Goal: Transaction & Acquisition: Purchase product/service

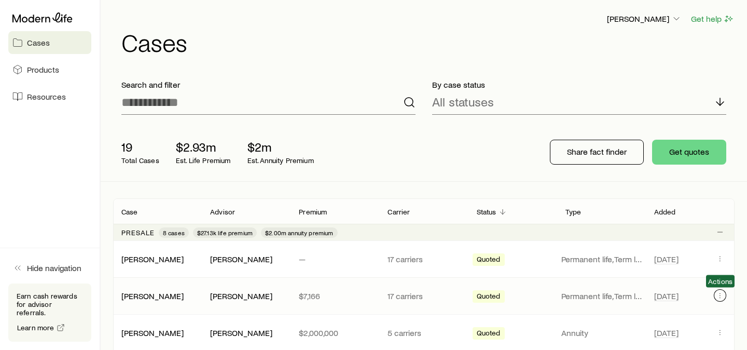
click at [720, 292] on icon "Client cases" at bounding box center [720, 295] width 8 height 8
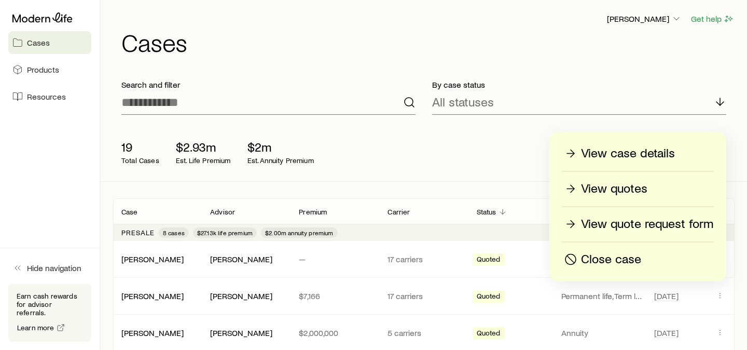
click at [605, 191] on p "View quotes" at bounding box center [614, 188] width 66 height 17
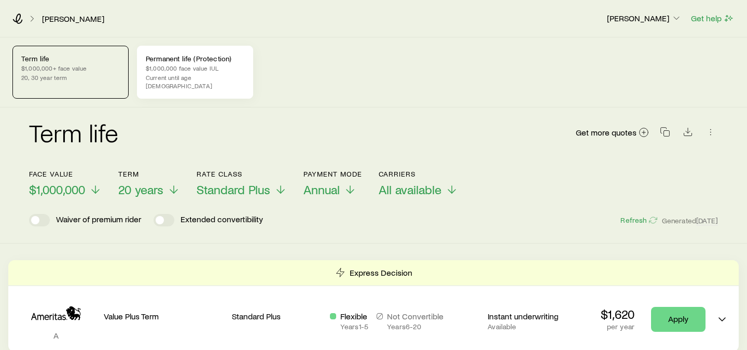
click at [186, 68] on p "$1,000,000 face value IUL" at bounding box center [195, 68] width 99 height 8
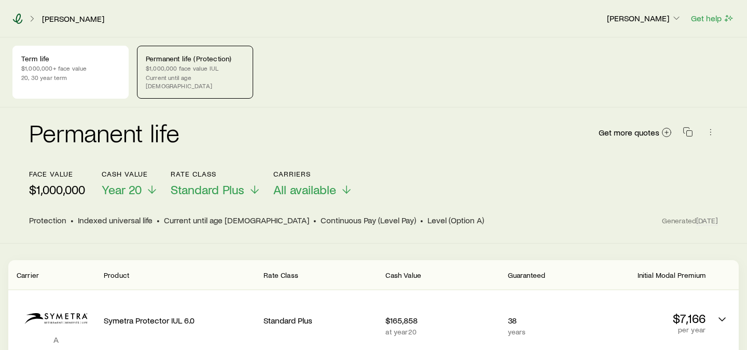
click at [17, 20] on icon at bounding box center [17, 18] width 10 height 10
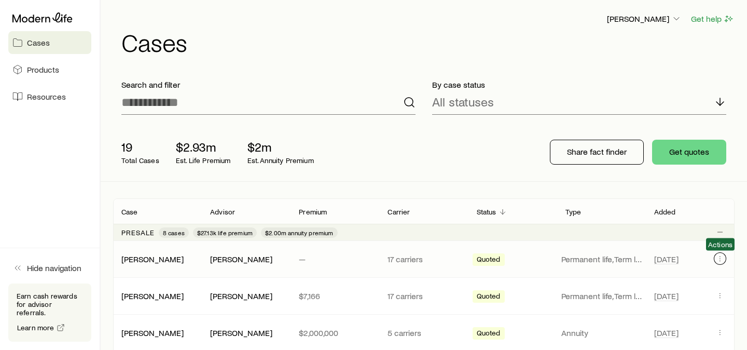
click at [720, 256] on icon "Client cases" at bounding box center [720, 258] width 8 height 8
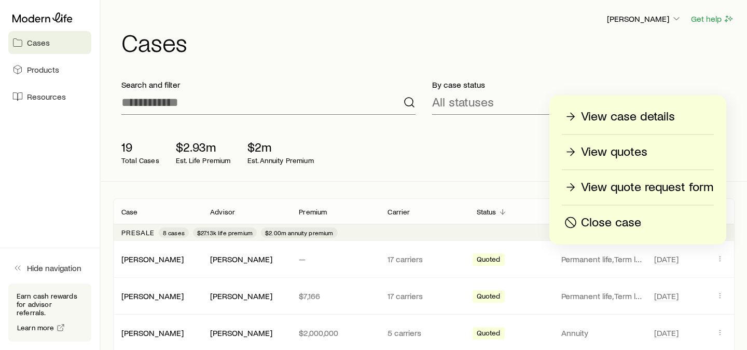
click at [583, 229] on p "Close case" at bounding box center [611, 222] width 60 height 17
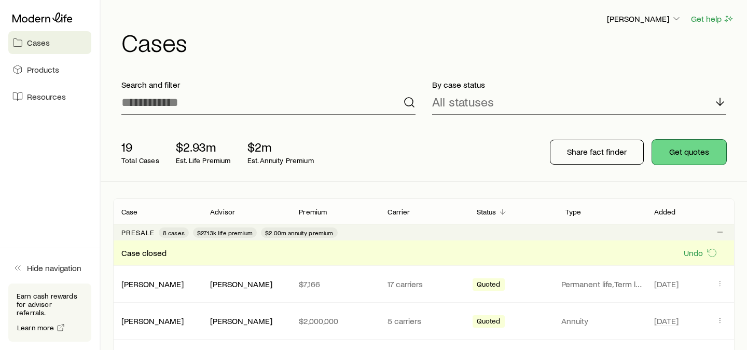
click at [705, 153] on button "Get quotes" at bounding box center [689, 151] width 74 height 25
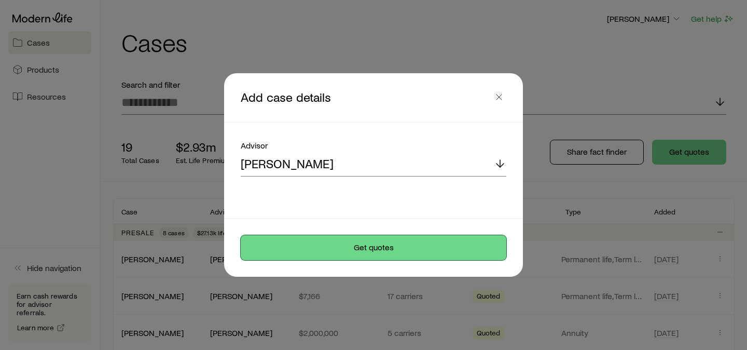
click at [414, 251] on button "Get quotes" at bounding box center [373, 247] width 265 height 25
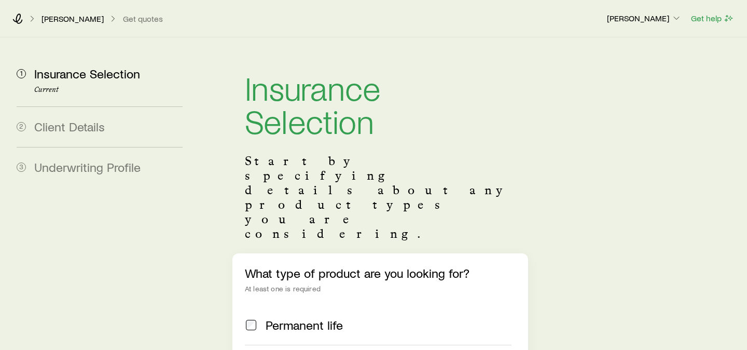
click at [414, 305] on label "Permanent life" at bounding box center [378, 324] width 267 height 39
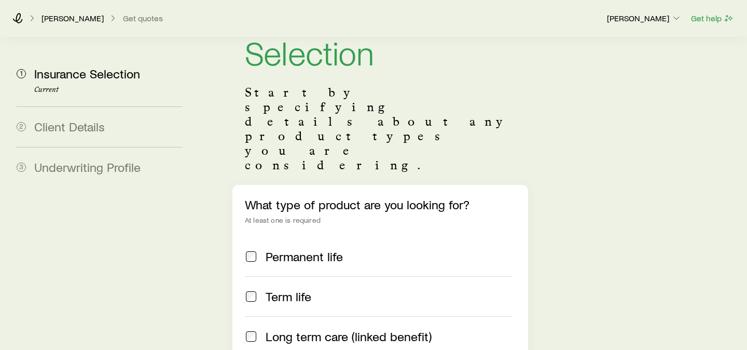
scroll to position [81, 0]
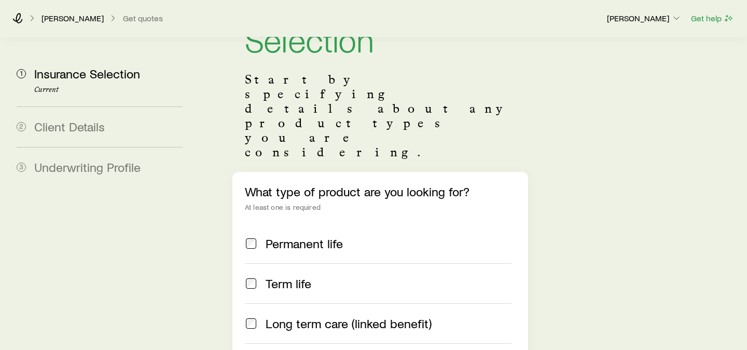
click at [380, 276] on div "Term life" at bounding box center [388, 283] width 246 height 15
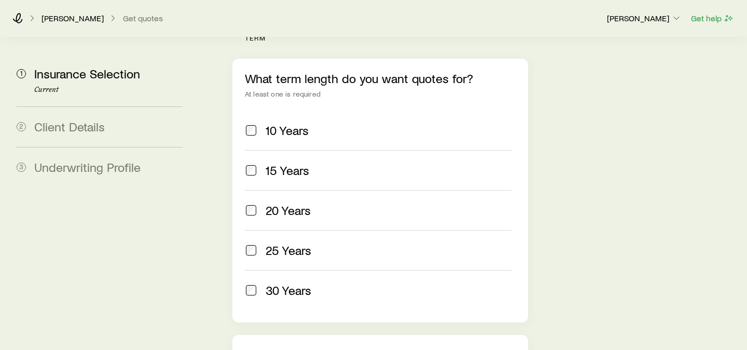
scroll to position [499, 0]
click at [300, 203] on span "20 Years" at bounding box center [287, 210] width 45 height 15
click at [300, 283] on span "30 Years" at bounding box center [288, 290] width 46 height 15
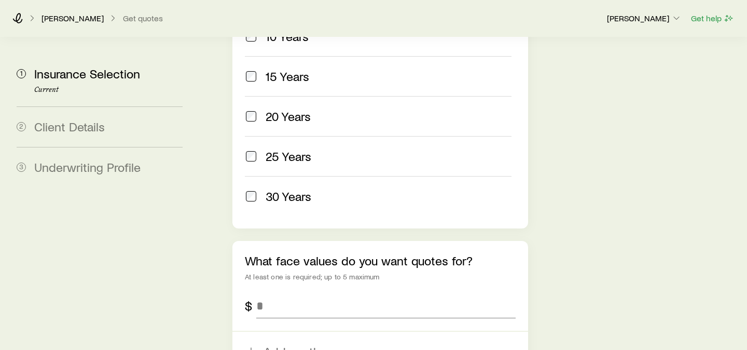
scroll to position [637, 0]
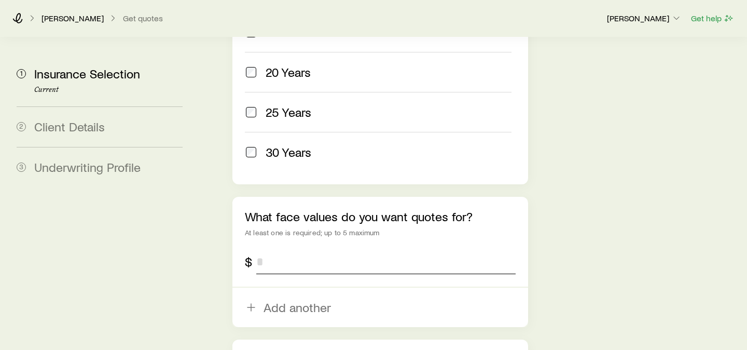
click at [308, 249] on input "tel" at bounding box center [385, 261] width 259 height 25
type input "*********"
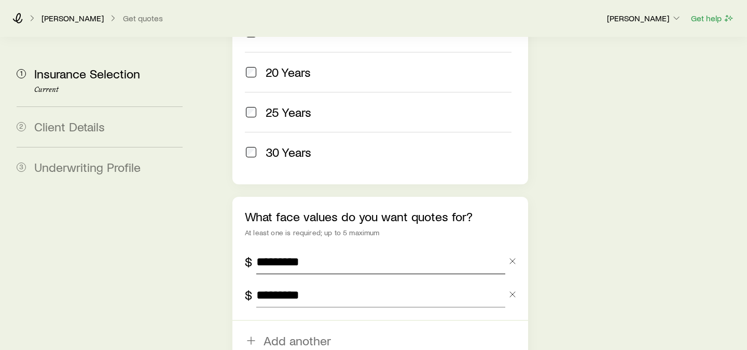
type input "*********"
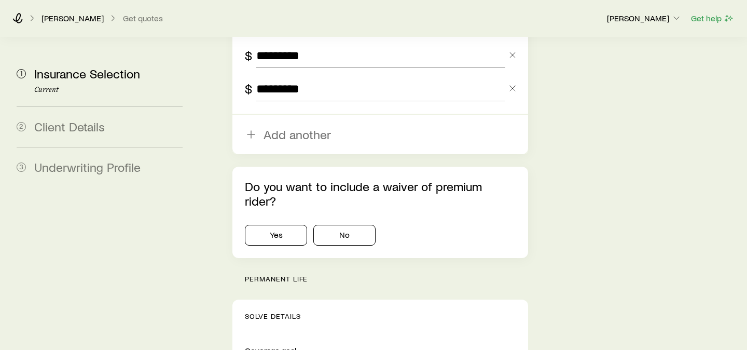
scroll to position [913, 0]
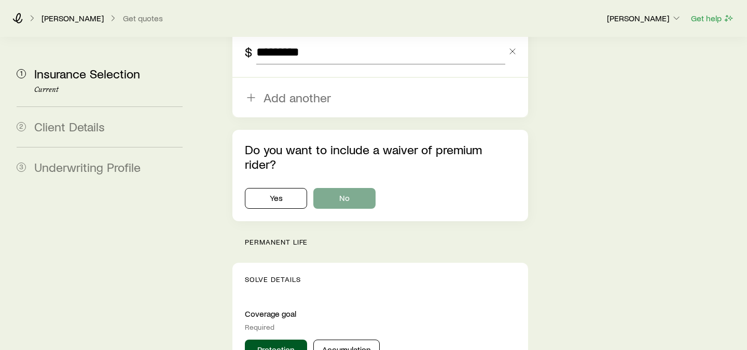
type input "*********"
click at [340, 188] on button "No" at bounding box center [344, 198] width 62 height 21
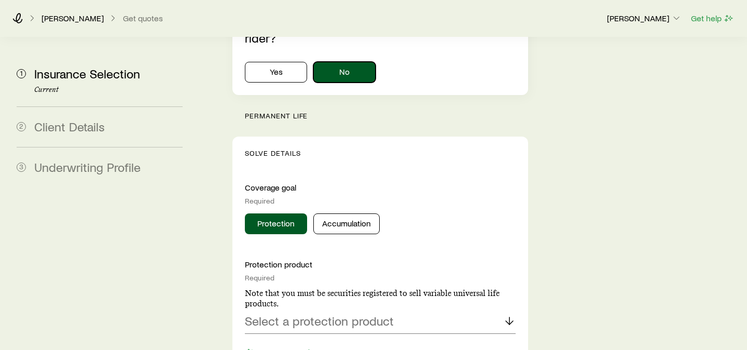
scroll to position [1129, 0]
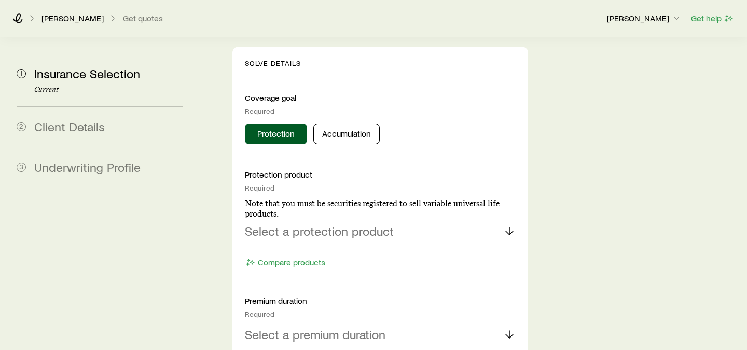
click at [339, 223] on p "Select a protection product" at bounding box center [319, 230] width 149 height 15
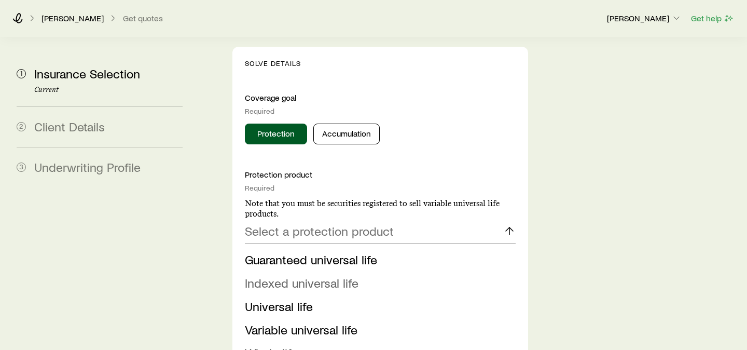
click at [331, 275] on span "Indexed universal life" at bounding box center [302, 282] width 114 height 15
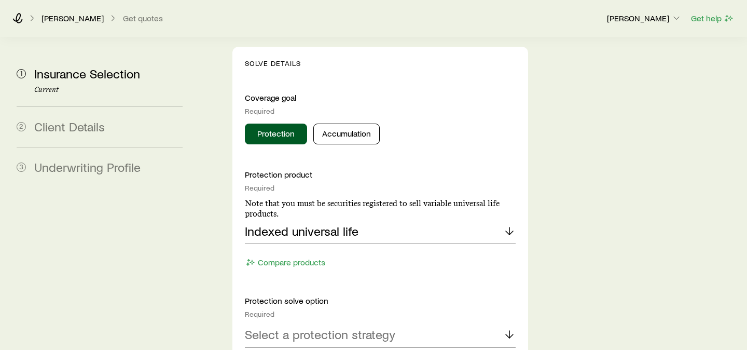
click at [321, 327] on p "Select a protection strategy" at bounding box center [320, 334] width 150 height 15
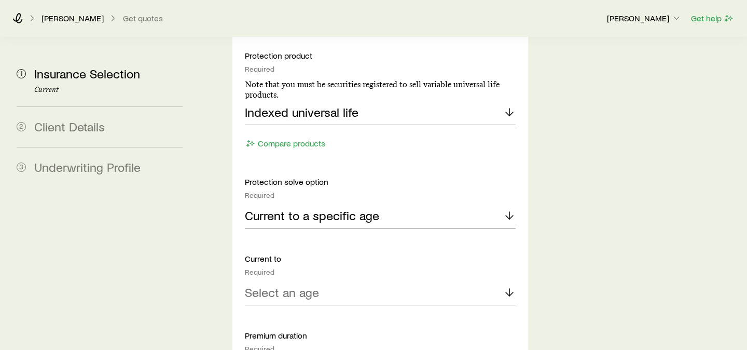
scroll to position [1271, 0]
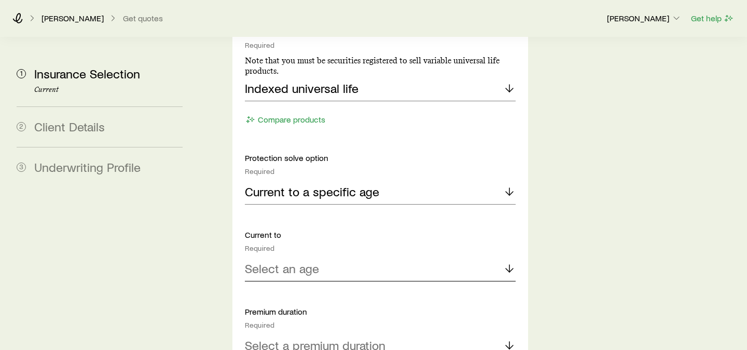
click at [319, 256] on div "Select an age" at bounding box center [380, 268] width 271 height 25
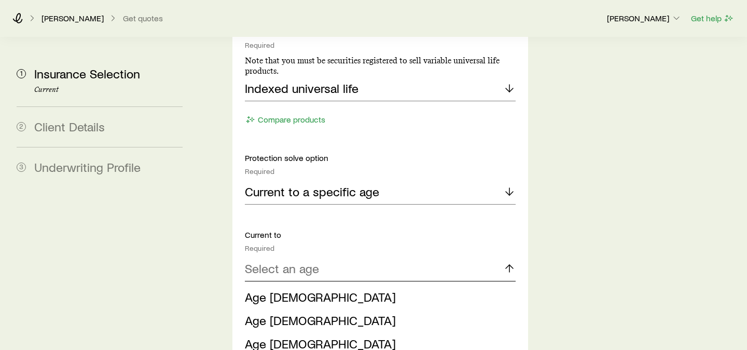
click at [319, 256] on div "Select an age" at bounding box center [380, 268] width 271 height 25
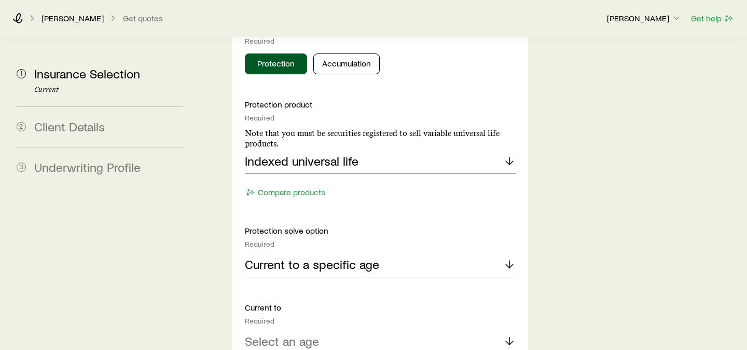
scroll to position [1111, 0]
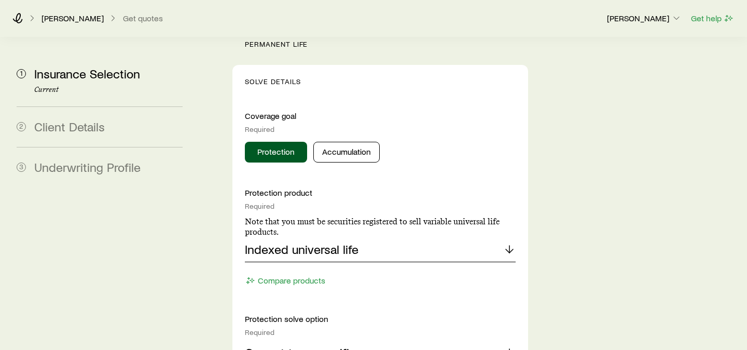
click at [427, 237] on div "Indexed universal life" at bounding box center [380, 249] width 271 height 25
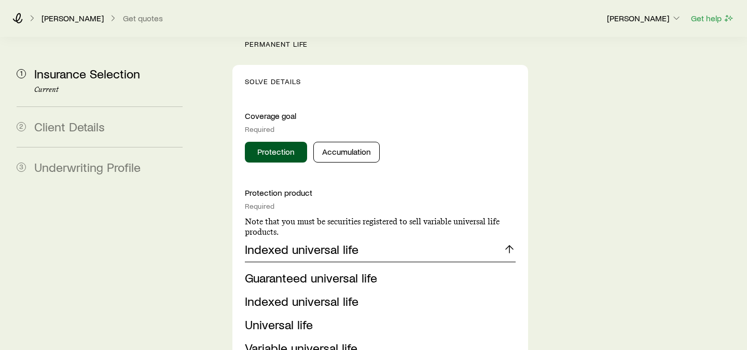
click at [427, 237] on div "Indexed universal life" at bounding box center [380, 249] width 271 height 25
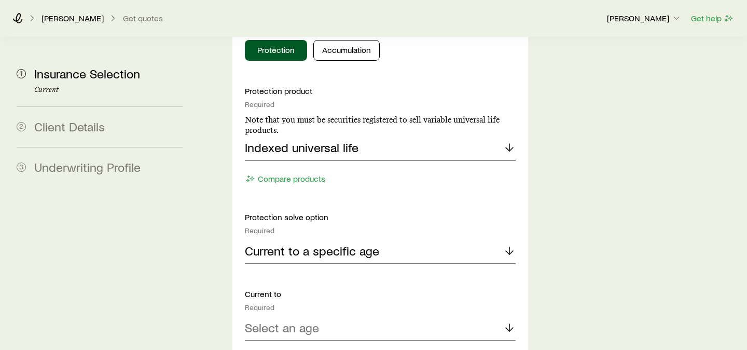
scroll to position [1218, 0]
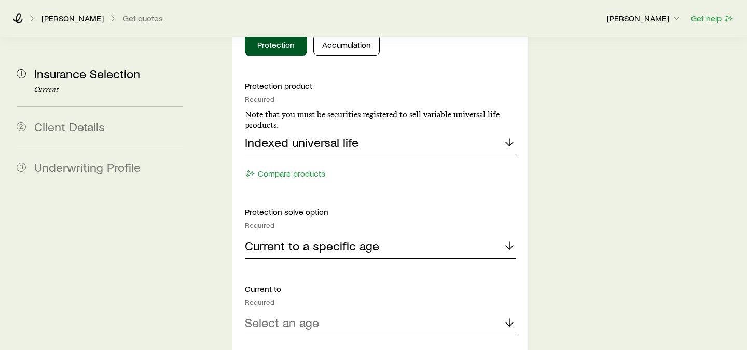
click at [427, 233] on div "Current to a specific age" at bounding box center [380, 245] width 271 height 25
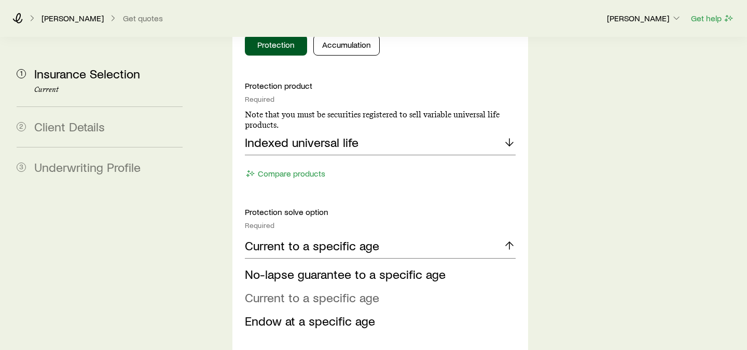
click at [343, 289] on span "Current to a specific age" at bounding box center [312, 296] width 134 height 15
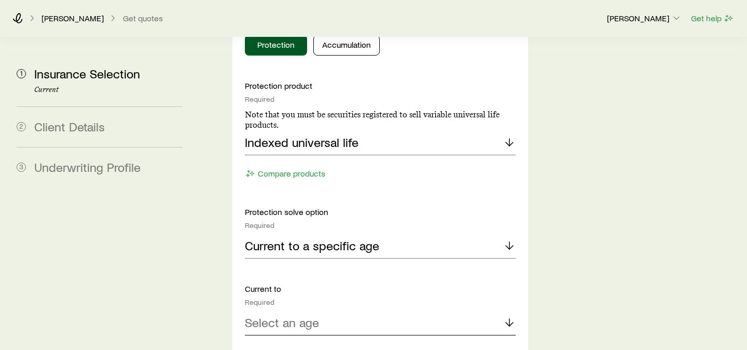
click at [333, 310] on div "Select an age" at bounding box center [380, 322] width 271 height 25
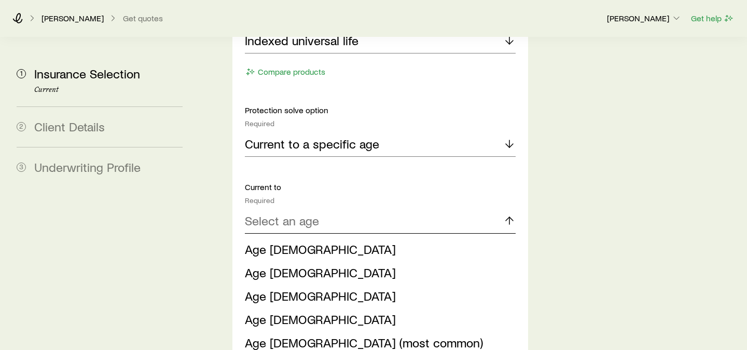
scroll to position [1326, 0]
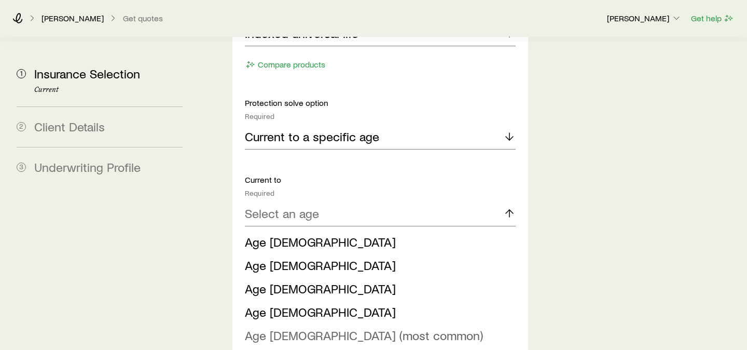
click at [333, 327] on span "Age 121 (most common)" at bounding box center [364, 334] width 238 height 15
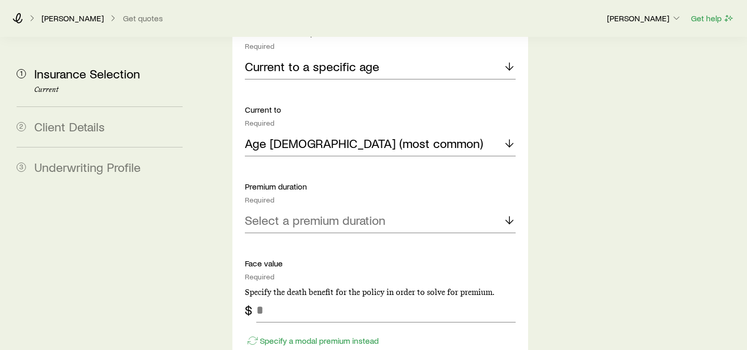
scroll to position [1412, 0]
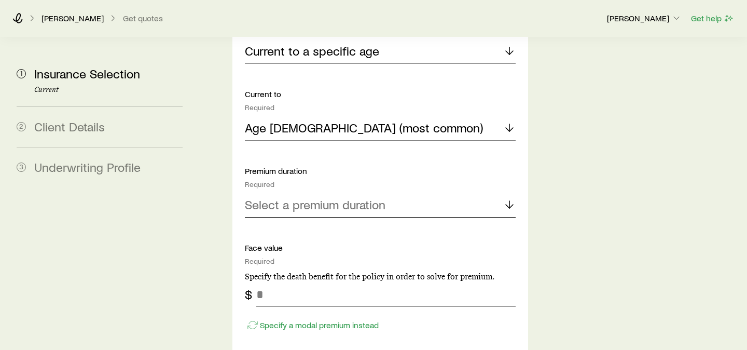
click at [343, 197] on p "Select a premium duration" at bounding box center [315, 204] width 141 height 15
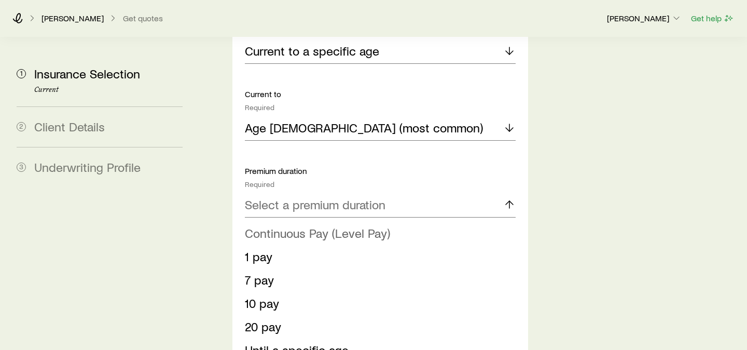
click at [335, 225] on span "Continuous Pay (Level Pay)" at bounding box center [317, 232] width 145 height 15
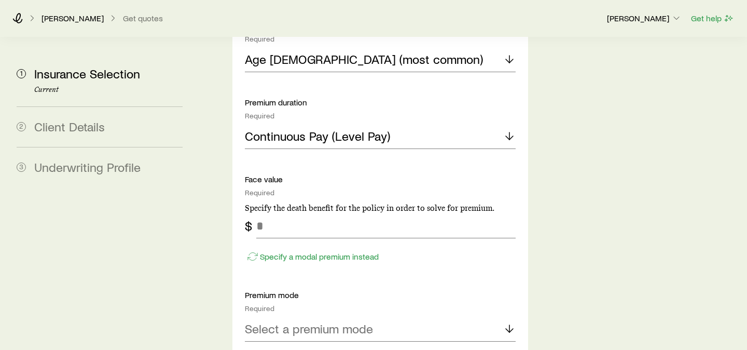
scroll to position [1486, 0]
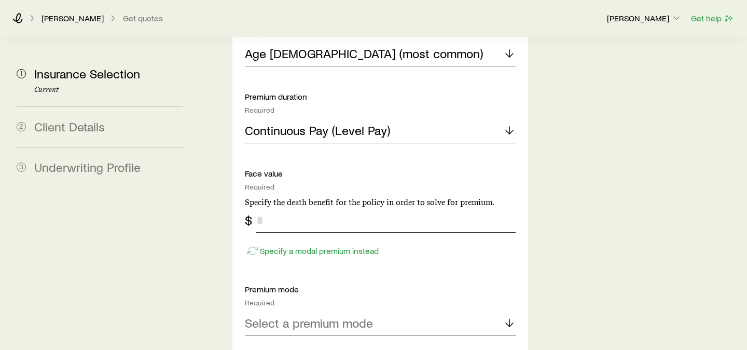
click at [329, 207] on input "tel" at bounding box center [385, 219] width 259 height 25
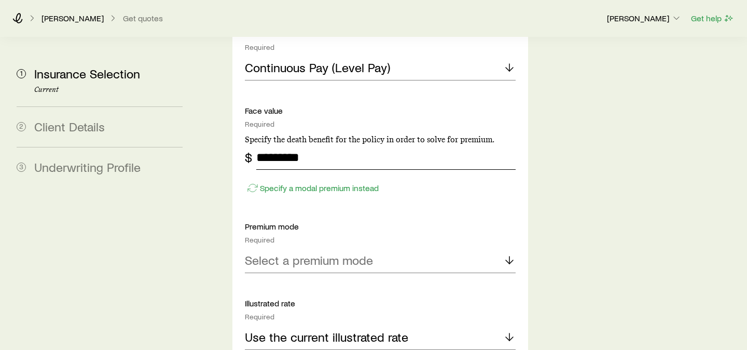
scroll to position [1594, 0]
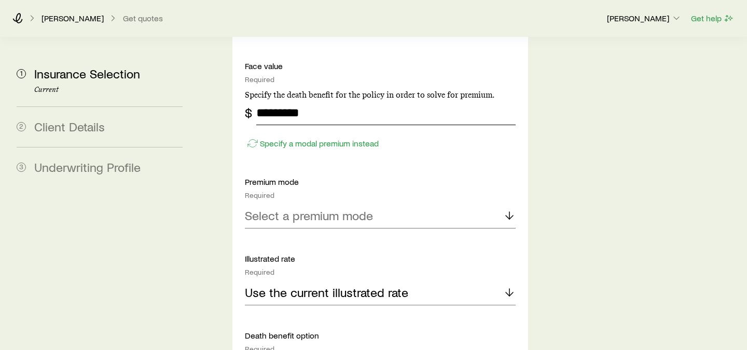
type input "*********"
click at [306, 208] on p "Select a premium mode" at bounding box center [309, 215] width 128 height 15
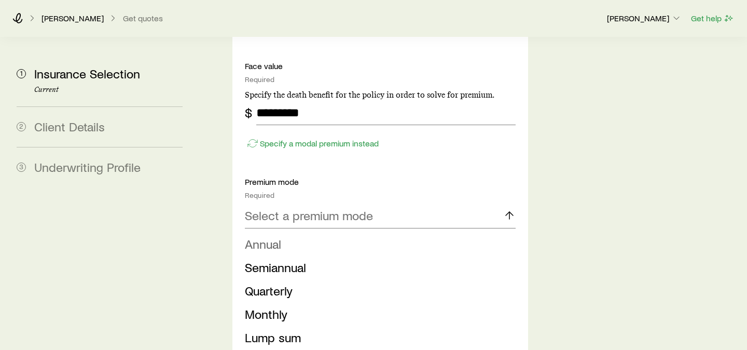
click at [305, 232] on li "Annual" at bounding box center [377, 243] width 264 height 23
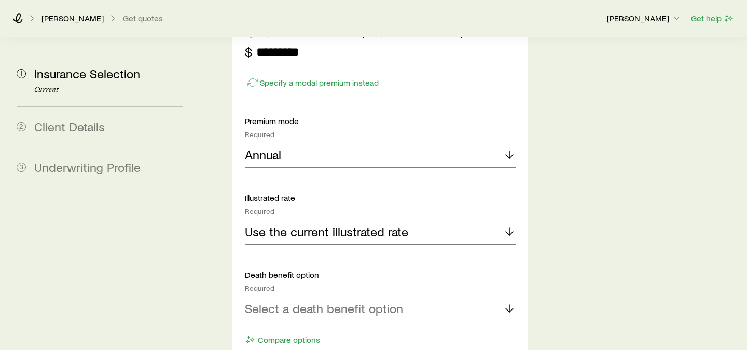
scroll to position [1750, 0]
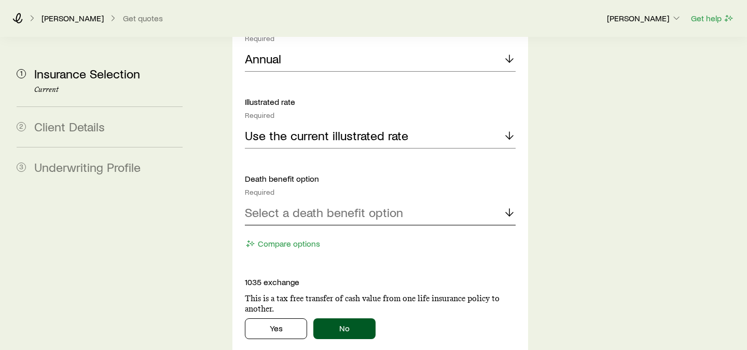
click at [358, 205] on p "Select a death benefit option" at bounding box center [324, 212] width 158 height 15
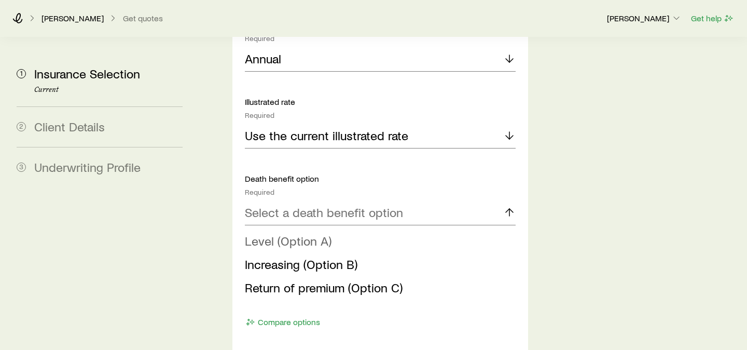
click at [304, 233] on span "Level (Option A)" at bounding box center [288, 240] width 87 height 15
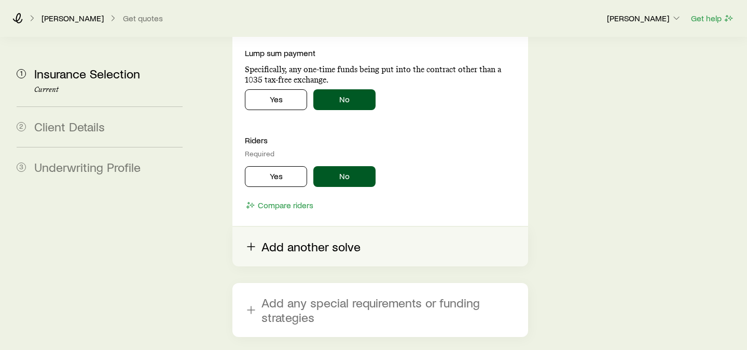
scroll to position [2117, 0]
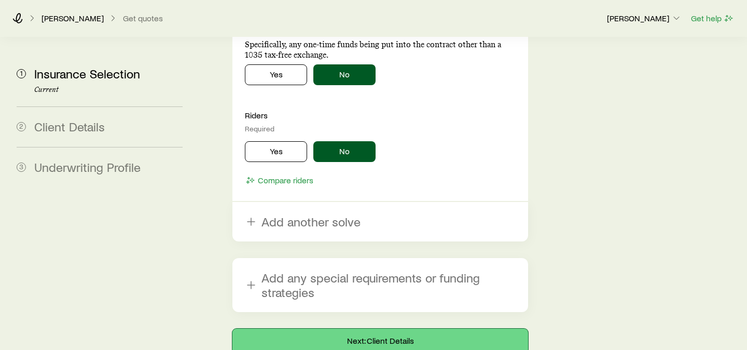
click at [364, 328] on button "Next: Client Details" at bounding box center [380, 340] width 296 height 25
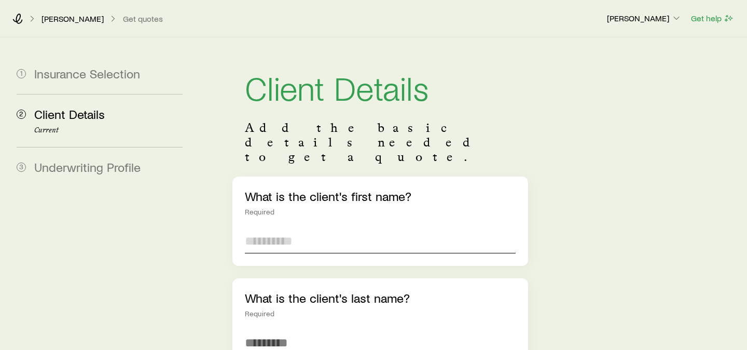
click at [319, 228] on input "text" at bounding box center [380, 240] width 271 height 25
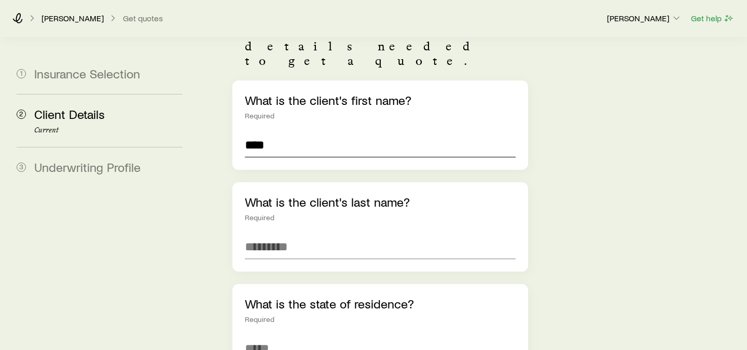
scroll to position [140, 0]
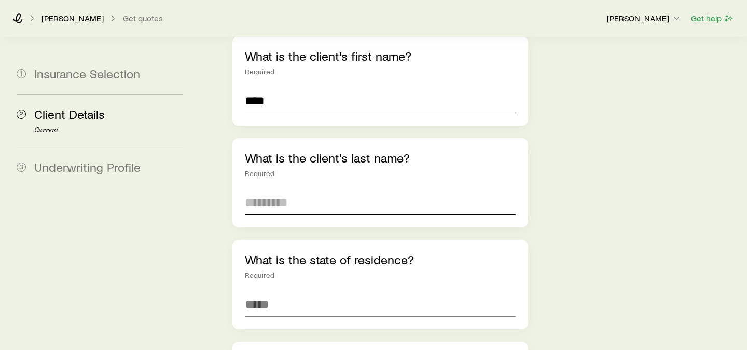
type input "****"
click at [304, 190] on input "text" at bounding box center [380, 202] width 271 height 25
type input "*******"
click at [290, 291] on input at bounding box center [380, 303] width 271 height 25
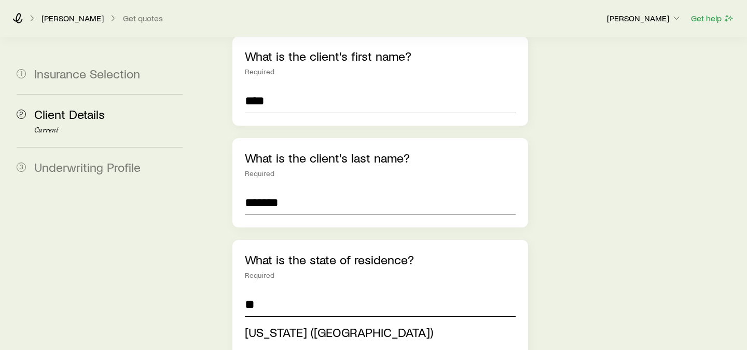
type input "**********"
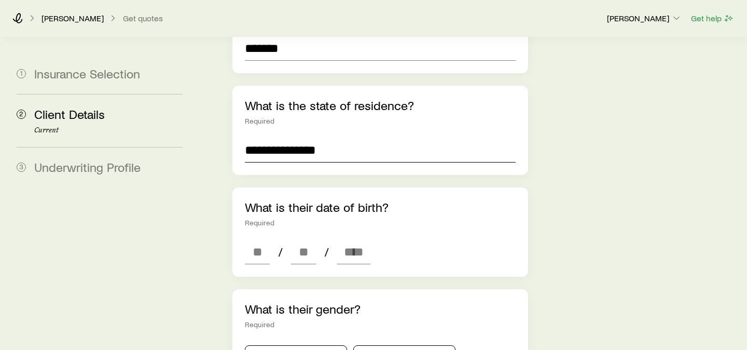
scroll to position [304, 0]
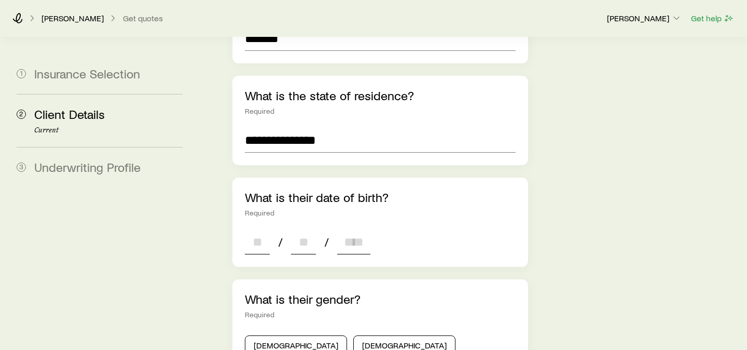
click at [255, 229] on input at bounding box center [257, 241] width 25 height 25
type input "*"
click at [300, 229] on input at bounding box center [303, 241] width 25 height 25
type input "*"
click at [354, 229] on input at bounding box center [353, 241] width 33 height 25
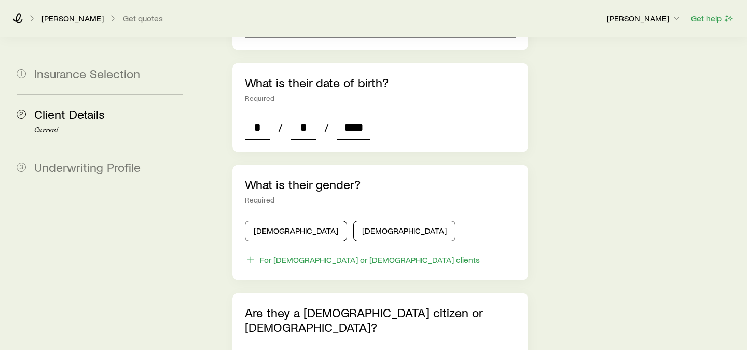
scroll to position [425, 0]
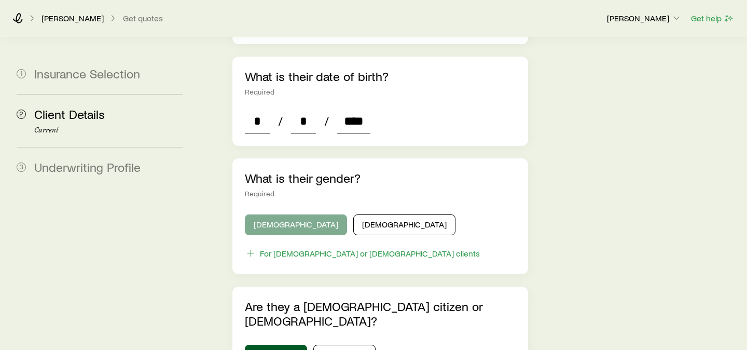
type input "****"
click at [277, 214] on button "Male" at bounding box center [296, 224] width 102 height 21
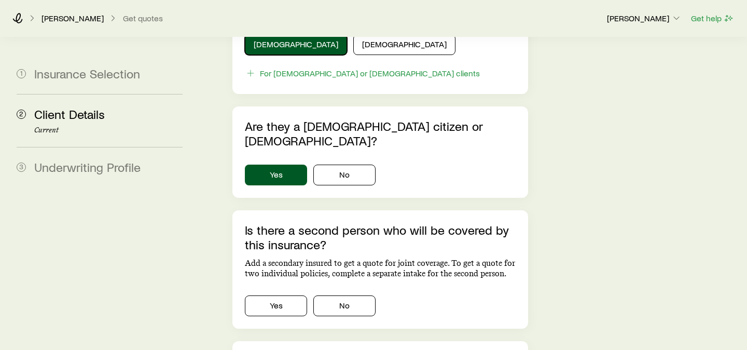
scroll to position [615, 0]
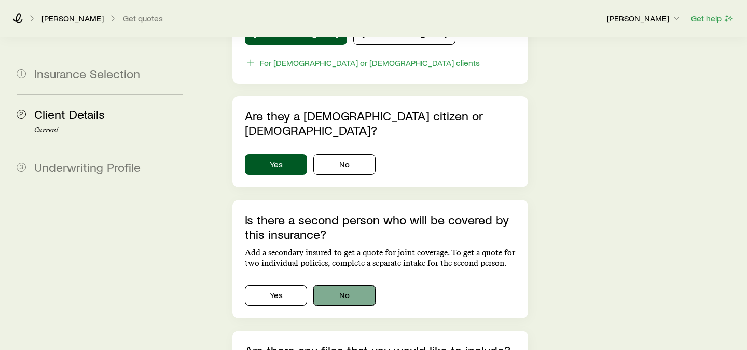
click at [338, 285] on button "No" at bounding box center [344, 295] width 62 height 21
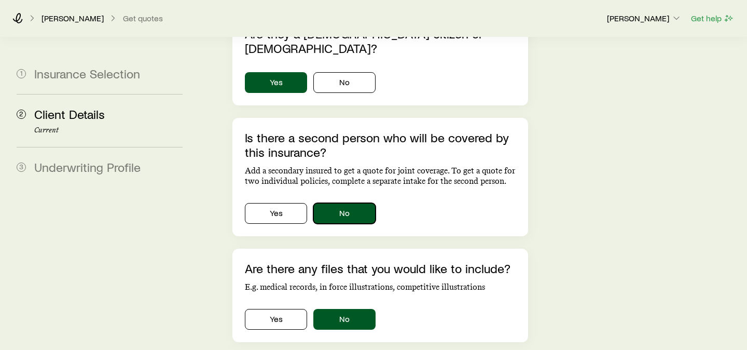
scroll to position [753, 0]
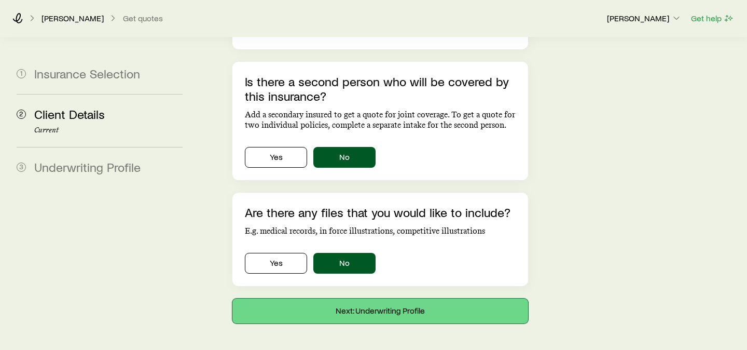
click at [355, 298] on button "Next: Underwriting Profile" at bounding box center [380, 310] width 296 height 25
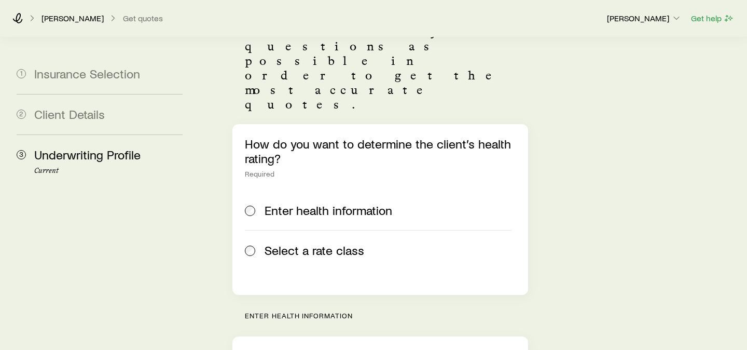
scroll to position [148, 0]
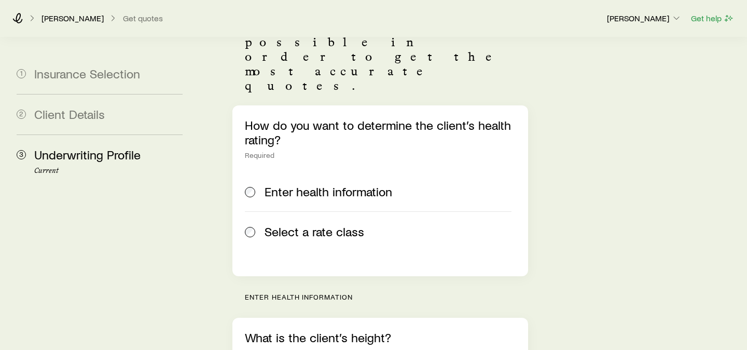
click at [316, 224] on span "Select a rate class" at bounding box center [314, 231] width 100 height 15
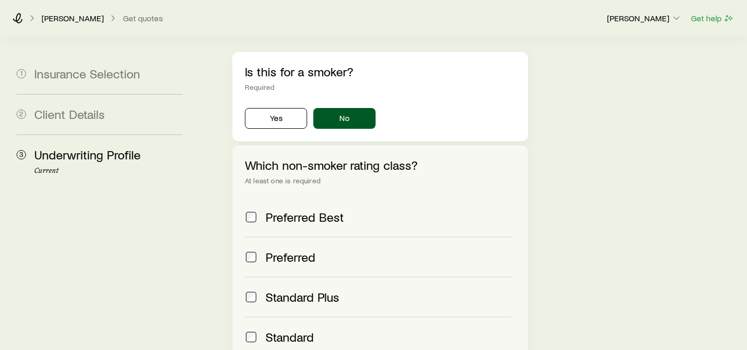
scroll to position [413, 0]
click at [304, 277] on label "Standard Plus" at bounding box center [378, 297] width 267 height 40
click at [289, 330] on span "Standard" at bounding box center [289, 337] width 48 height 15
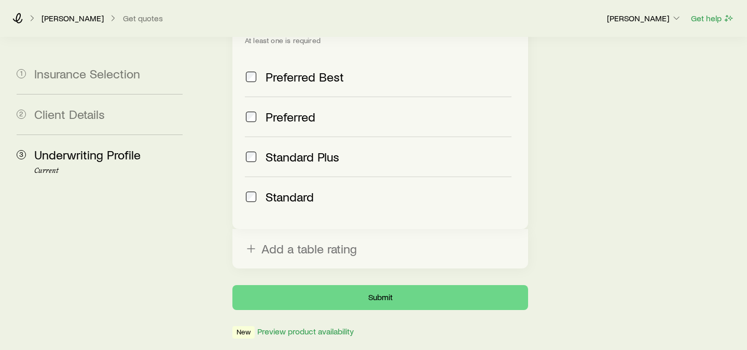
scroll to position [554, 0]
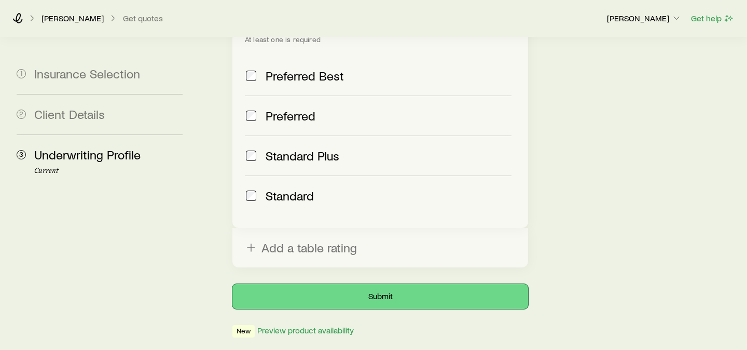
click at [362, 284] on button "Submit" at bounding box center [380, 296] width 296 height 25
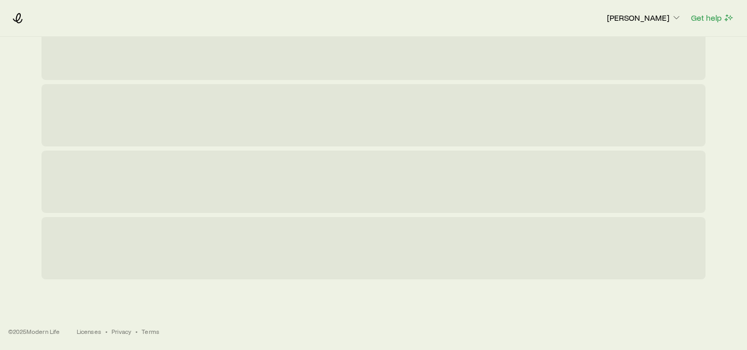
scroll to position [0, 0]
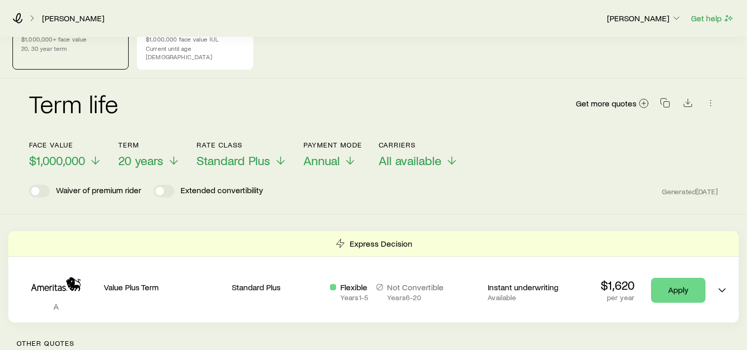
scroll to position [30, 0]
click at [82, 152] on span "$1,000,000" at bounding box center [57, 159] width 56 height 15
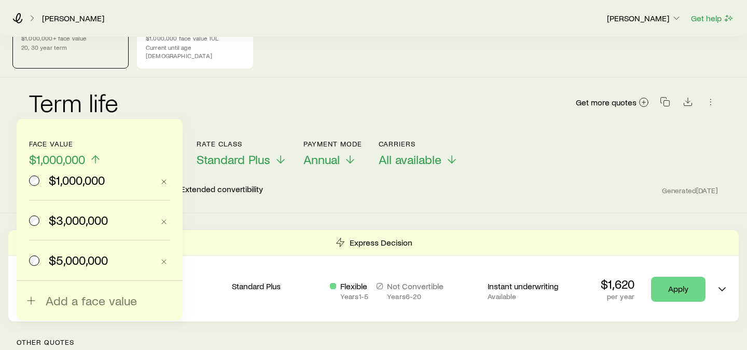
click at [76, 216] on span "$3,000,000" at bounding box center [78, 220] width 59 height 15
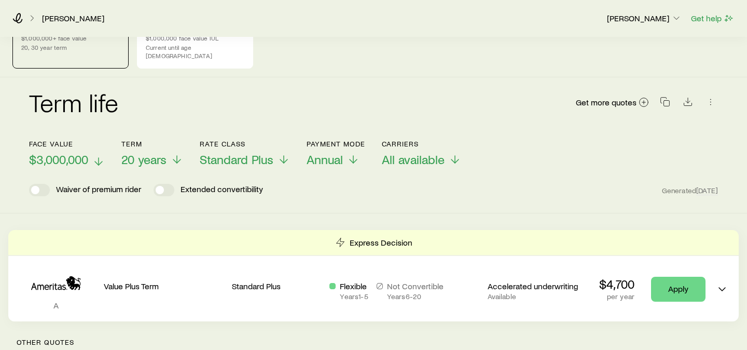
click at [77, 152] on span "$3,000,000" at bounding box center [58, 159] width 59 height 15
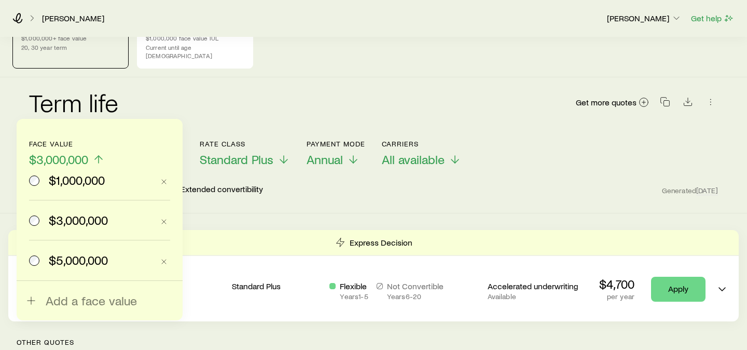
click at [76, 258] on span "$5,000,000" at bounding box center [78, 260] width 59 height 15
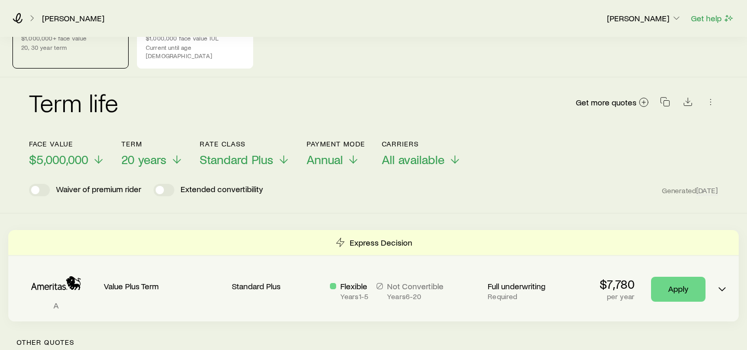
click at [515, 292] on p "Required" at bounding box center [532, 296] width 90 height 8
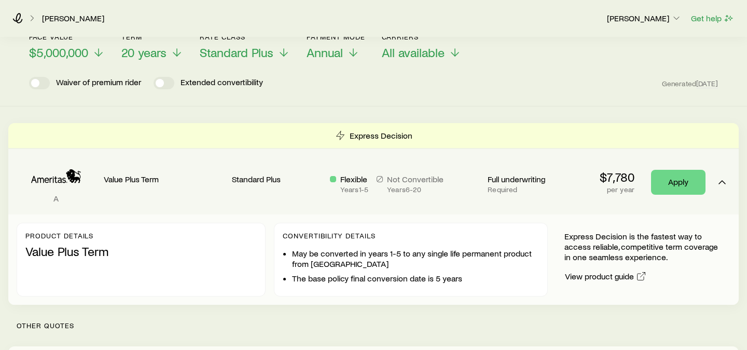
scroll to position [164, 0]
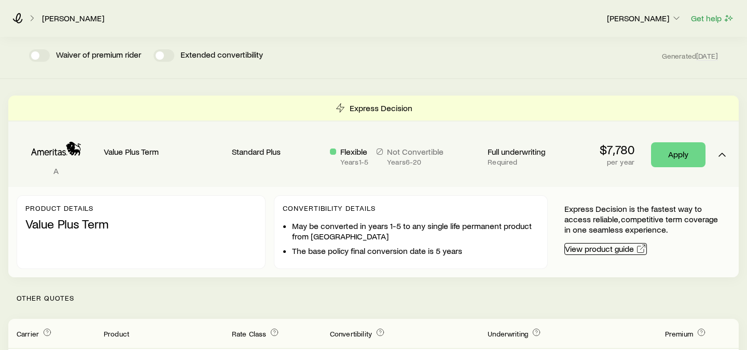
click at [590, 244] on link "View product guide" at bounding box center [605, 249] width 82 height 12
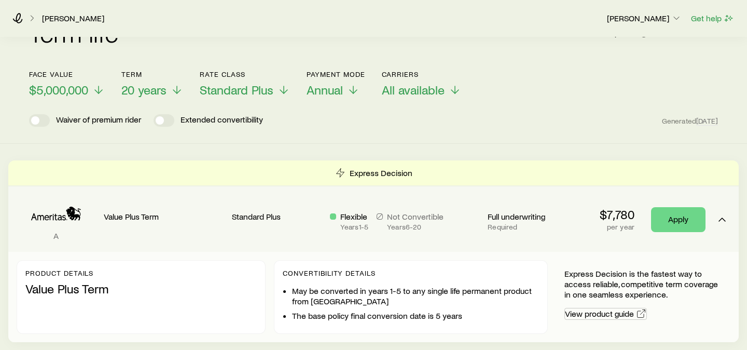
scroll to position [87, 0]
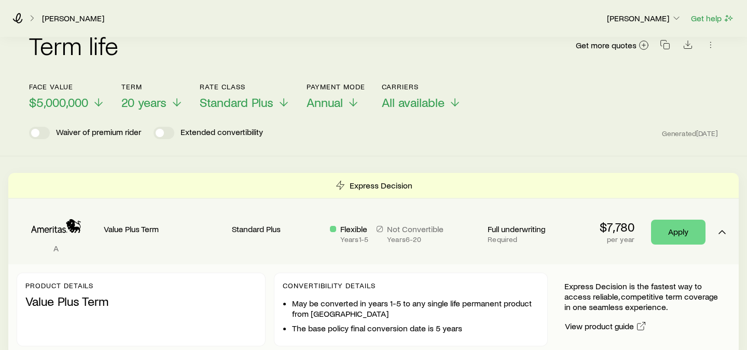
click at [459, 230] on div "Flexible Years 1 - 5 Not Convertible Years 6 - 20" at bounding box center [404, 233] width 149 height 20
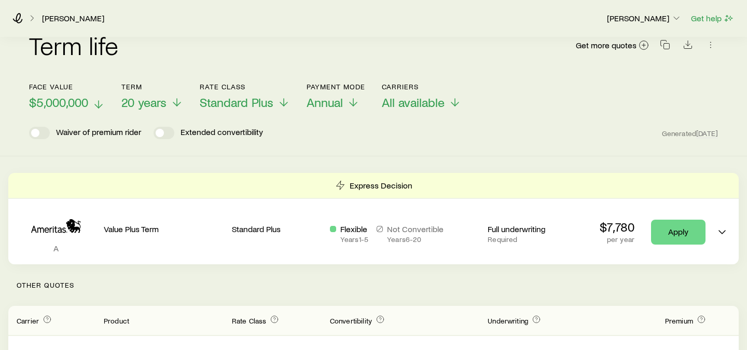
click at [73, 97] on span "$5,000,000" at bounding box center [58, 102] width 59 height 15
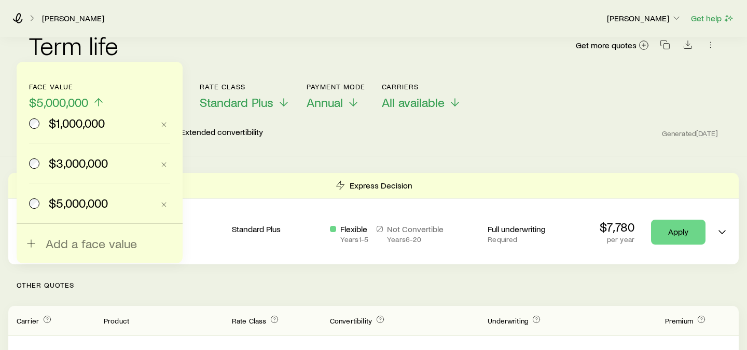
click at [73, 118] on span "$1,000,000" at bounding box center [77, 123] width 56 height 15
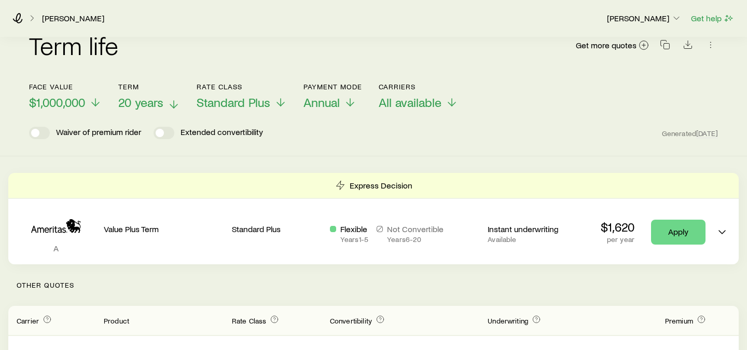
click at [158, 95] on span "20 years" at bounding box center [140, 102] width 45 height 15
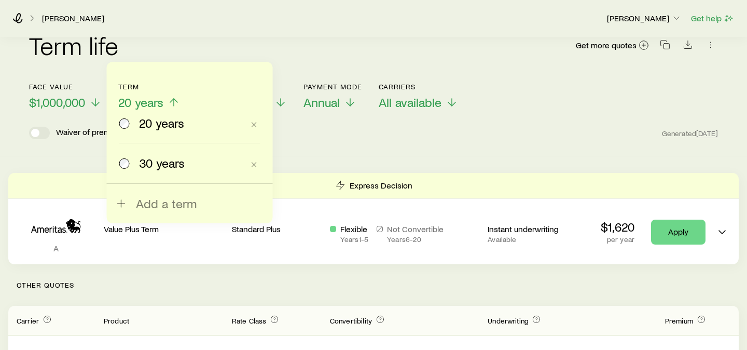
click at [169, 164] on span "30 years" at bounding box center [162, 163] width 46 height 15
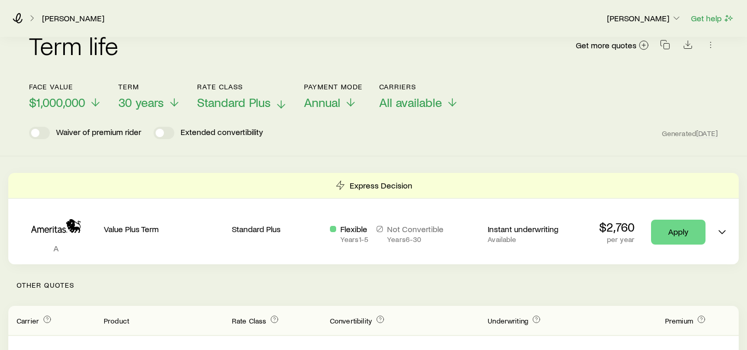
click at [263, 95] on span "Standard Plus" at bounding box center [234, 102] width 74 height 15
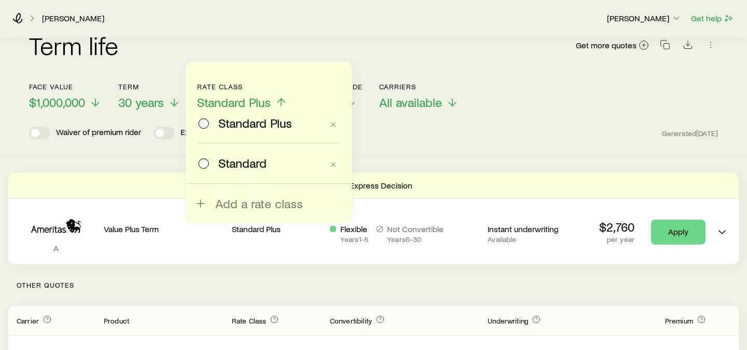
click at [263, 95] on span "Standard Plus" at bounding box center [234, 102] width 74 height 15
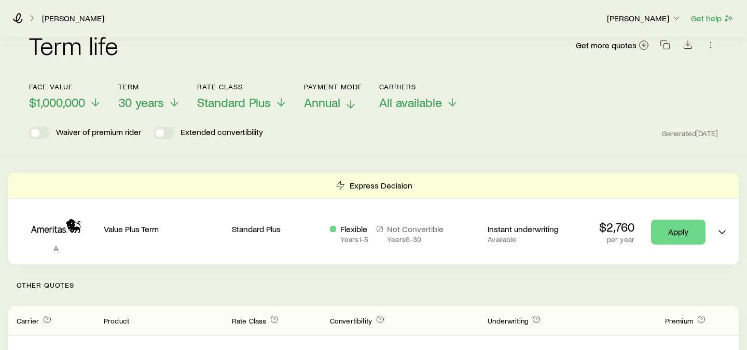
click at [322, 95] on span "Annual" at bounding box center [322, 102] width 36 height 15
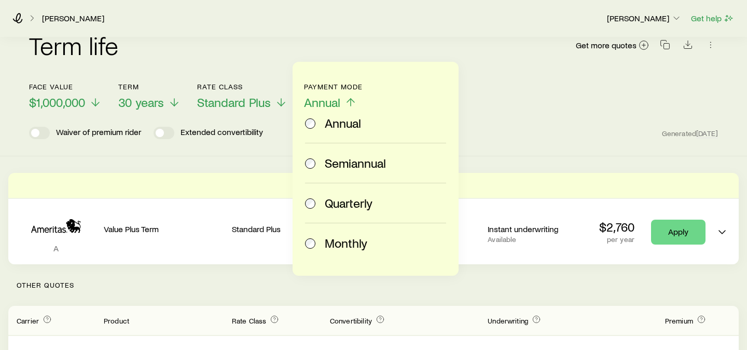
click at [322, 95] on span "Annual" at bounding box center [322, 102] width 36 height 15
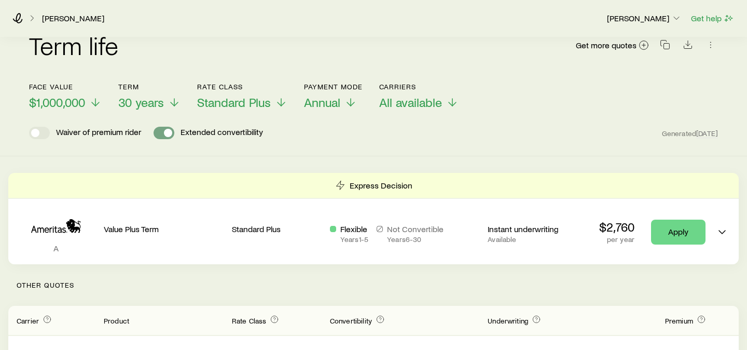
click at [165, 129] on span at bounding box center [168, 133] width 8 height 8
click at [165, 127] on span at bounding box center [163, 133] width 21 height 12
click at [165, 129] on span at bounding box center [168, 133] width 8 height 8
click at [39, 127] on span at bounding box center [39, 133] width 21 height 12
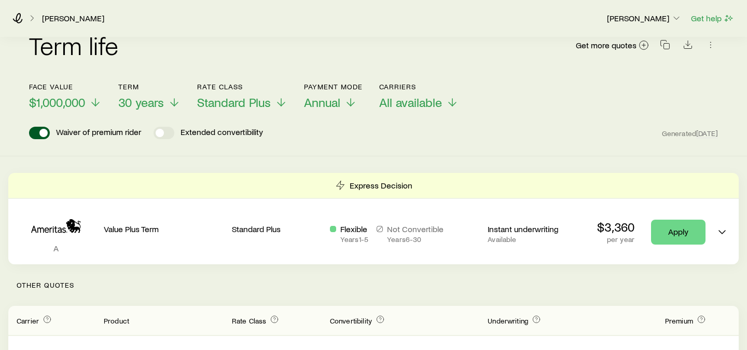
click at [39, 127] on span at bounding box center [39, 133] width 21 height 12
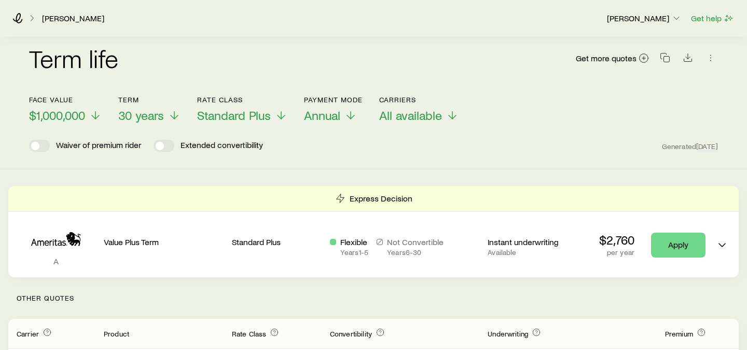
scroll to position [63, 0]
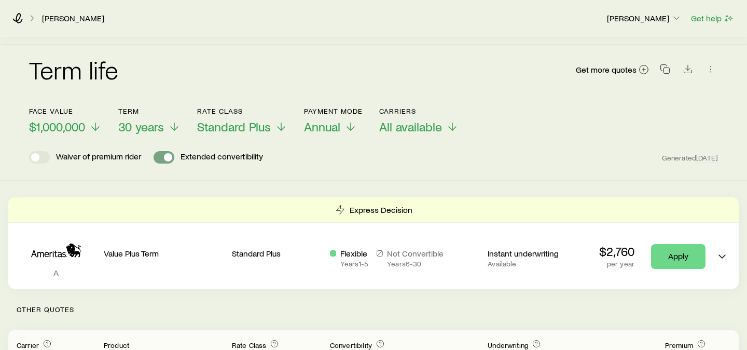
click at [165, 153] on span at bounding box center [168, 157] width 8 height 8
click at [165, 151] on span at bounding box center [163, 157] width 21 height 12
click at [165, 153] on span at bounding box center [168, 157] width 8 height 8
click at [165, 151] on span at bounding box center [163, 157] width 21 height 12
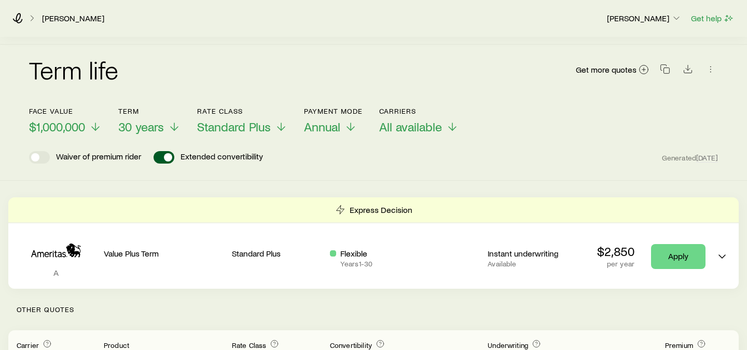
click at [165, 153] on span at bounding box center [168, 157] width 8 height 8
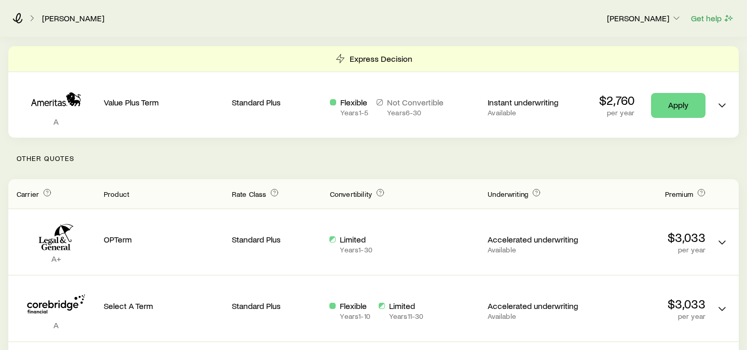
scroll to position [137, 0]
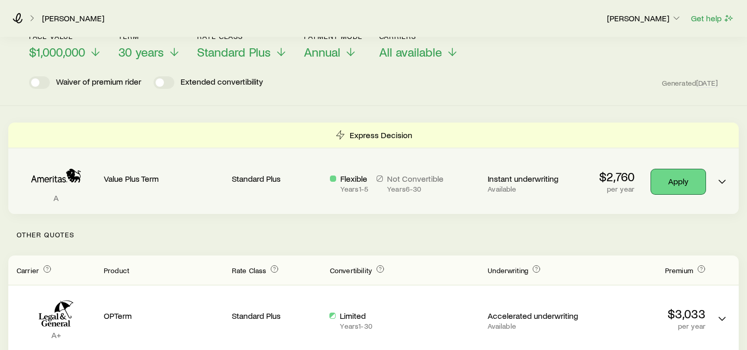
click at [671, 176] on link "Apply" at bounding box center [678, 181] width 54 height 25
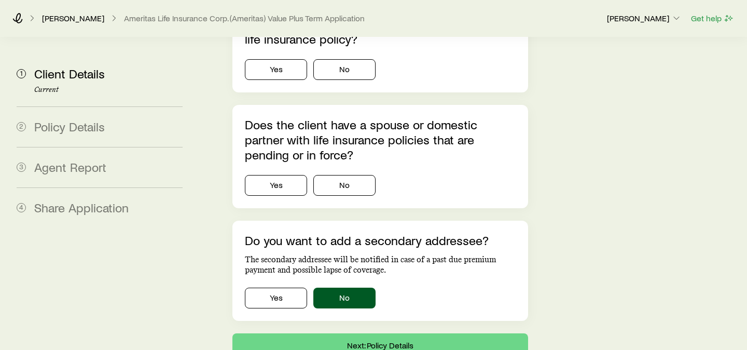
scroll to position [2972, 0]
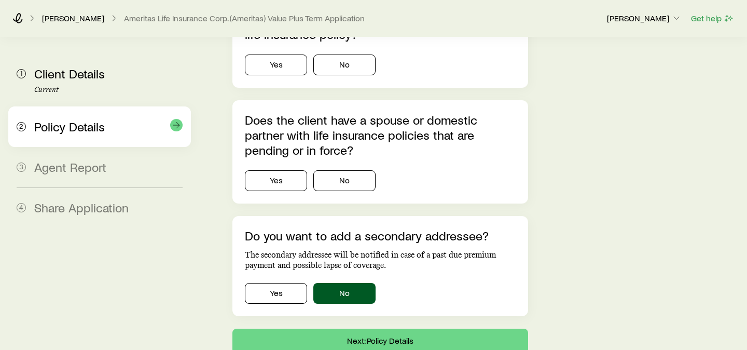
click at [55, 130] on span "Policy Details" at bounding box center [69, 126] width 71 height 15
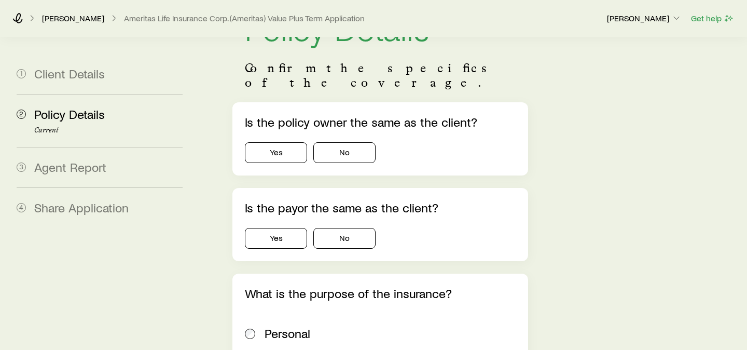
scroll to position [74, 0]
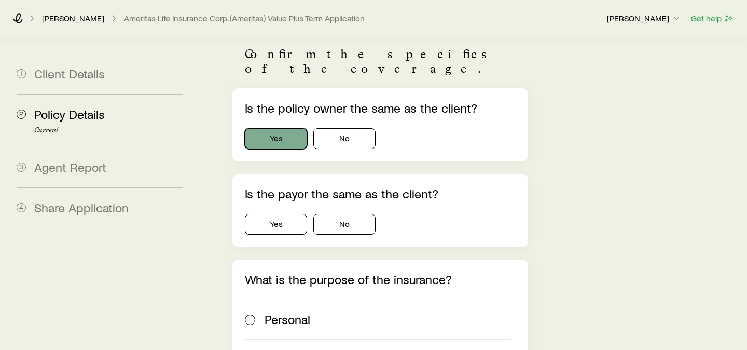
click at [282, 128] on button "Yes" at bounding box center [276, 138] width 62 height 21
click at [365, 128] on button "No" at bounding box center [344, 138] width 62 height 21
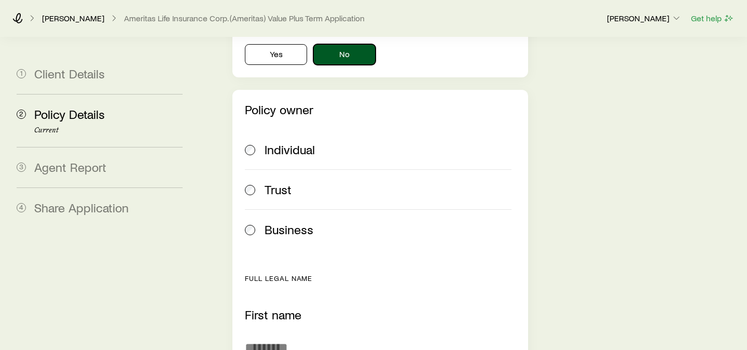
scroll to position [176, 0]
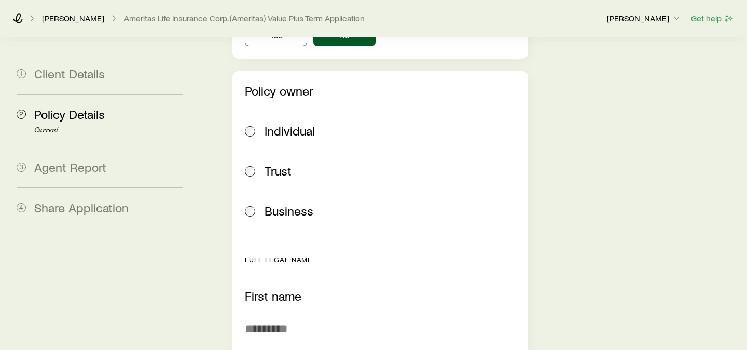
click at [276, 163] on span "Trust" at bounding box center [277, 170] width 27 height 15
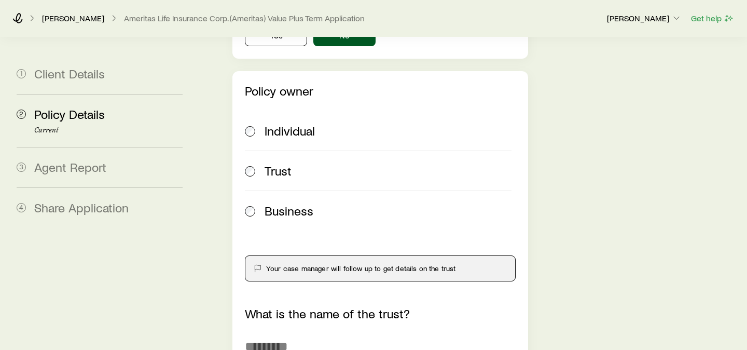
click at [275, 203] on span "Business" at bounding box center [288, 210] width 49 height 15
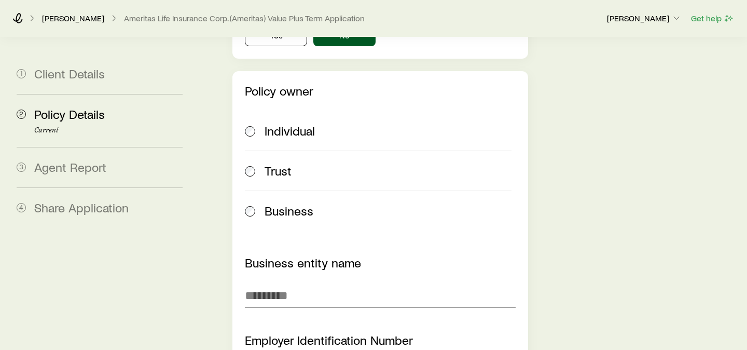
click at [290, 123] on span "Individual" at bounding box center [289, 130] width 50 height 15
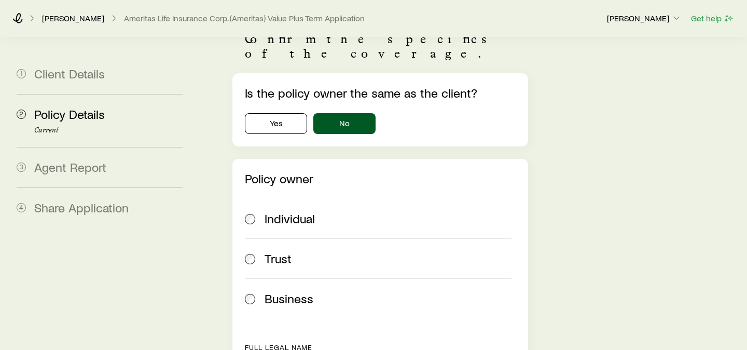
scroll to position [88, 0]
click at [278, 291] on span "Business" at bounding box center [288, 298] width 49 height 15
click at [292, 212] on span "Individual" at bounding box center [289, 219] width 50 height 15
click at [289, 114] on button "Yes" at bounding box center [276, 124] width 62 height 21
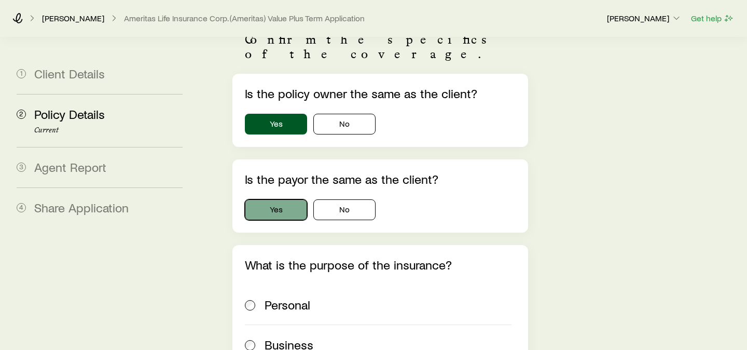
click at [290, 199] on button "Yes" at bounding box center [276, 209] width 62 height 21
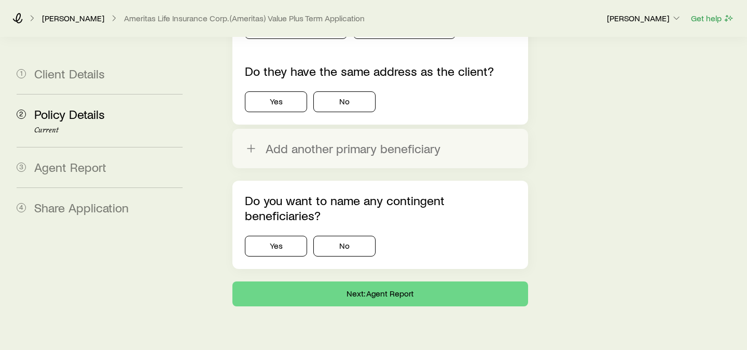
scroll to position [1784, 0]
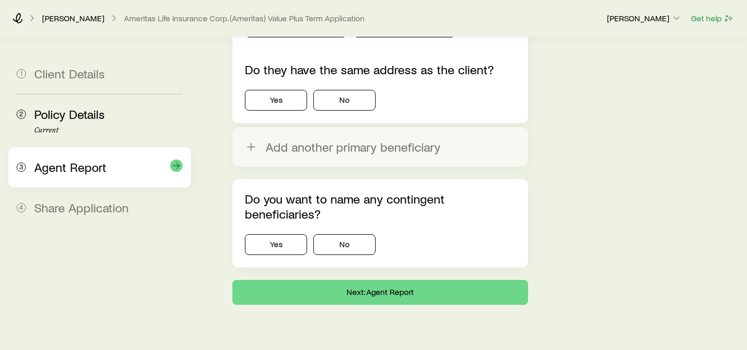
click at [92, 164] on span "Agent Report" at bounding box center [70, 166] width 72 height 15
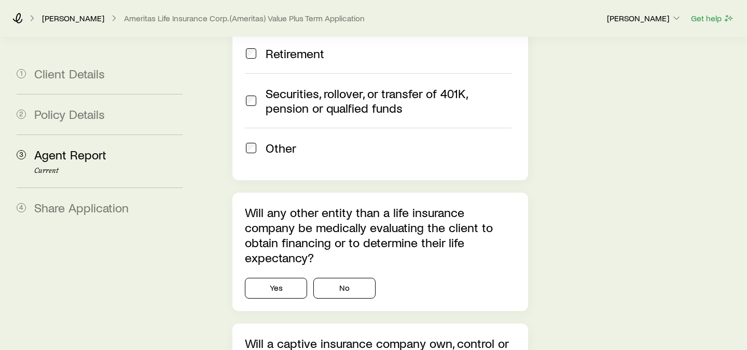
scroll to position [1456, 0]
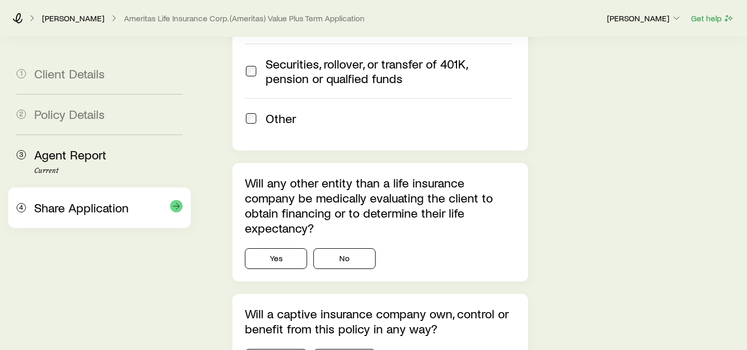
click at [80, 204] on span "Share Application" at bounding box center [81, 207] width 94 height 15
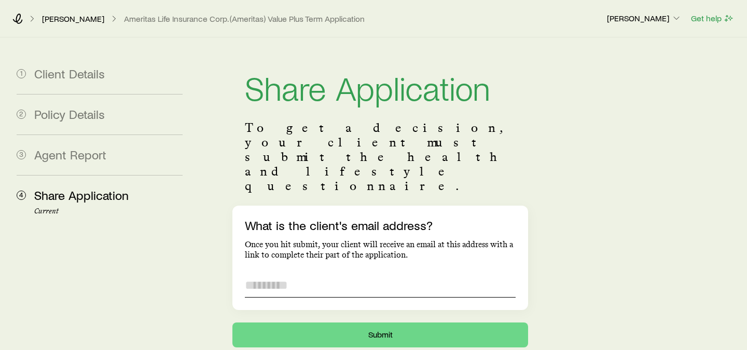
click at [303, 272] on input "What is the client's email address?" at bounding box center [380, 284] width 271 height 25
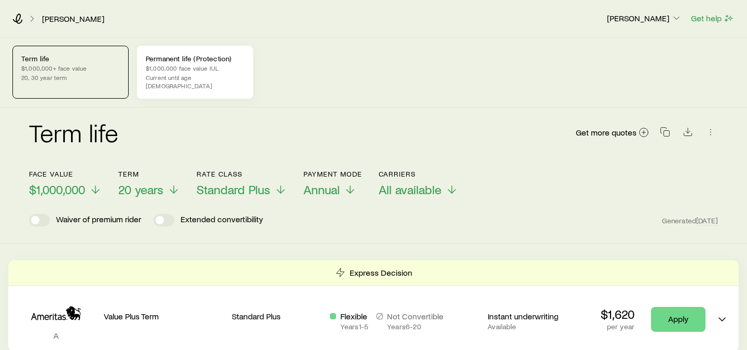
click at [198, 71] on p "$1,000,000 face value IUL" at bounding box center [195, 68] width 99 height 8
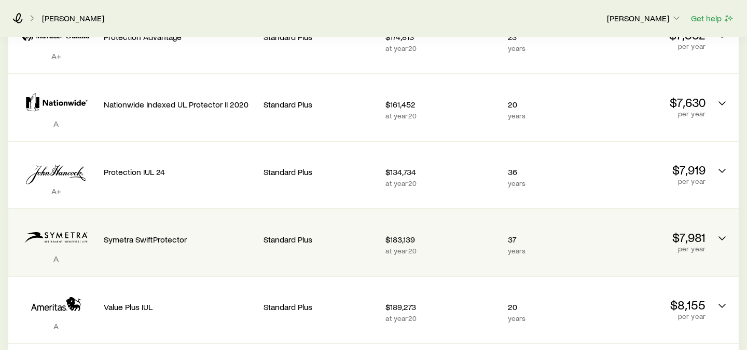
scroll to position [350, 0]
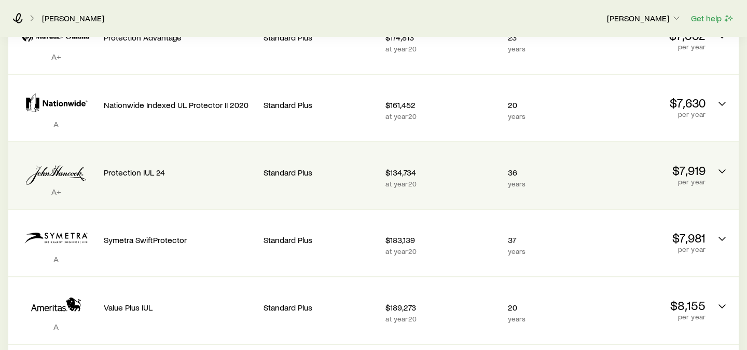
click at [474, 167] on p "$134,734" at bounding box center [442, 172] width 114 height 10
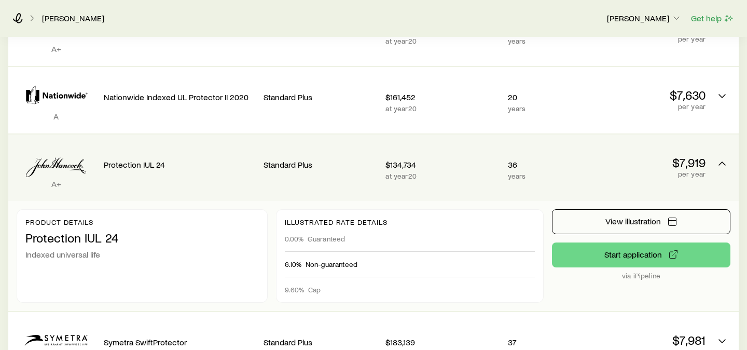
scroll to position [365, 0]
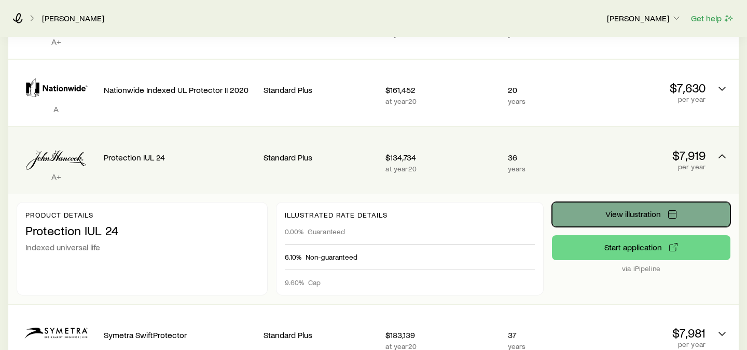
click at [683, 209] on button "View illustration" at bounding box center [641, 214] width 178 height 25
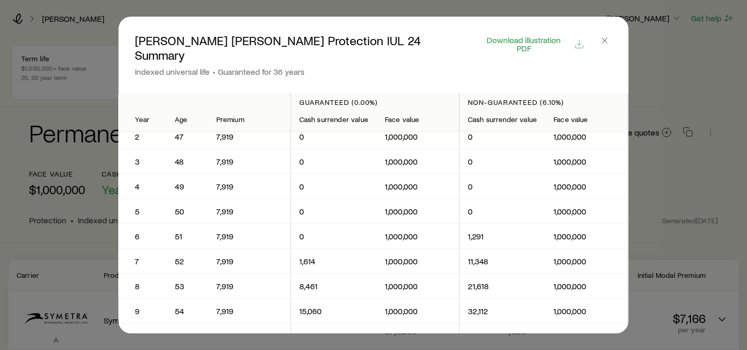
scroll to position [0, 0]
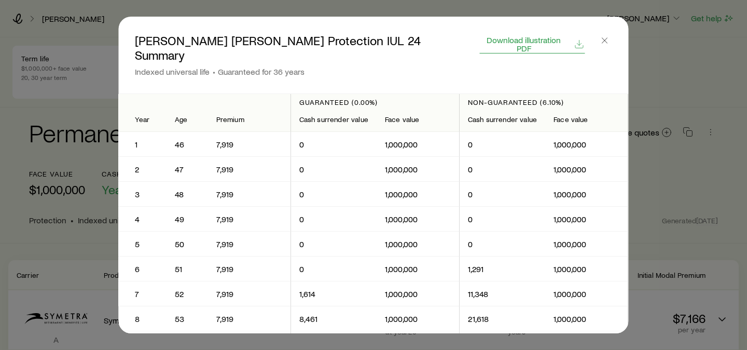
click at [540, 40] on span "Download illustration PDF" at bounding box center [524, 44] width 88 height 17
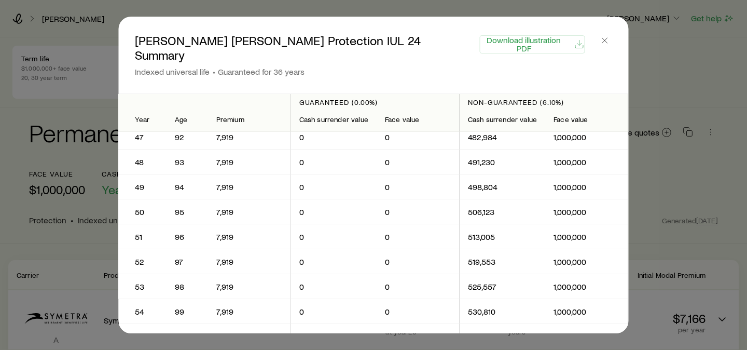
scroll to position [1197, 0]
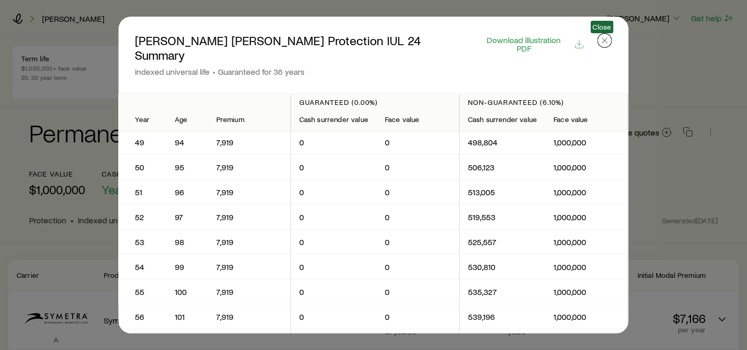
click at [603, 39] on line "button" at bounding box center [604, 40] width 5 height 5
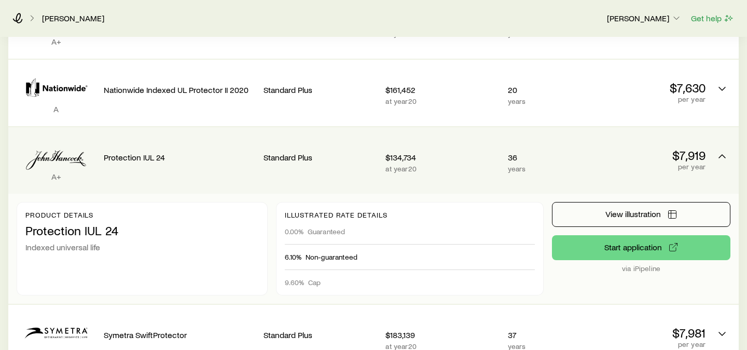
click at [603, 162] on p "per year" at bounding box center [649, 166] width 114 height 8
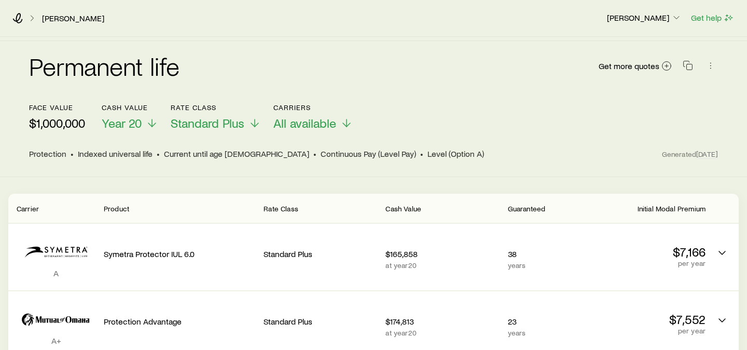
scroll to position [0, 0]
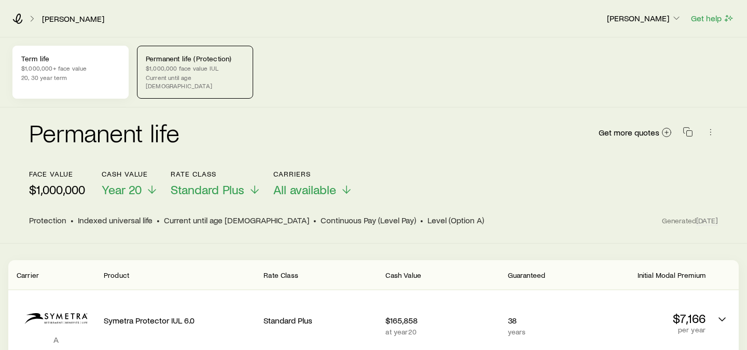
click at [33, 73] on p "20, 30 year term" at bounding box center [70, 77] width 99 height 8
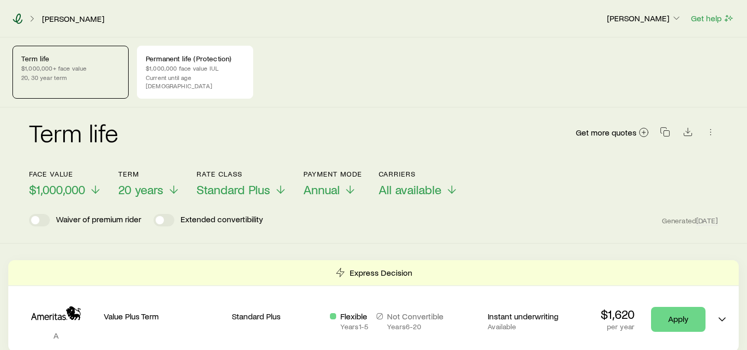
click at [15, 20] on icon at bounding box center [17, 18] width 10 height 10
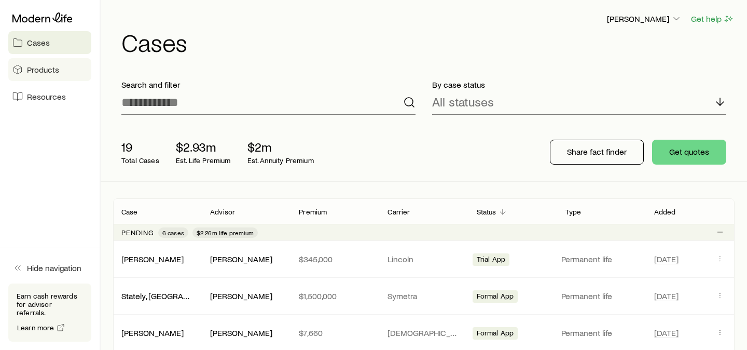
click at [49, 67] on span "Products" at bounding box center [43, 69] width 32 height 10
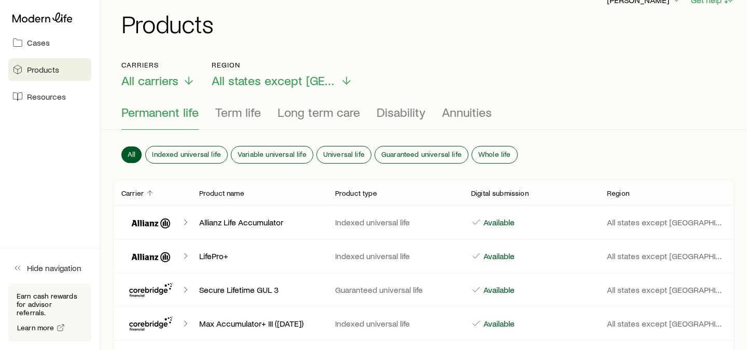
scroll to position [19, 0]
click at [199, 158] on button "Indexed universal life" at bounding box center [186, 154] width 81 height 17
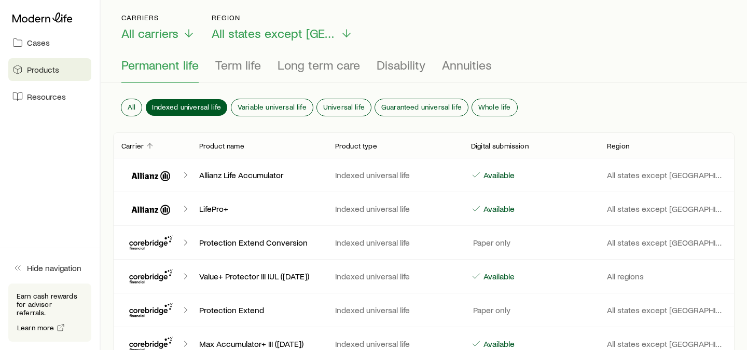
scroll to position [52, 0]
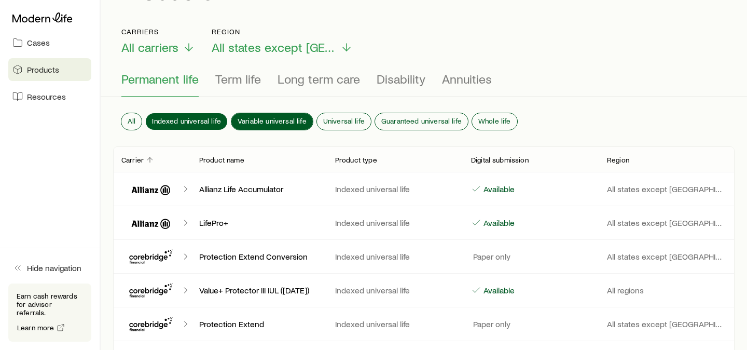
click at [283, 129] on button "Variable universal life" at bounding box center [271, 121] width 81 height 17
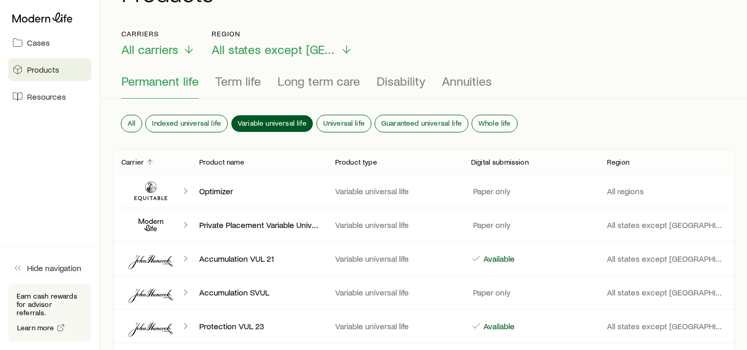
scroll to position [0, 0]
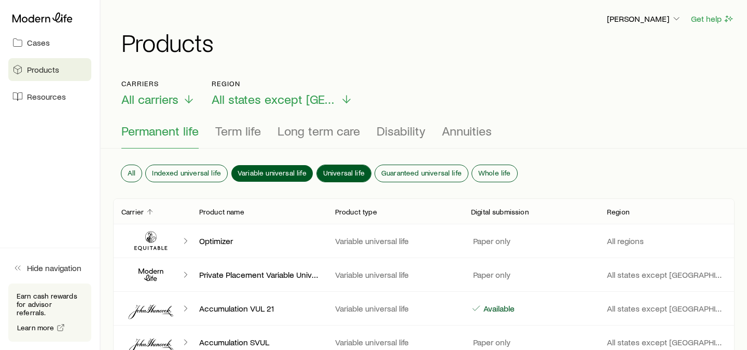
click at [346, 172] on span "Universal life" at bounding box center [343, 173] width 41 height 8
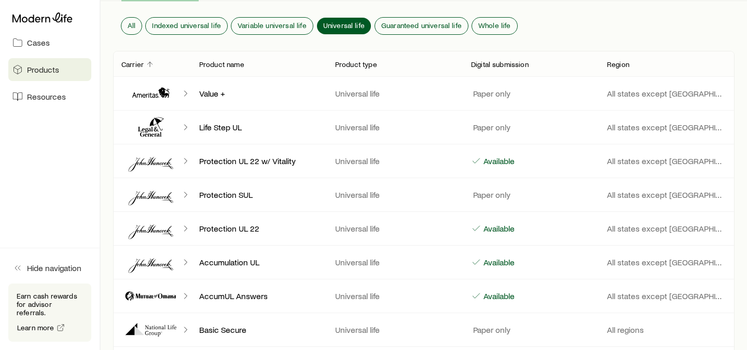
scroll to position [155, 0]
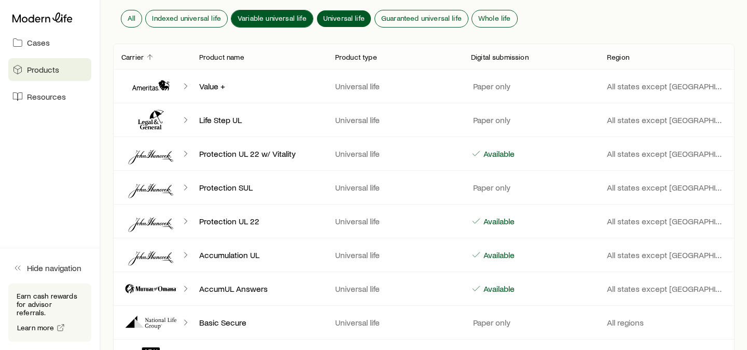
click at [268, 22] on span "Variable universal life" at bounding box center [271, 18] width 69 height 8
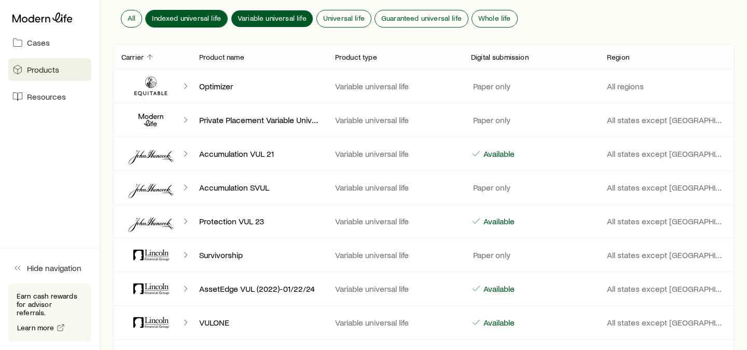
click at [200, 21] on span "Indexed universal life" at bounding box center [186, 18] width 69 height 8
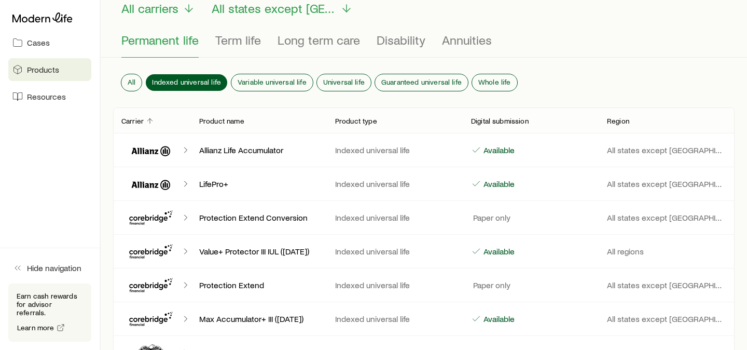
scroll to position [0, 0]
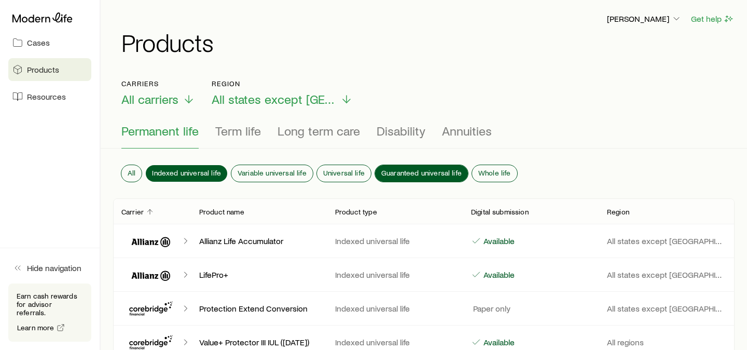
click at [409, 173] on span "Guaranteed universal life" at bounding box center [421, 173] width 80 height 8
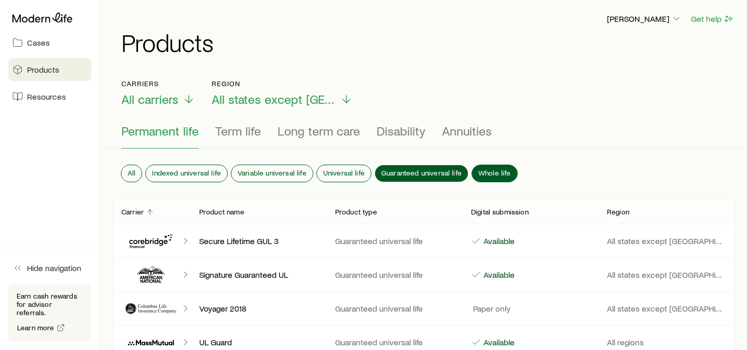
click at [489, 167] on button "Whole life" at bounding box center [494, 173] width 45 height 17
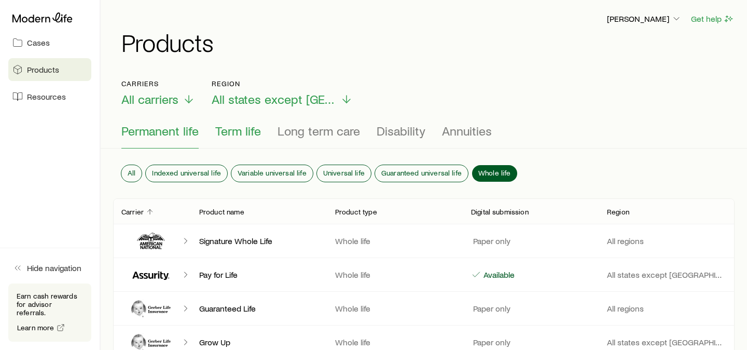
click at [227, 128] on span "Term life" at bounding box center [238, 130] width 46 height 15
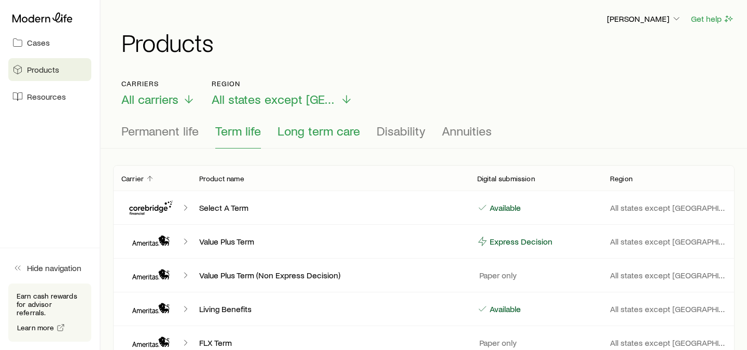
click at [336, 138] on button "Long term care" at bounding box center [318, 135] width 82 height 25
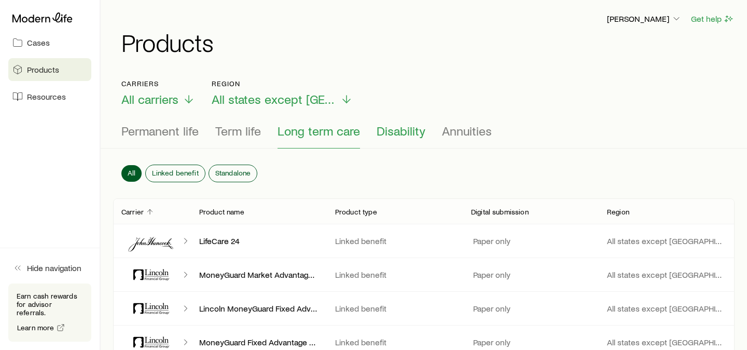
click at [409, 132] on span "Disability" at bounding box center [400, 130] width 49 height 15
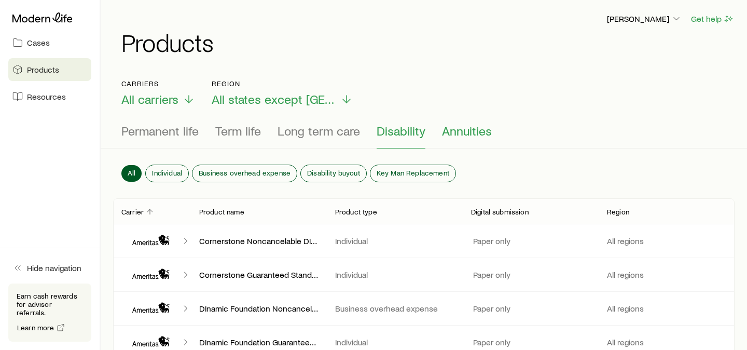
click at [486, 131] on span "Annuities" at bounding box center [467, 130] width 50 height 15
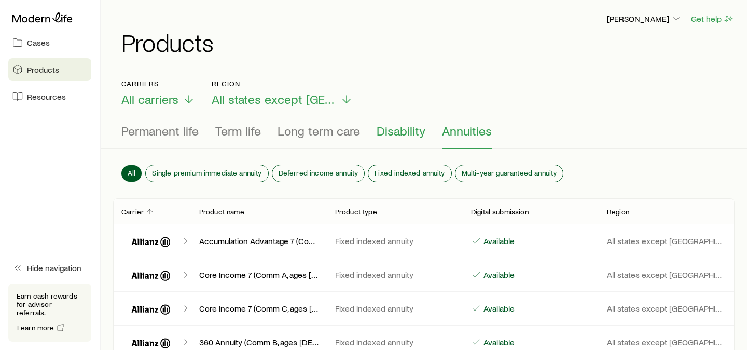
click at [394, 132] on span "Disability" at bounding box center [400, 130] width 49 height 15
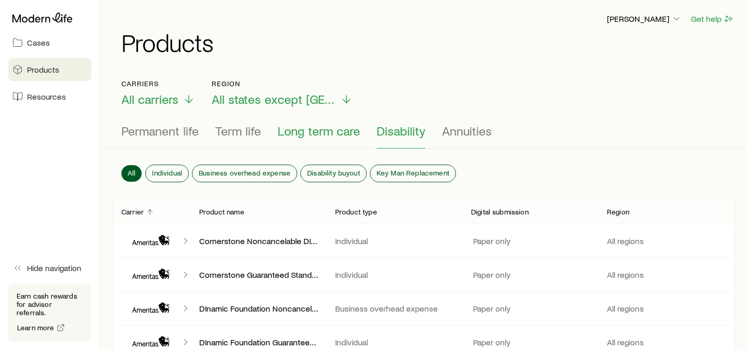
click at [308, 132] on span "Long term care" at bounding box center [318, 130] width 82 height 15
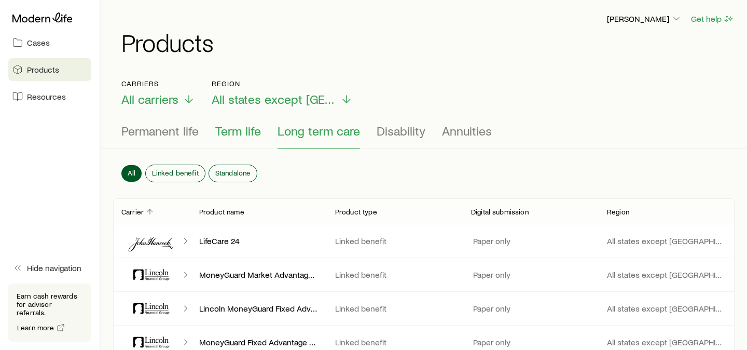
click at [236, 130] on span "Term life" at bounding box center [238, 130] width 46 height 15
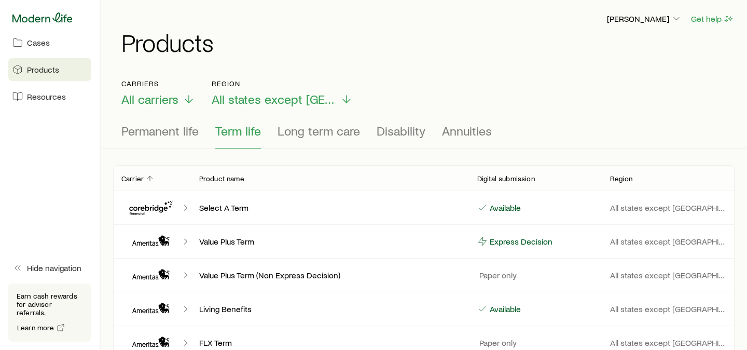
click at [45, 19] on icon at bounding box center [42, 17] width 60 height 10
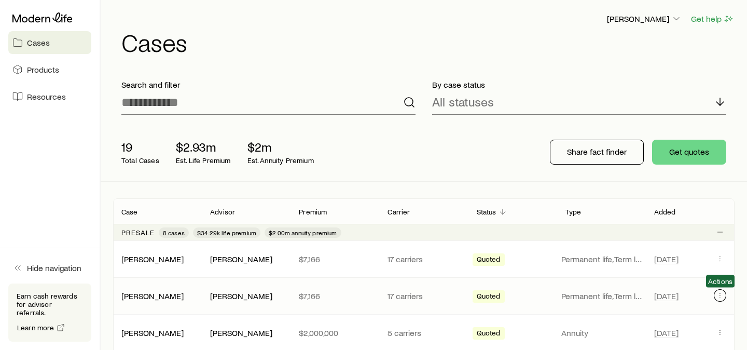
click at [724, 290] on button "Client cases" at bounding box center [720, 295] width 12 height 12
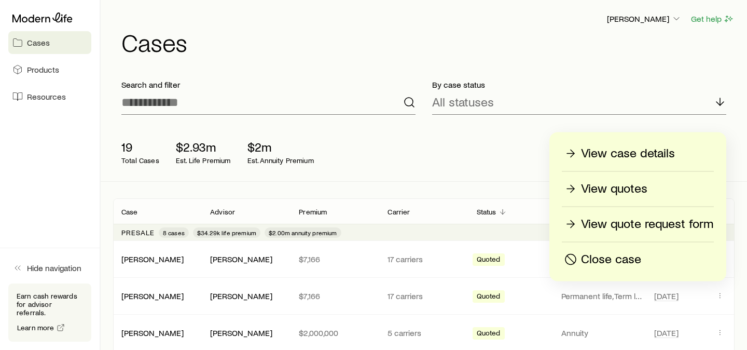
click at [603, 256] on p "Close case" at bounding box center [611, 259] width 60 height 17
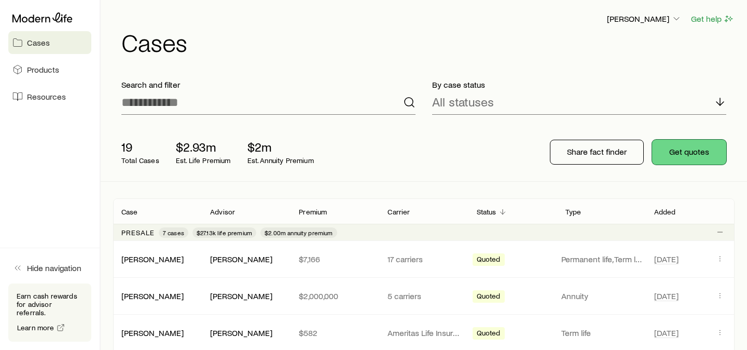
click at [680, 153] on button "Get quotes" at bounding box center [689, 151] width 74 height 25
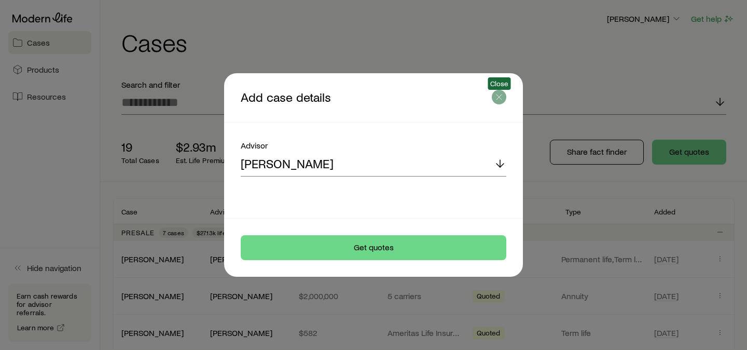
click at [496, 102] on icon "button" at bounding box center [499, 97] width 10 height 10
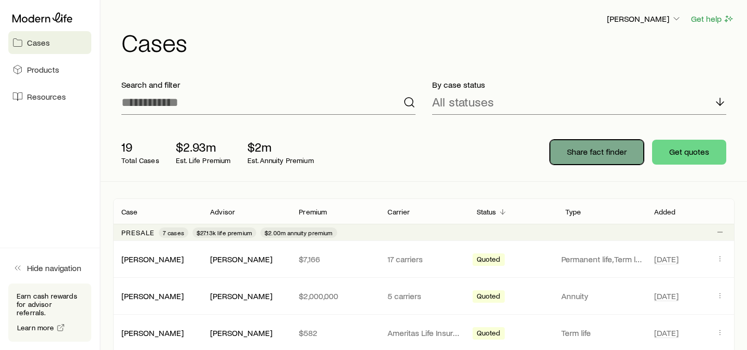
click at [607, 153] on p "Share fact finder" at bounding box center [597, 151] width 60 height 10
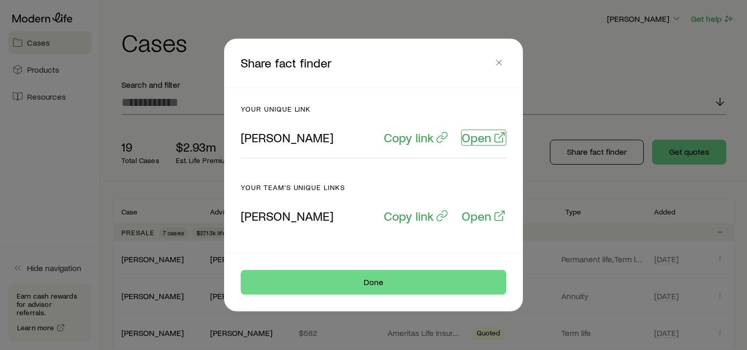
click at [491, 142] on p "Open" at bounding box center [477, 137] width 30 height 15
click at [496, 67] on icon "button" at bounding box center [499, 63] width 10 height 10
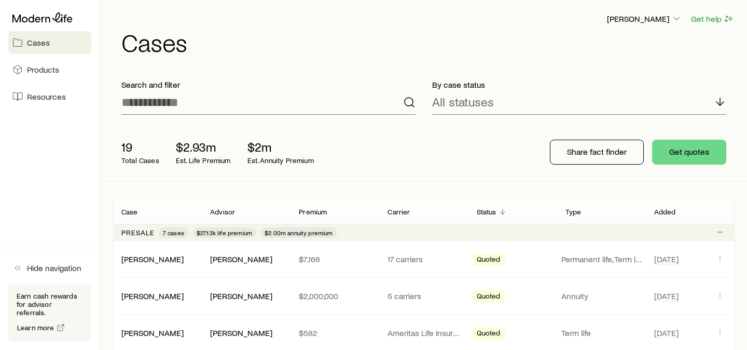
click at [656, 175] on div "19 Total Cases $2.93m Est. Life Premium $2m Est. Annuity Premium Share fact fin…" at bounding box center [423, 152] width 621 height 58
click at [691, 159] on button "Get quotes" at bounding box center [689, 151] width 74 height 25
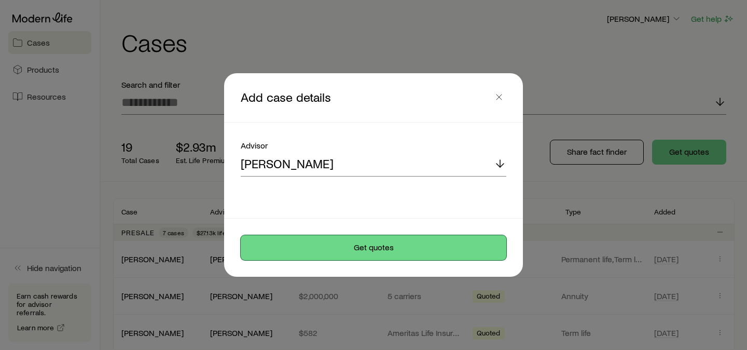
click at [469, 244] on button "Get quotes" at bounding box center [373, 247] width 265 height 25
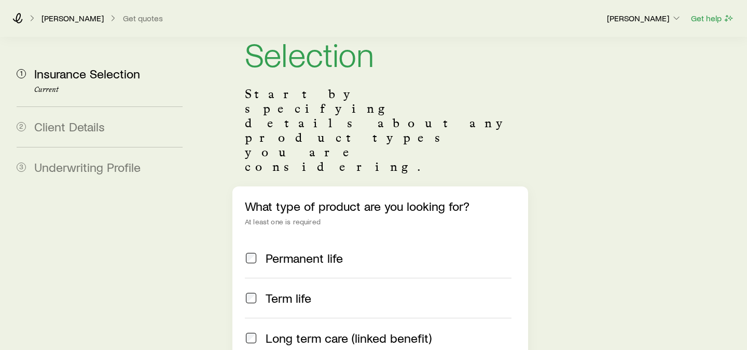
scroll to position [66, 0]
click at [298, 251] on span "Permanent life" at bounding box center [303, 258] width 77 height 15
click at [284, 291] on span "Term life" at bounding box center [288, 298] width 46 height 15
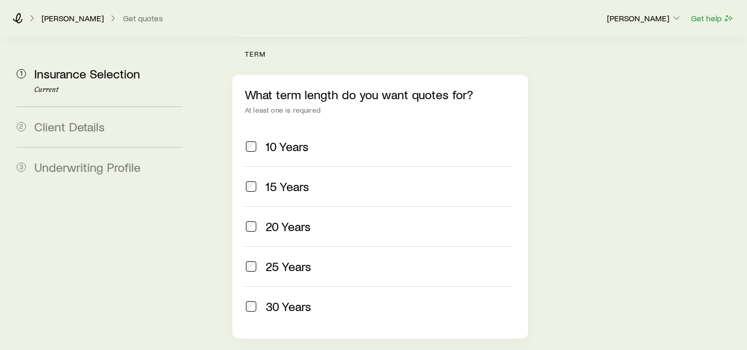
scroll to position [507, 0]
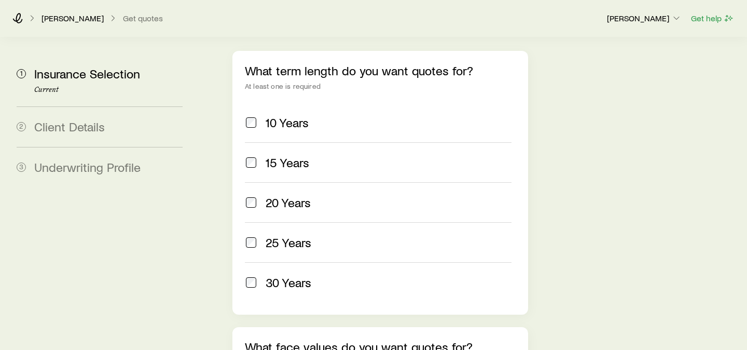
click at [300, 195] on span "20 Years" at bounding box center [287, 202] width 45 height 15
click at [298, 275] on span "30 Years" at bounding box center [288, 282] width 46 height 15
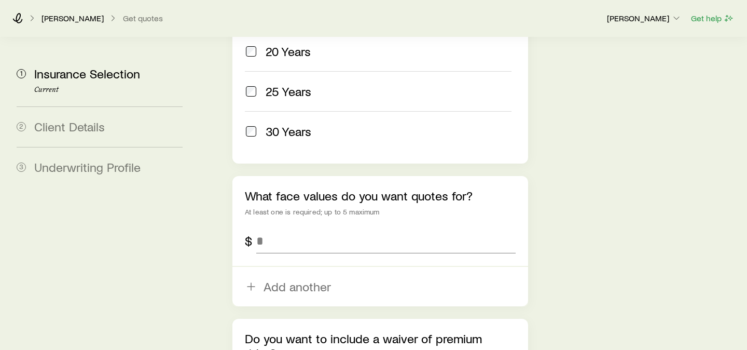
scroll to position [708, 0]
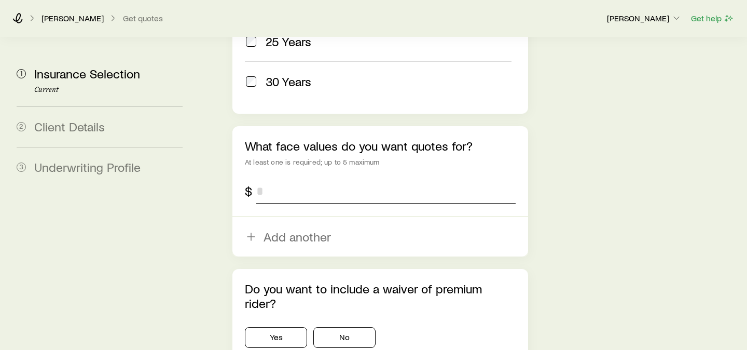
click at [319, 178] on input "tel" at bounding box center [385, 190] width 259 height 25
type input "*********"
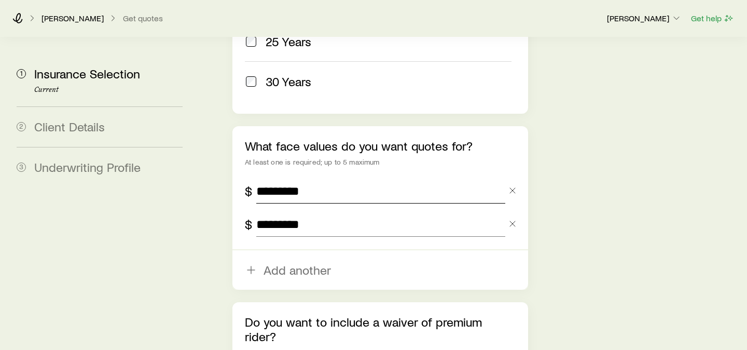
type input "*********"
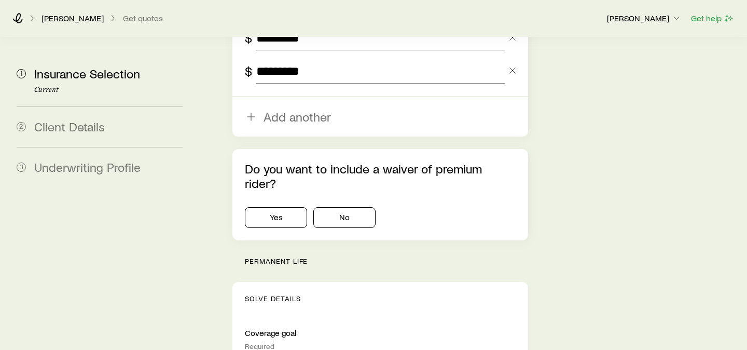
scroll to position [916, 0]
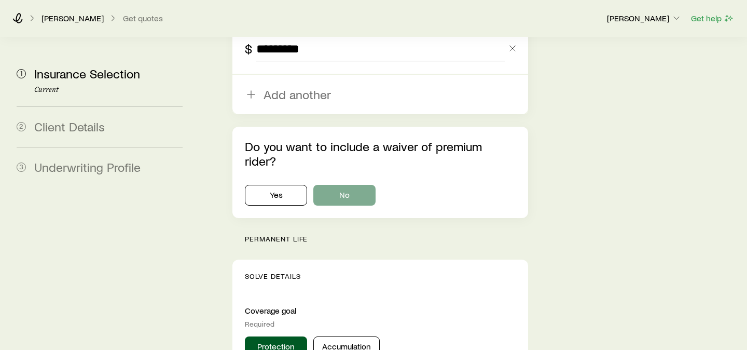
type input "*********"
click at [346, 185] on button "No" at bounding box center [344, 195] width 62 height 21
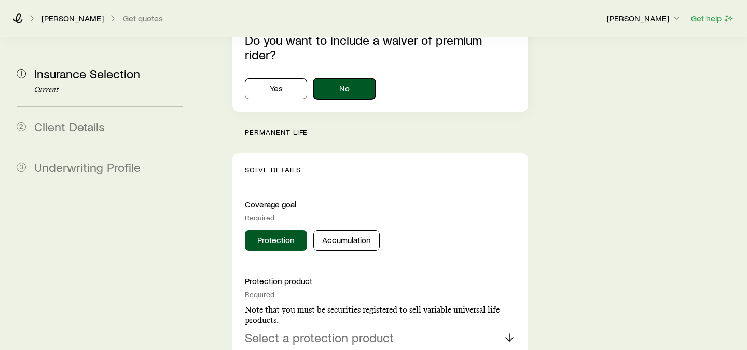
scroll to position [1024, 0]
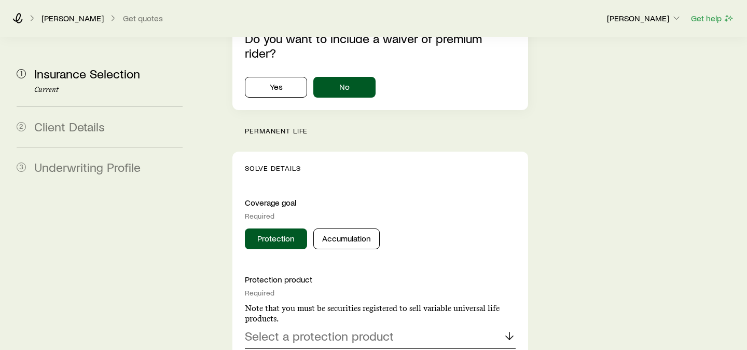
click at [382, 328] on p "Select a protection product" at bounding box center [319, 335] width 149 height 15
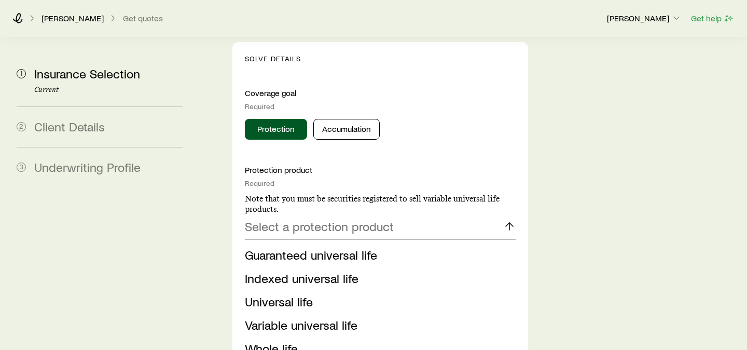
scroll to position [1141, 0]
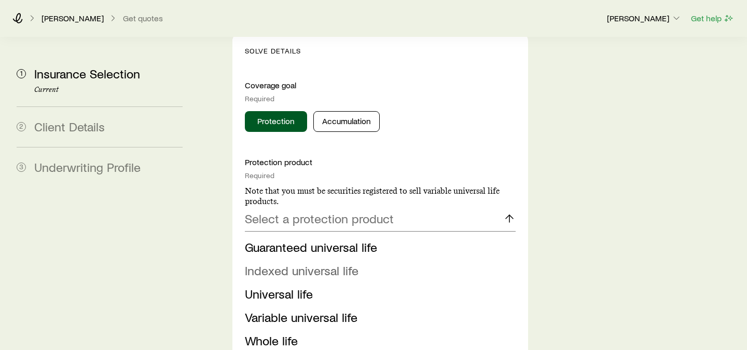
click at [332, 262] on span "Indexed universal life" at bounding box center [302, 269] width 114 height 15
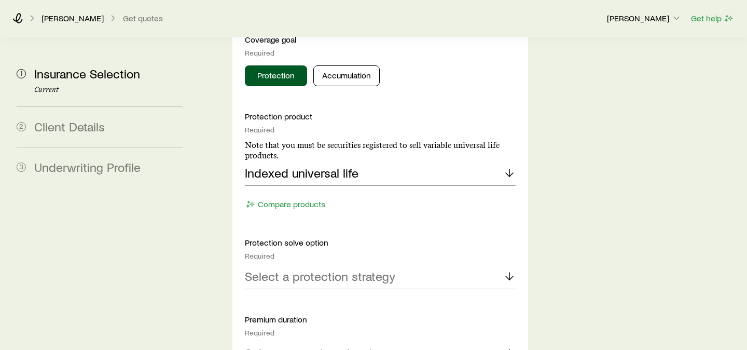
scroll to position [1191, 0]
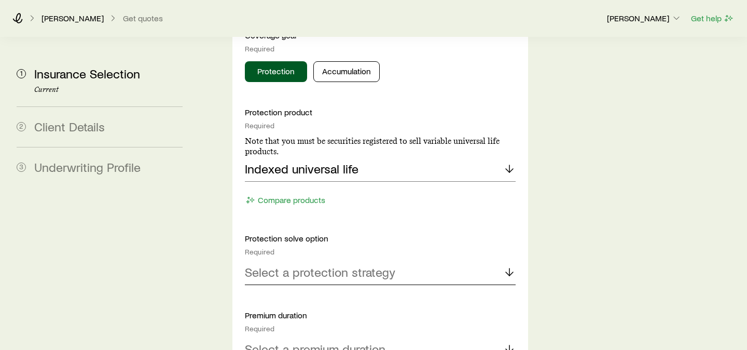
click at [348, 264] on p "Select a protection strategy" at bounding box center [320, 271] width 150 height 15
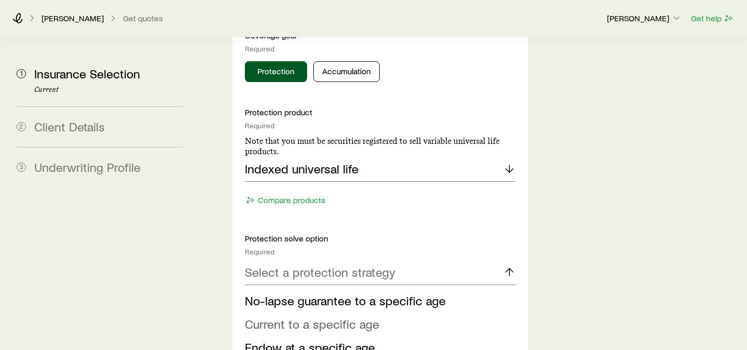
click at [351, 316] on span "Current to a specific age" at bounding box center [312, 323] width 134 height 15
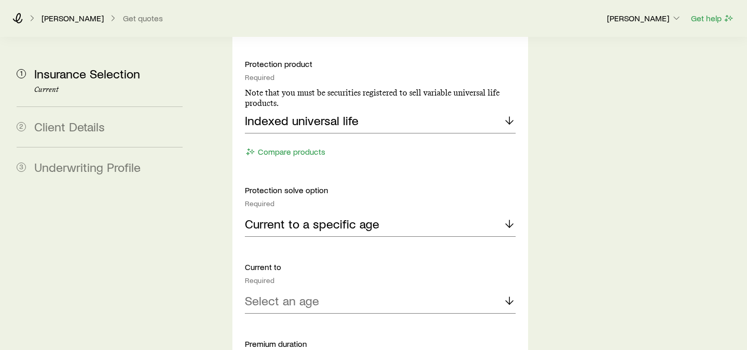
scroll to position [1242, 0]
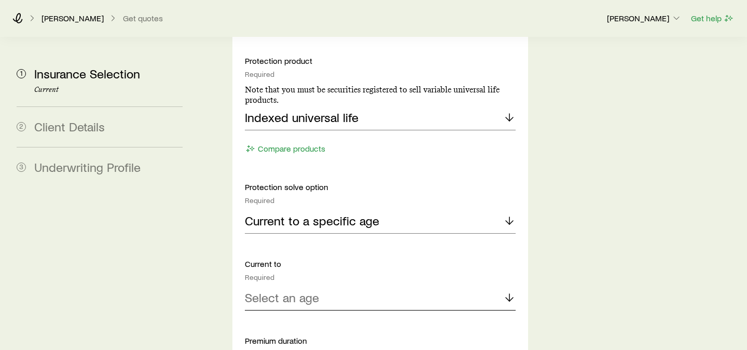
click at [355, 285] on div "Select an age" at bounding box center [380, 297] width 271 height 25
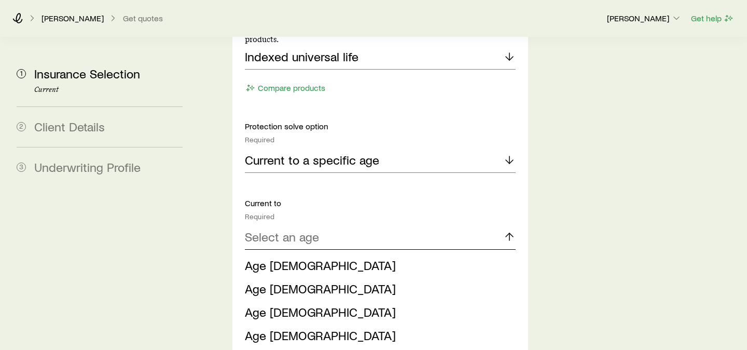
scroll to position [1311, 0]
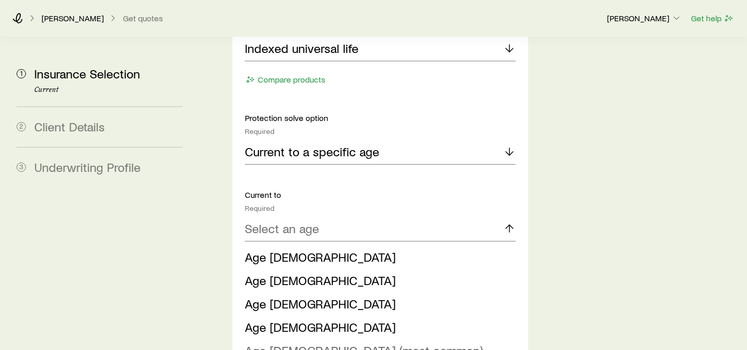
click at [348, 342] on span "Age 121 (most common)" at bounding box center [364, 349] width 238 height 15
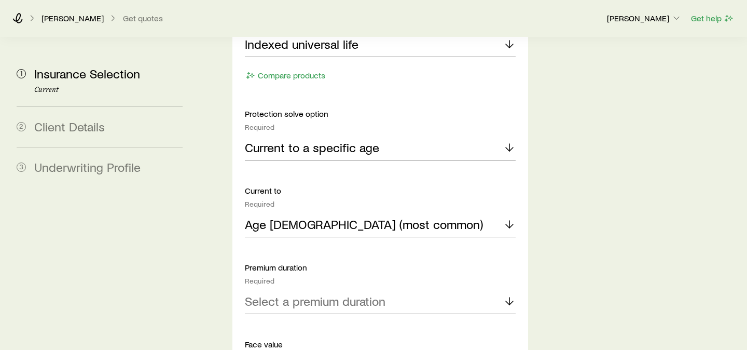
scroll to position [1316, 0]
click at [354, 293] on p "Select a premium duration" at bounding box center [315, 300] width 141 height 15
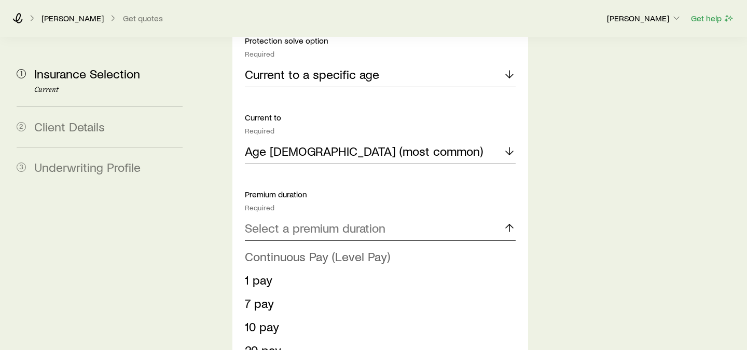
scroll to position [1390, 0]
click at [364, 247] on span "Continuous Pay (Level Pay)" at bounding box center [317, 254] width 145 height 15
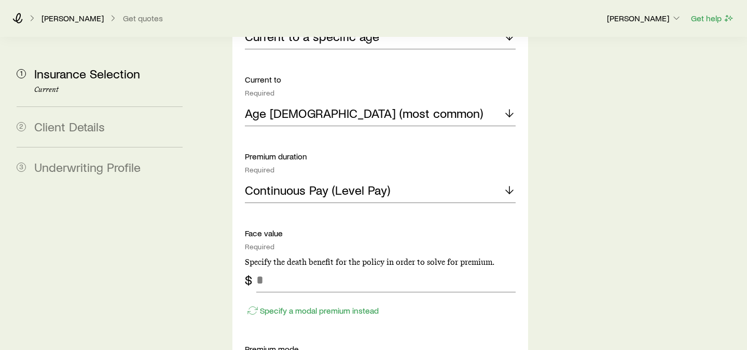
scroll to position [1432, 0]
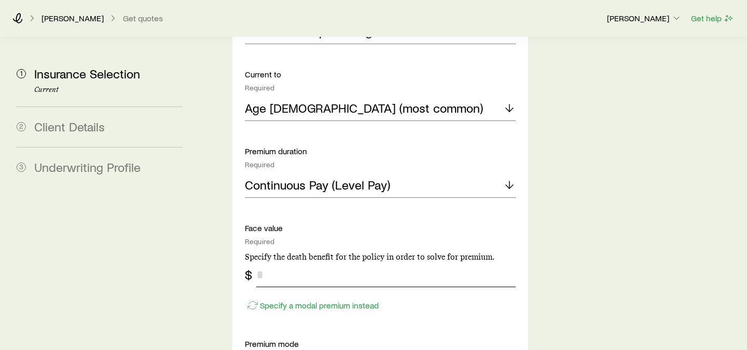
click at [324, 262] on input "tel" at bounding box center [385, 274] width 259 height 25
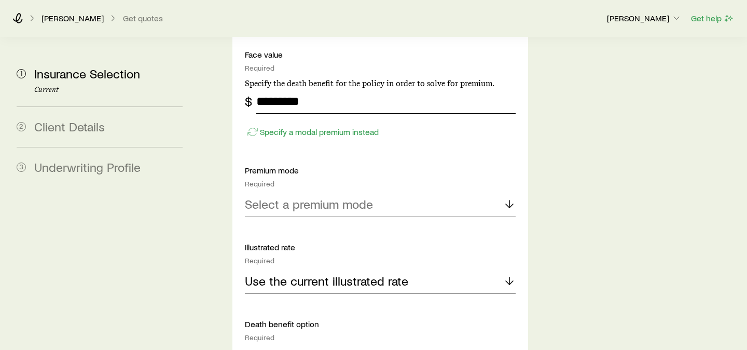
scroll to position [1620, 0]
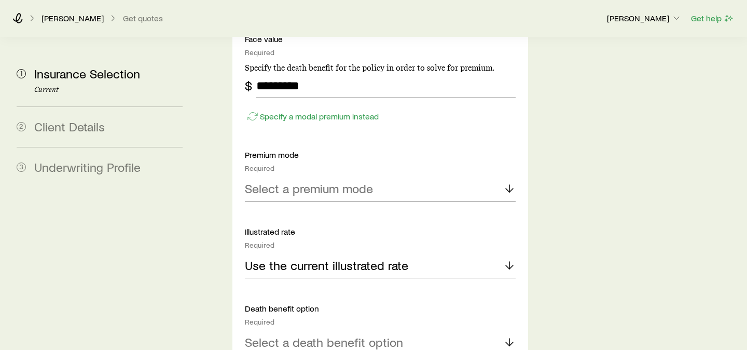
type input "*********"
click at [325, 181] on p "Select a premium mode" at bounding box center [309, 188] width 128 height 15
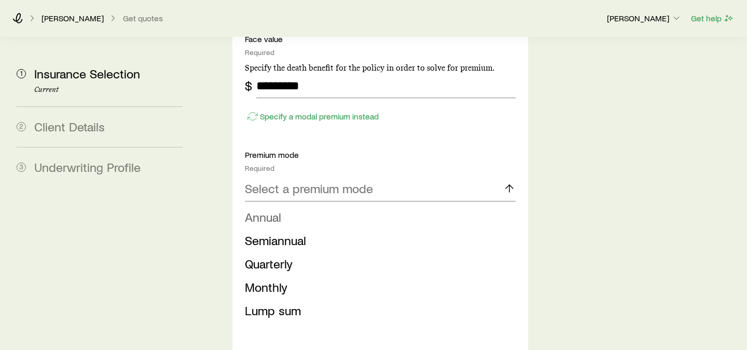
click at [325, 205] on li "Annual" at bounding box center [377, 216] width 264 height 23
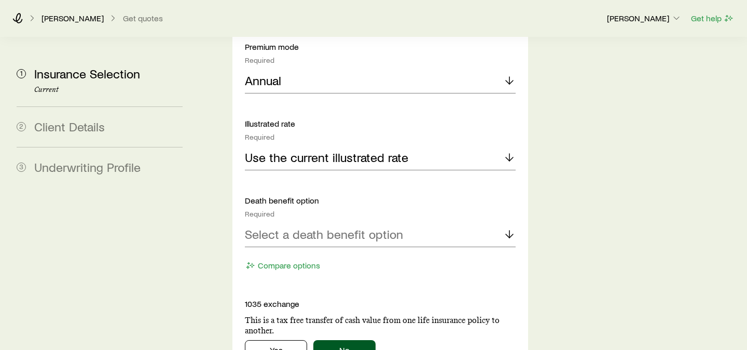
scroll to position [1754, 0]
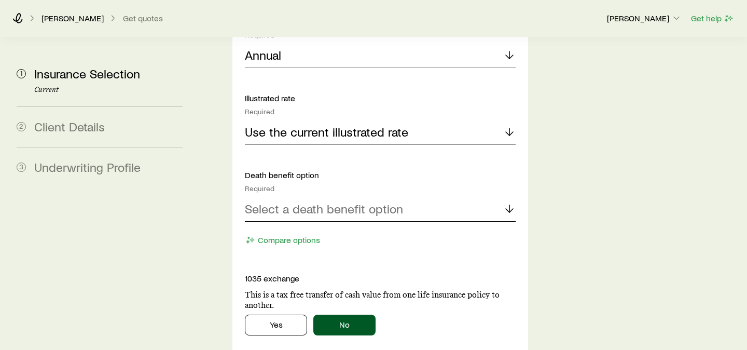
click at [327, 201] on p "Select a death benefit option" at bounding box center [324, 208] width 158 height 15
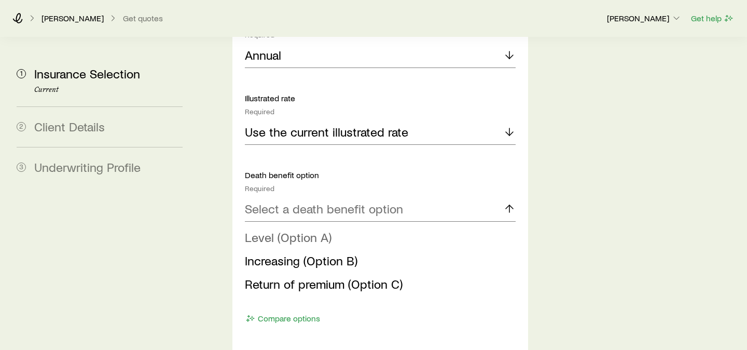
click at [313, 229] on span "Level (Option A)" at bounding box center [288, 236] width 87 height 15
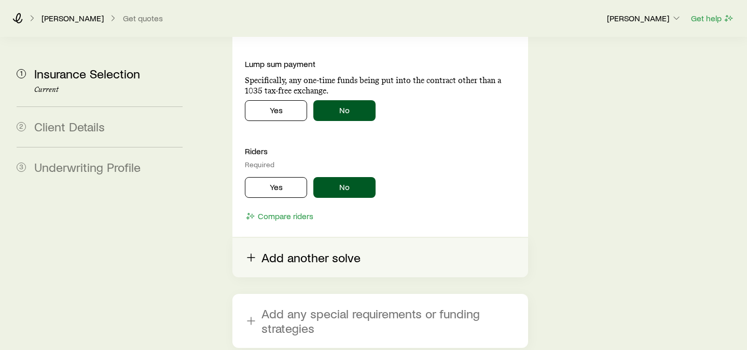
scroll to position [2117, 0]
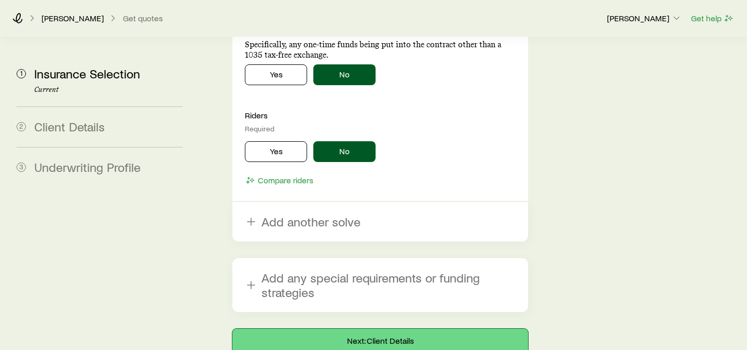
click at [345, 328] on button "Next: Client Details" at bounding box center [380, 340] width 296 height 25
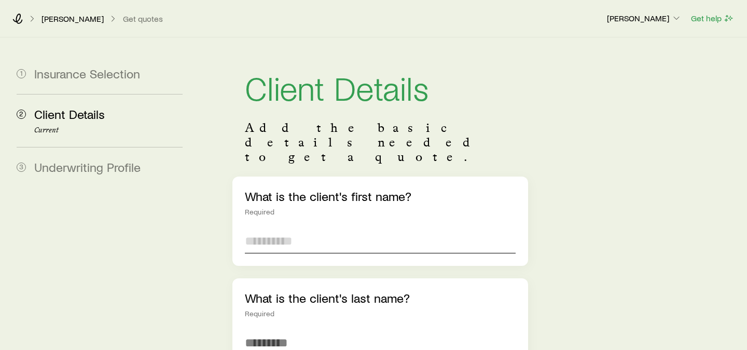
click at [337, 228] on input "text" at bounding box center [380, 240] width 271 height 25
type input "****"
type input "*"
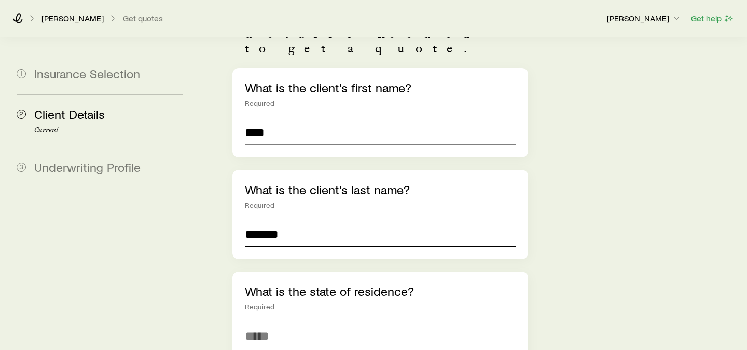
scroll to position [118, 0]
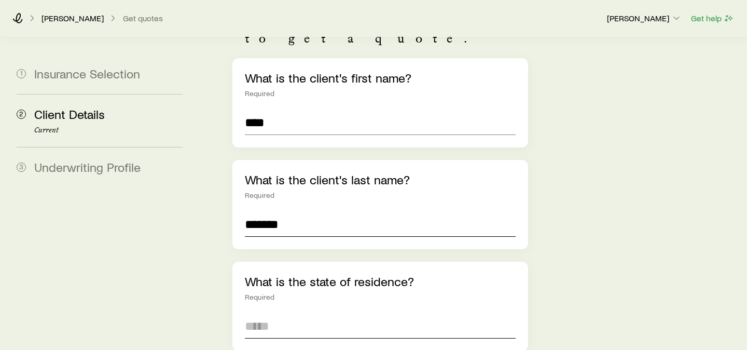
type input "*******"
click at [335, 313] on input at bounding box center [380, 325] width 271 height 25
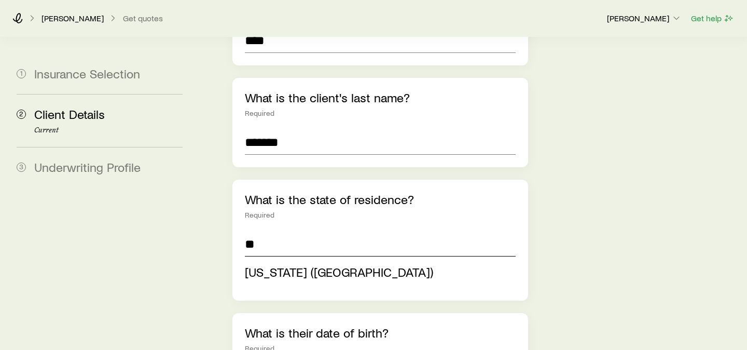
scroll to position [255, 0]
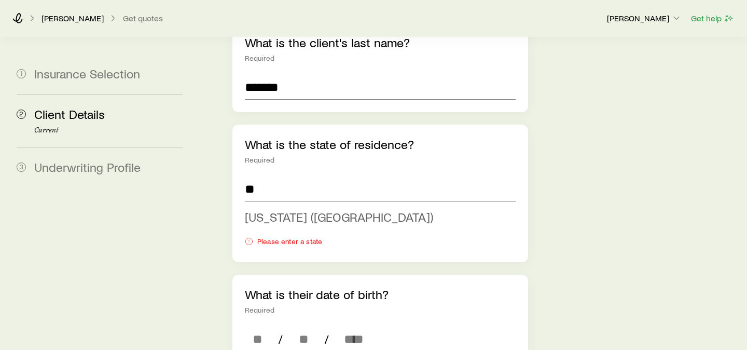
click at [308, 209] on span "New Jersey (NJ)" at bounding box center [339, 216] width 188 height 15
type input "**********"
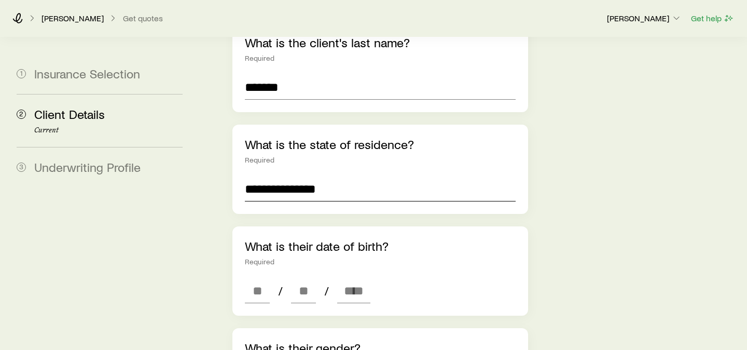
click at [345, 176] on input "**********" at bounding box center [380, 188] width 271 height 25
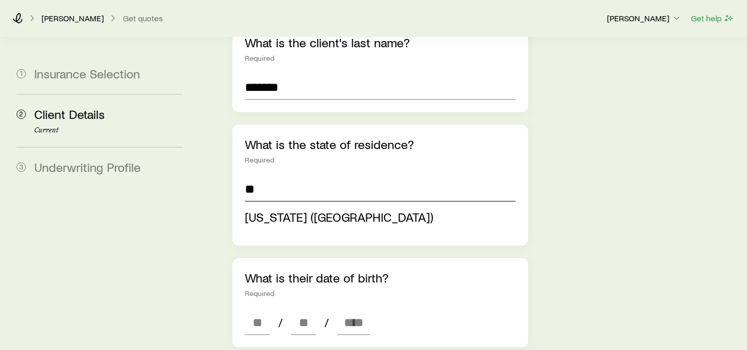
type input "**********"
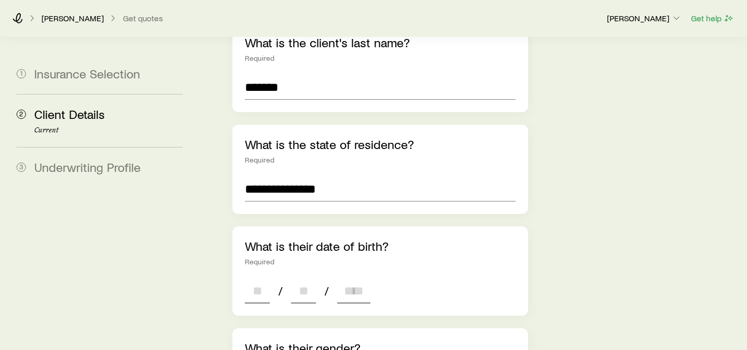
click at [258, 278] on input at bounding box center [257, 290] width 25 height 25
type input "*"
click at [302, 278] on input at bounding box center [303, 290] width 25 height 25
type input "*"
click at [344, 278] on input at bounding box center [353, 290] width 33 height 25
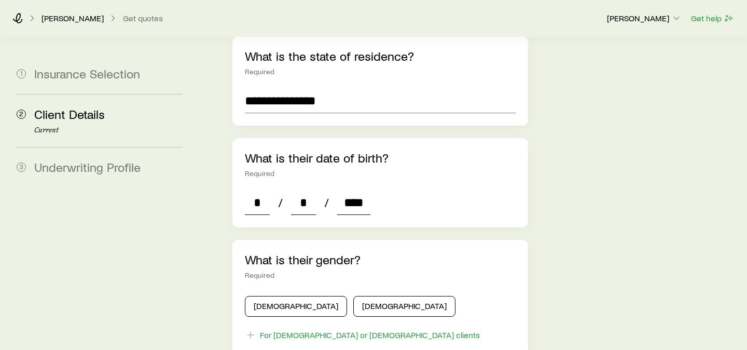
scroll to position [428, 0]
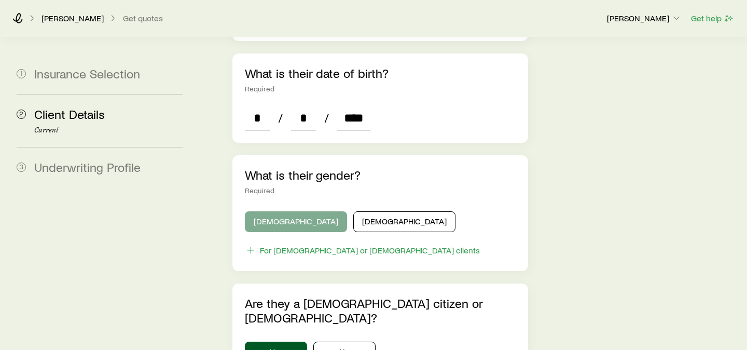
type input "****"
click at [288, 211] on button "Male" at bounding box center [296, 221] width 102 height 21
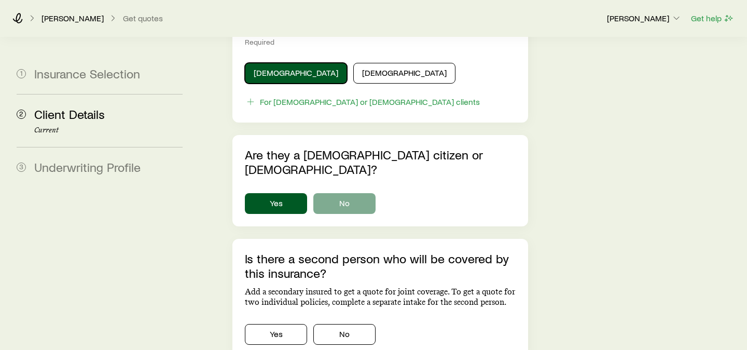
scroll to position [587, 0]
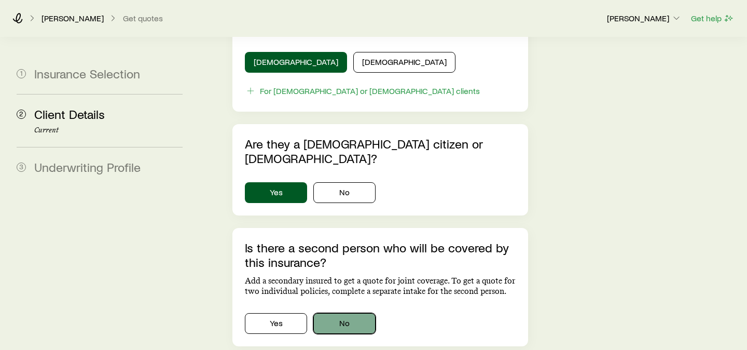
click at [358, 313] on button "No" at bounding box center [344, 323] width 62 height 21
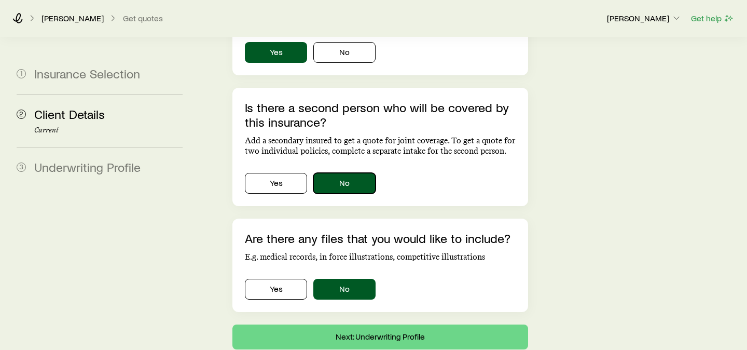
scroll to position [753, 0]
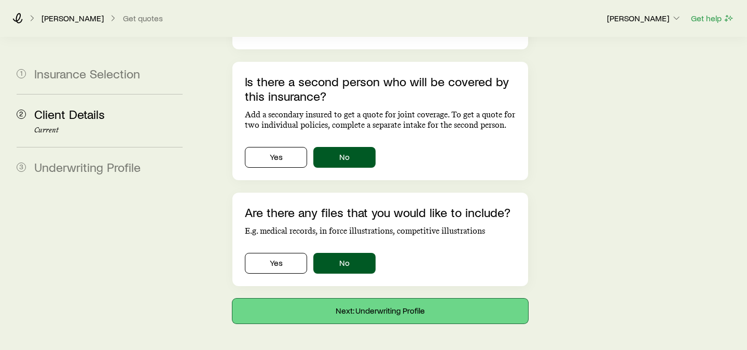
click at [395, 298] on button "Next: Underwriting Profile" at bounding box center [380, 310] width 296 height 25
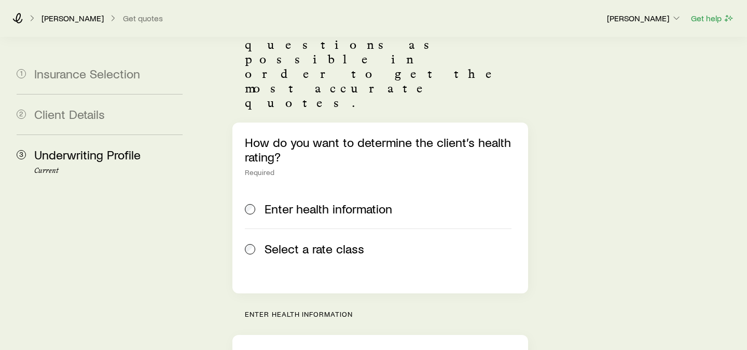
scroll to position [198, 0]
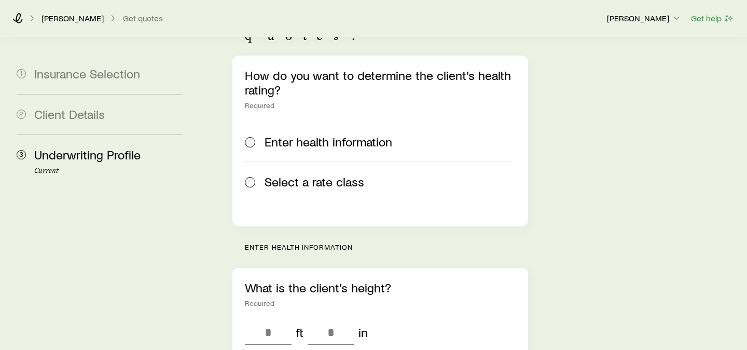
click at [324, 161] on label "Select a rate class" at bounding box center [378, 181] width 267 height 40
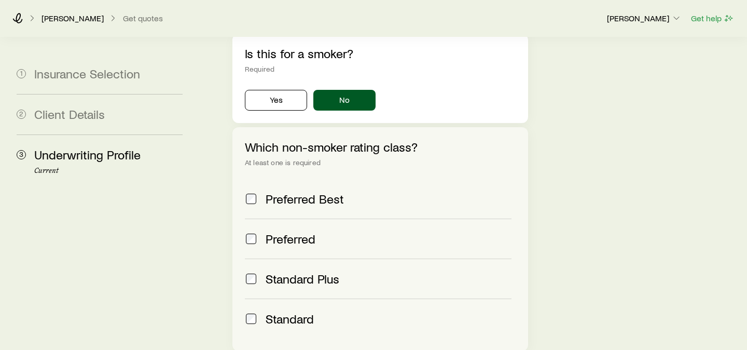
scroll to position [442, 0]
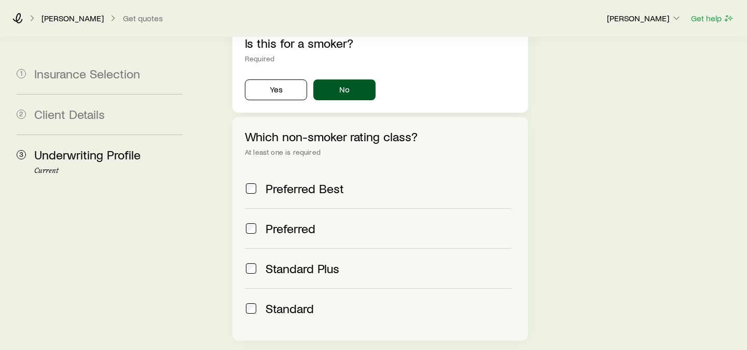
click at [283, 248] on label "Standard Plus" at bounding box center [378, 268] width 267 height 40
click at [272, 301] on span "Standard" at bounding box center [289, 308] width 48 height 15
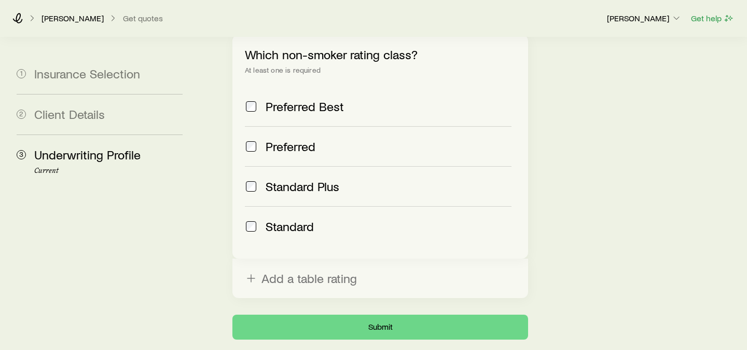
scroll to position [554, 0]
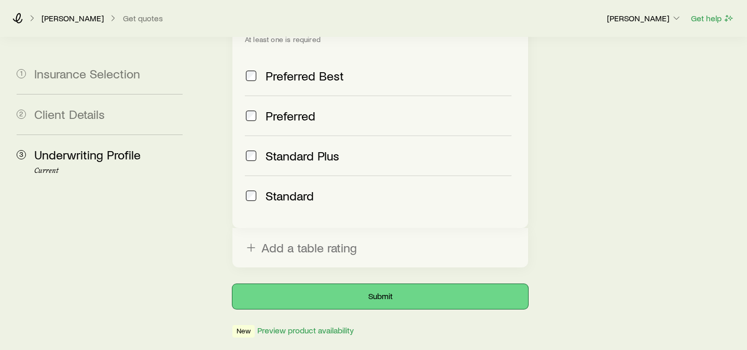
click at [325, 284] on button "Submit" at bounding box center [380, 296] width 296 height 25
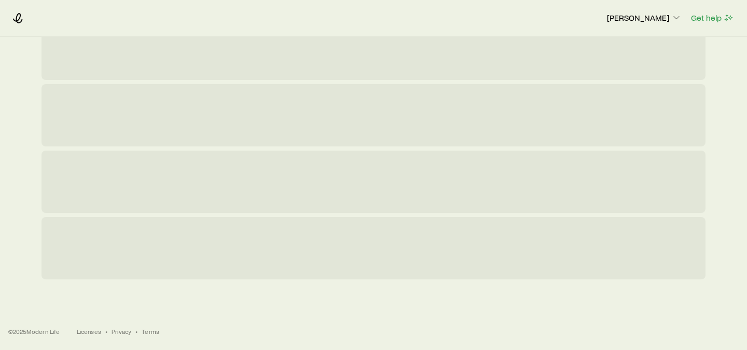
scroll to position [0, 0]
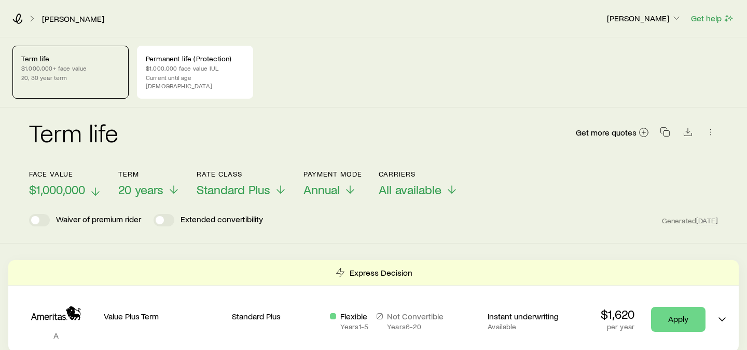
click at [77, 182] on span "$1,000,000" at bounding box center [57, 189] width 56 height 15
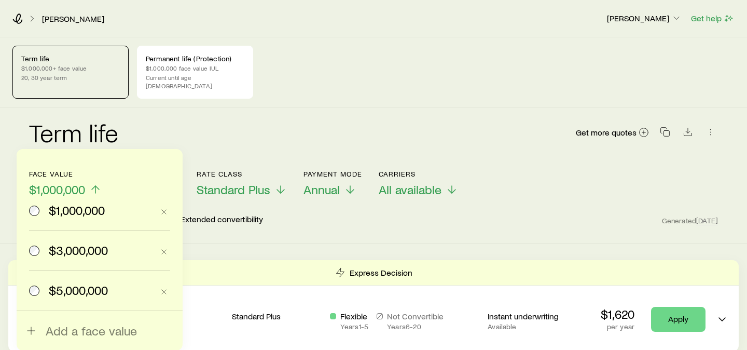
click at [71, 249] on span "$3,000,000" at bounding box center [78, 250] width 59 height 15
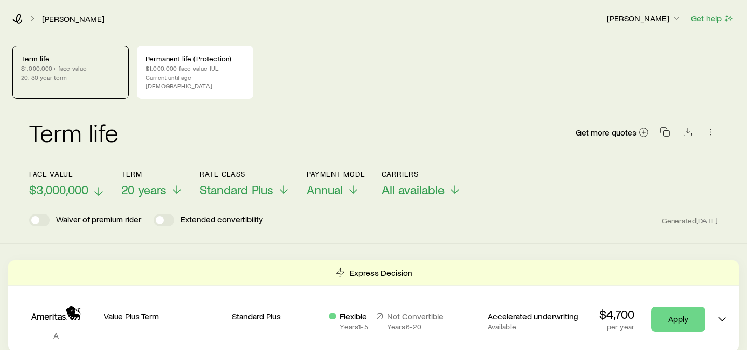
click at [77, 185] on span "$3,000,000" at bounding box center [58, 189] width 59 height 15
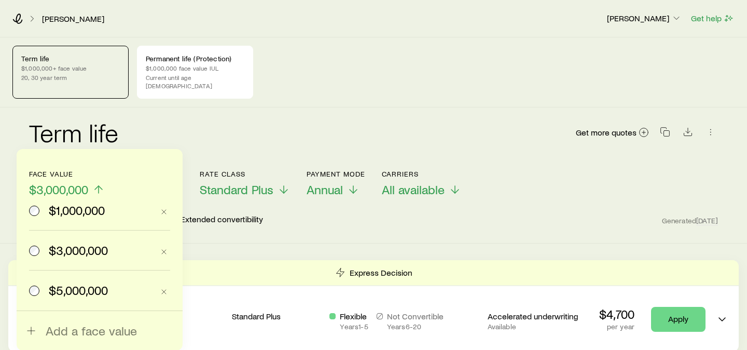
click at [71, 289] on span "$5,000,000" at bounding box center [78, 290] width 59 height 15
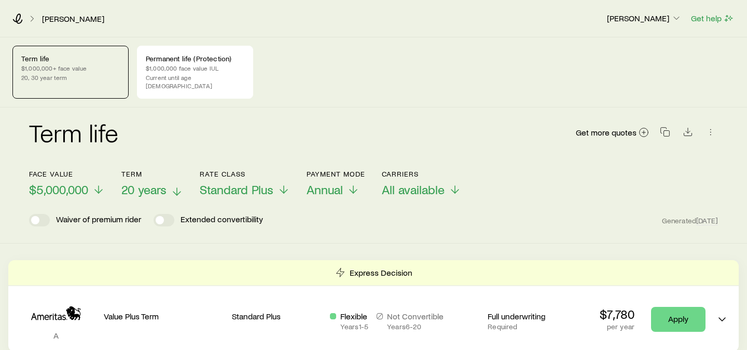
click at [145, 182] on span "20 years" at bounding box center [143, 189] width 45 height 15
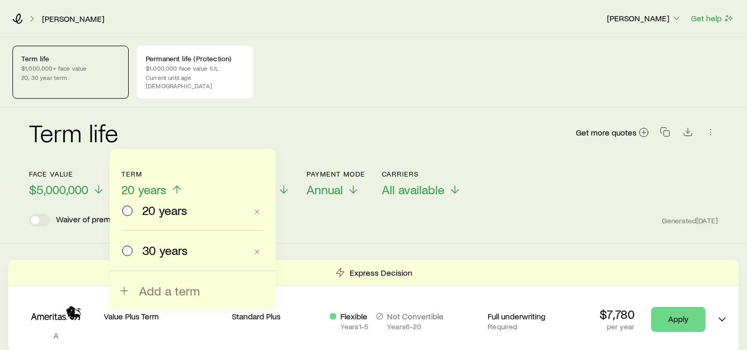
click at [164, 246] on span "30 years" at bounding box center [165, 250] width 46 height 15
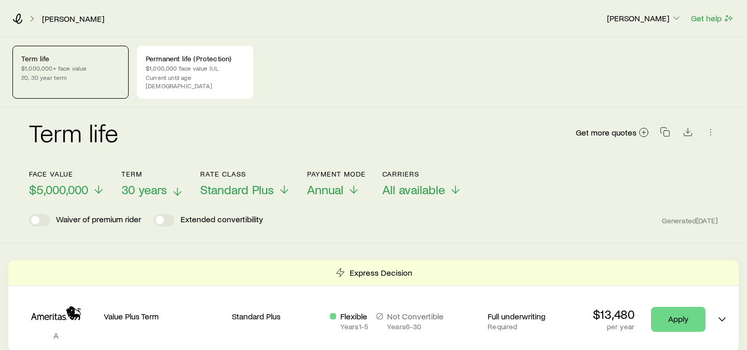
click at [150, 182] on span "30 years" at bounding box center [144, 189] width 46 height 15
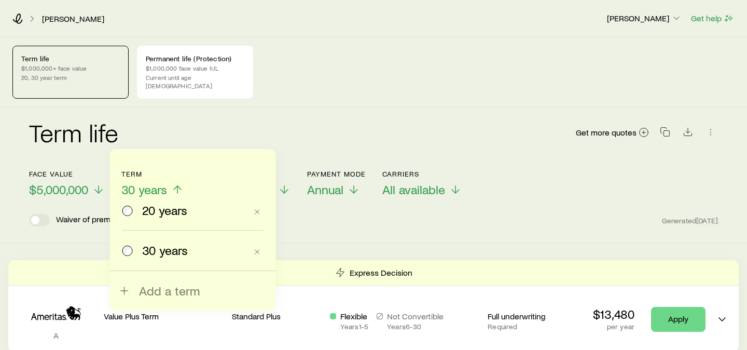
click at [146, 215] on span "20 years" at bounding box center [164, 210] width 45 height 15
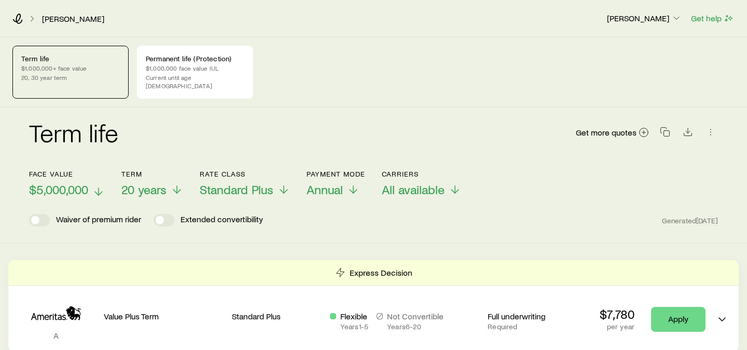
click at [63, 173] on button "Face value $5,000,000" at bounding box center [67, 183] width 76 height 27
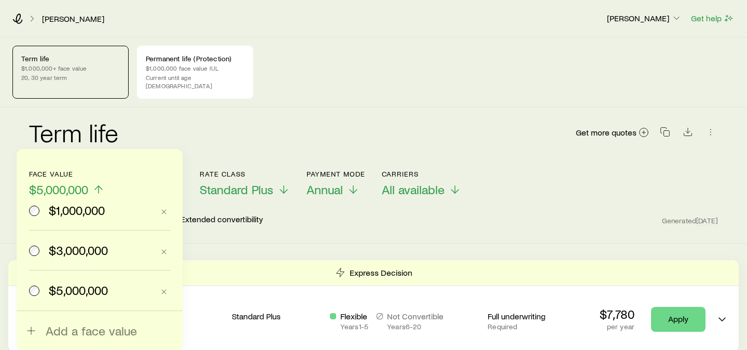
click at [69, 209] on span "$1,000,000" at bounding box center [77, 210] width 56 height 15
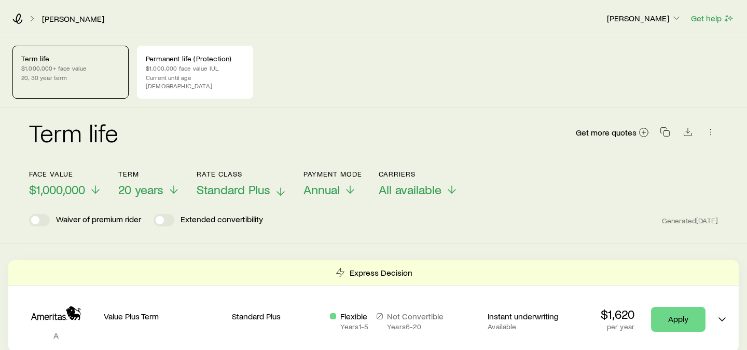
click at [220, 183] on span "Standard Plus" at bounding box center [234, 189] width 74 height 15
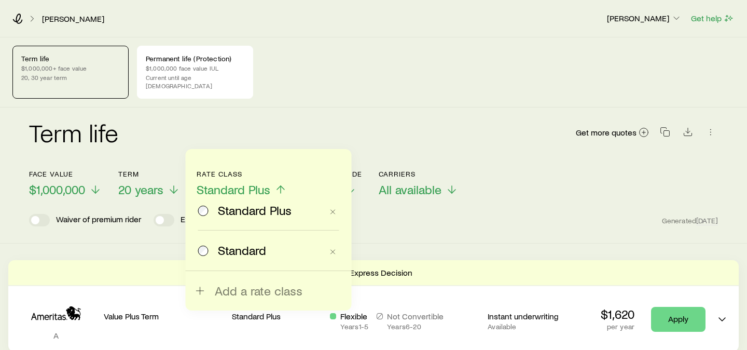
click at [394, 214] on div "Waiver of premium rider Extended convertibility Generated Today" at bounding box center [373, 220] width 689 height 12
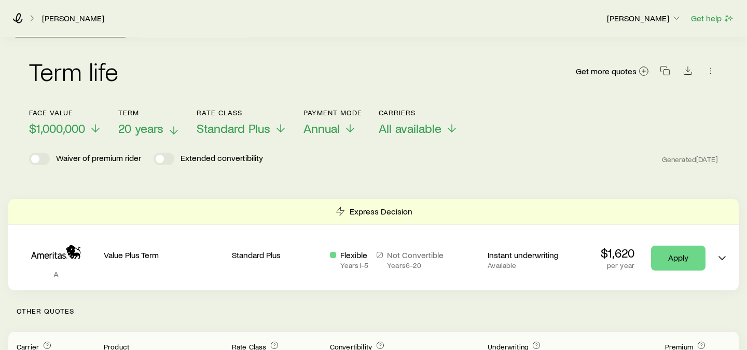
scroll to position [8, 0]
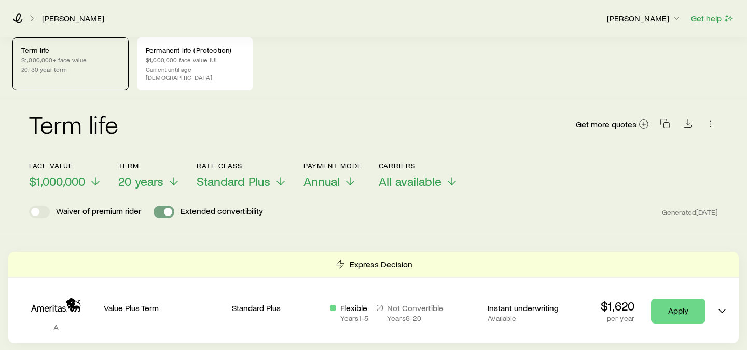
click at [159, 205] on span at bounding box center [163, 211] width 21 height 12
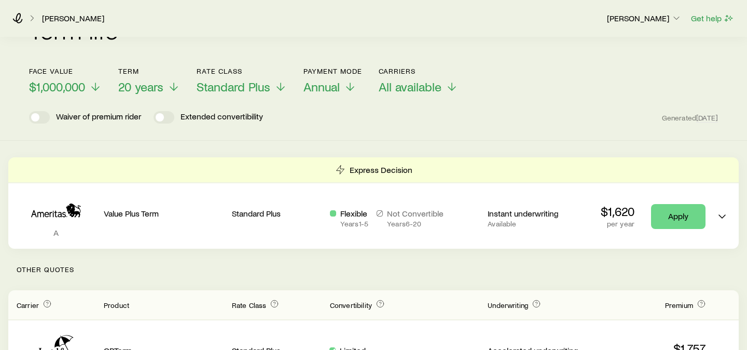
scroll to position [151, 0]
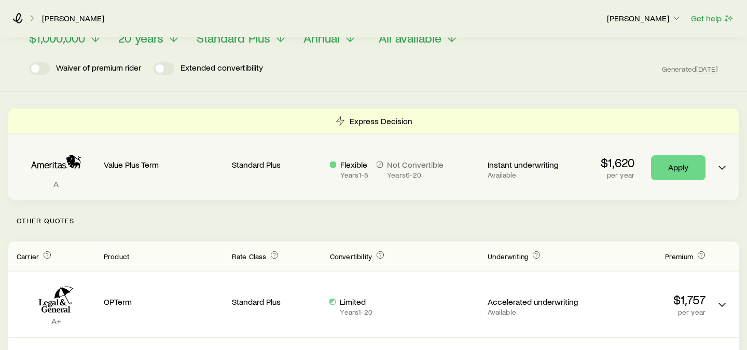
click at [572, 159] on p "Instant underwriting" at bounding box center [532, 164] width 90 height 10
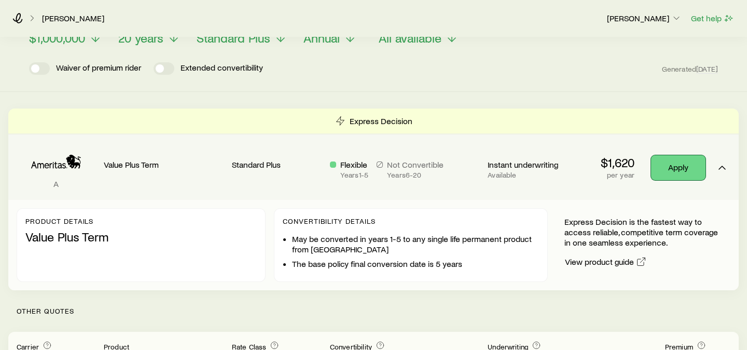
click at [666, 155] on link "Apply" at bounding box center [678, 167] width 54 height 25
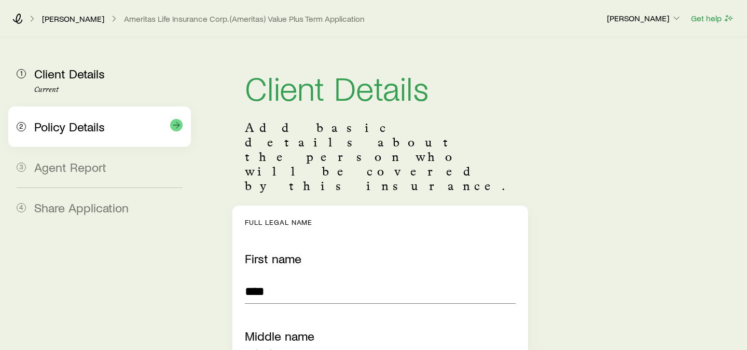
click at [54, 125] on span "Policy Details" at bounding box center [69, 126] width 71 height 15
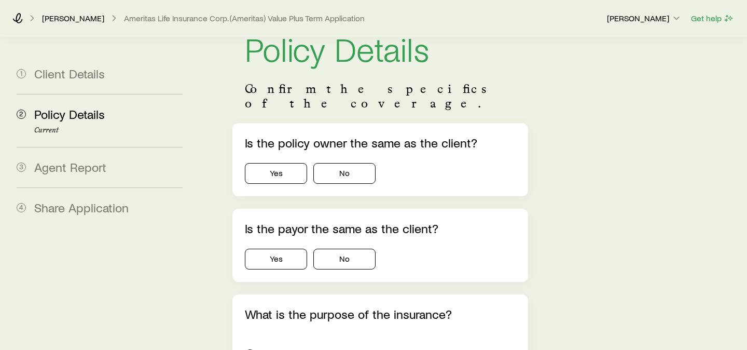
scroll to position [47, 0]
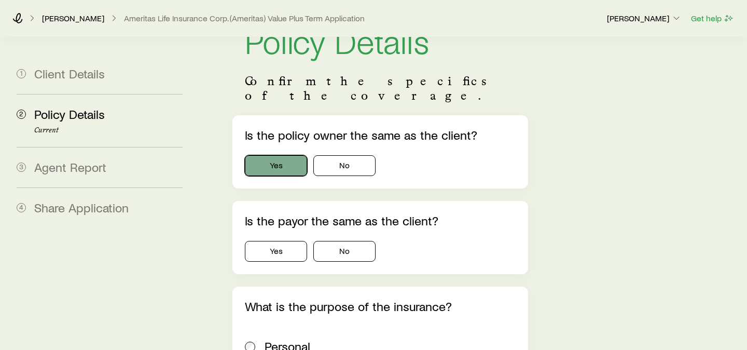
click at [285, 155] on button "Yes" at bounding box center [276, 165] width 62 height 21
click at [291, 241] on button "Yes" at bounding box center [276, 251] width 62 height 21
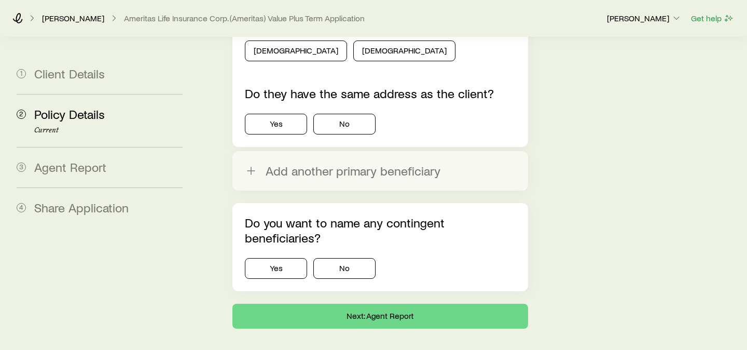
scroll to position [1436, 0]
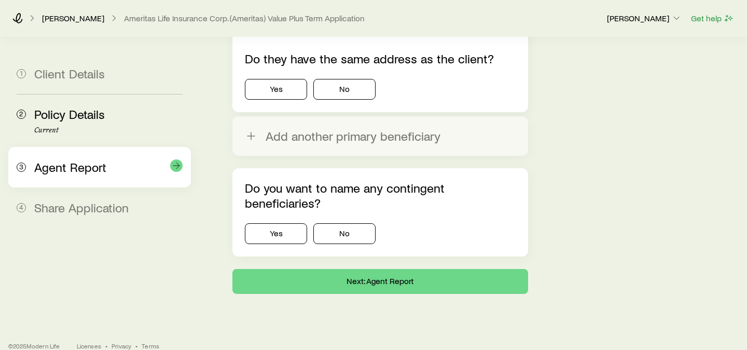
click at [60, 173] on span "Agent Report" at bounding box center [70, 166] width 72 height 15
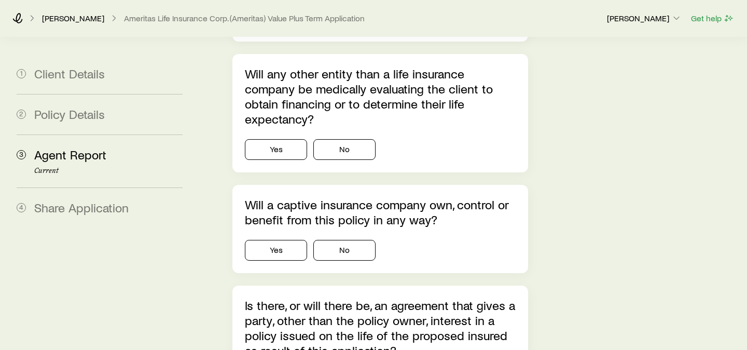
scroll to position [1567, 0]
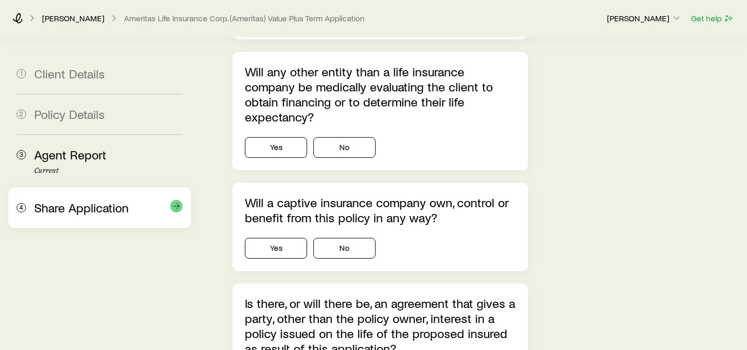
click at [80, 212] on span "Share Application" at bounding box center [81, 207] width 94 height 15
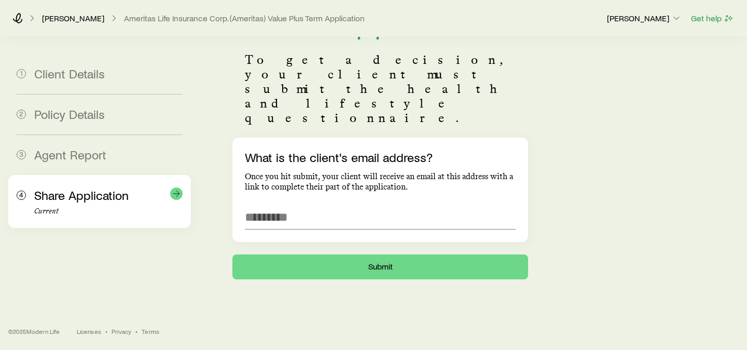
scroll to position [0, 0]
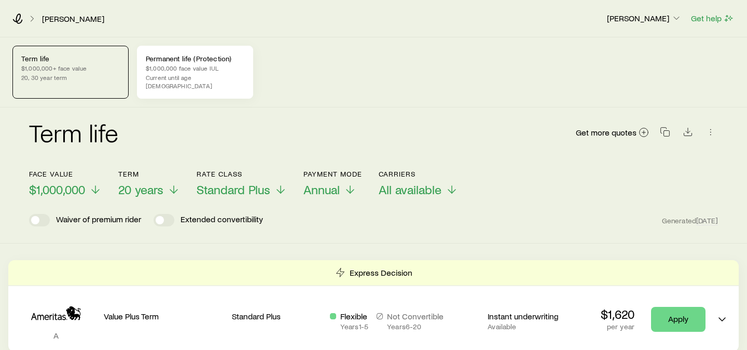
click at [194, 76] on p "Current until age [DEMOGRAPHIC_DATA]" at bounding box center [195, 81] width 99 height 17
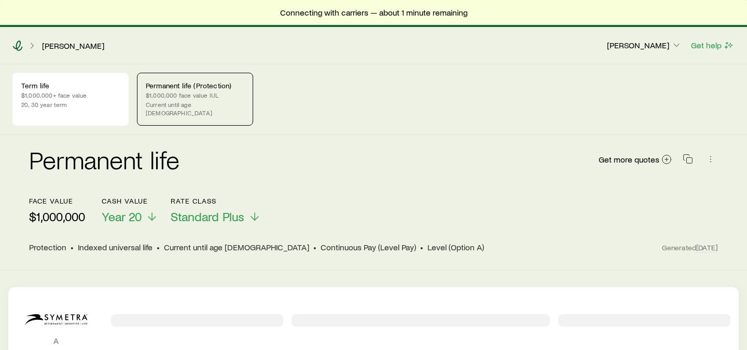
click at [18, 47] on icon at bounding box center [18, 45] width 10 height 10
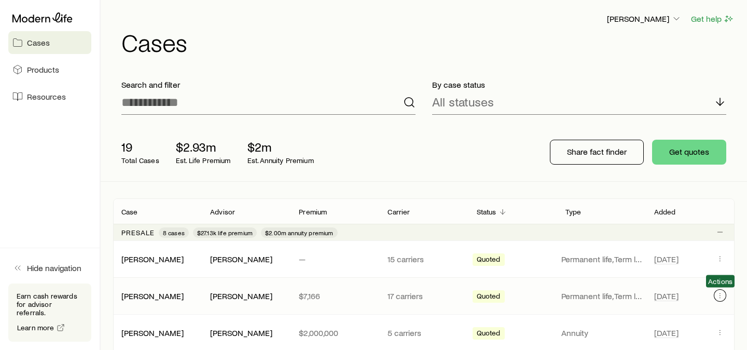
click at [718, 296] on icon "Client cases" at bounding box center [720, 295] width 8 height 8
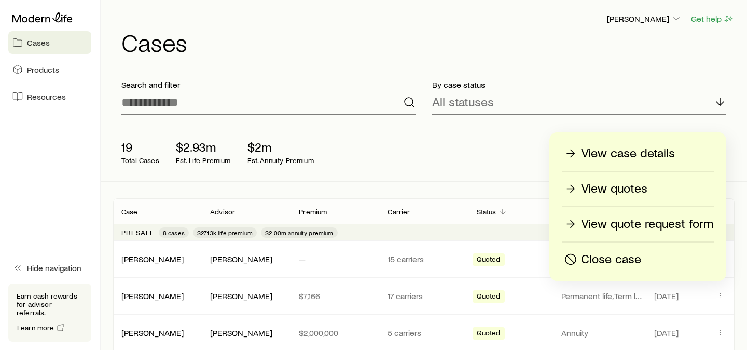
click at [645, 191] on p "View quotes" at bounding box center [614, 188] width 66 height 17
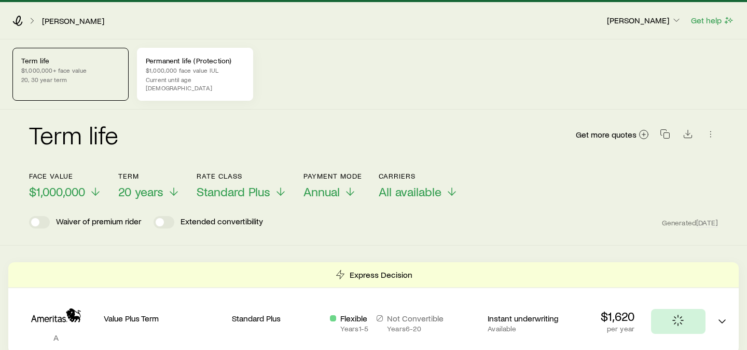
click at [213, 71] on p "$1,000,000 face value IUL" at bounding box center [195, 70] width 99 height 8
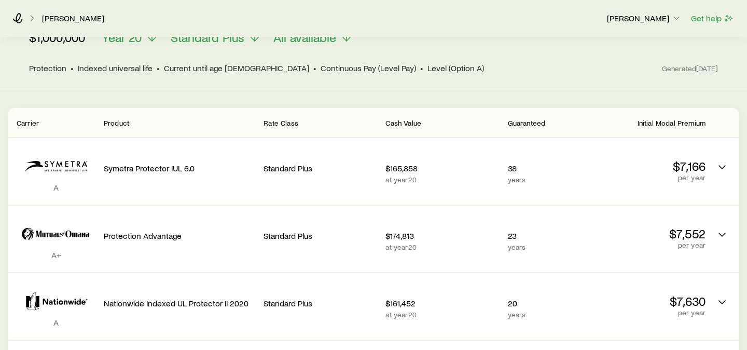
scroll to position [353, 0]
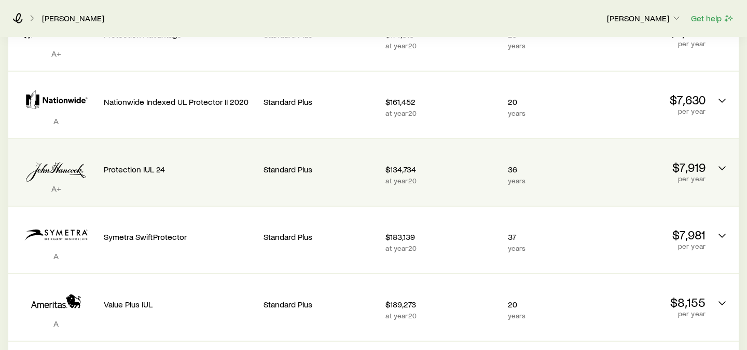
click at [343, 166] on div "Standard Plus" at bounding box center [320, 167] width 114 height 40
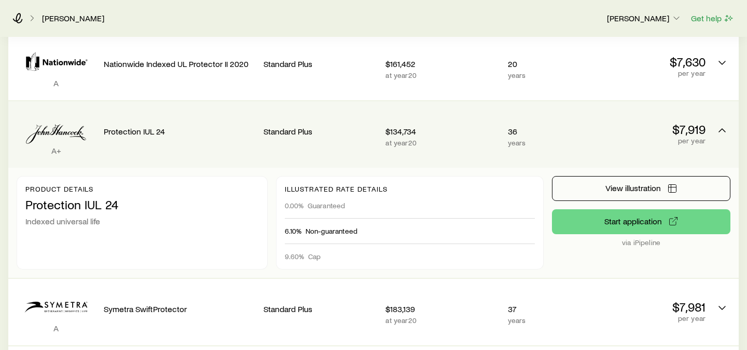
scroll to position [393, 0]
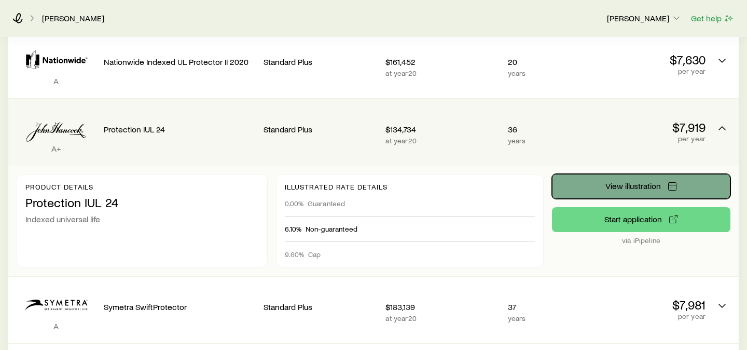
click at [622, 181] on span "View illustration" at bounding box center [632, 185] width 55 height 8
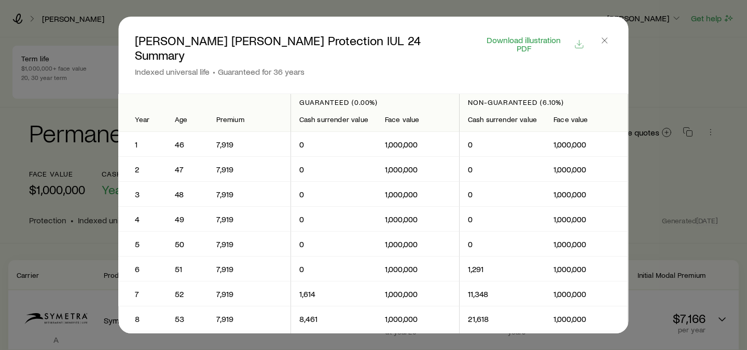
scroll to position [0, 0]
click at [601, 43] on icon "button" at bounding box center [604, 40] width 10 height 10
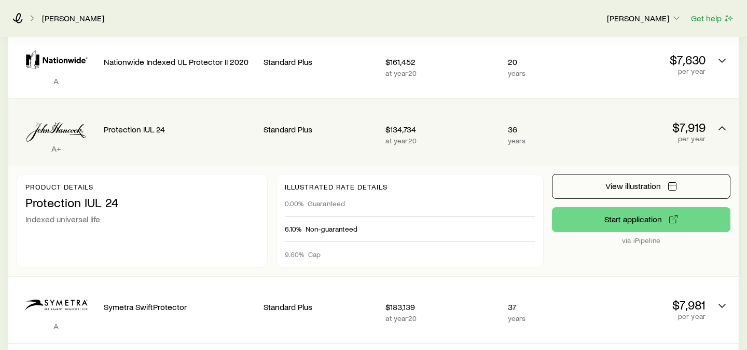
click at [555, 136] on p "years" at bounding box center [546, 140] width 76 height 8
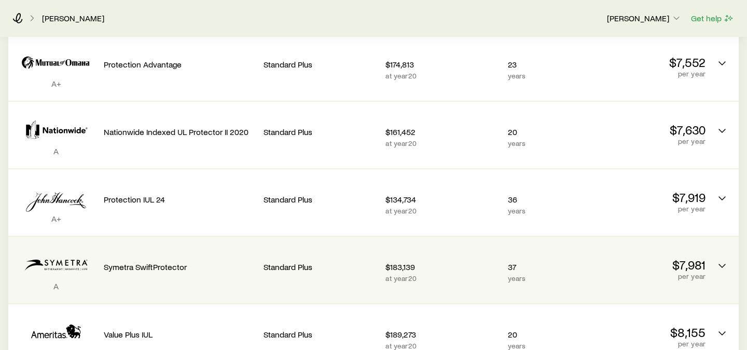
scroll to position [0, 0]
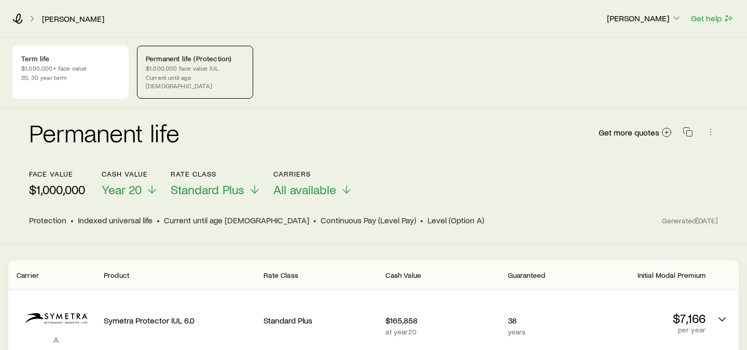
click at [18, 24] on div "Doherty, John Christopher Jones Get help" at bounding box center [373, 18] width 747 height 37
click at [19, 12] on div "Doherty, John Christopher Jones Get help" at bounding box center [373, 18] width 747 height 37
click at [18, 15] on icon at bounding box center [17, 18] width 10 height 10
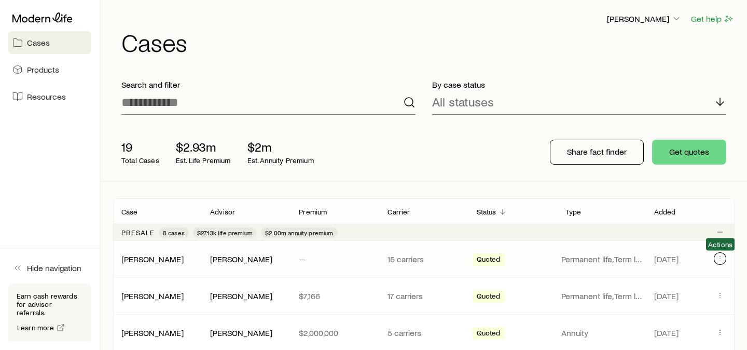
click at [721, 263] on button "Client cases" at bounding box center [720, 258] width 12 height 12
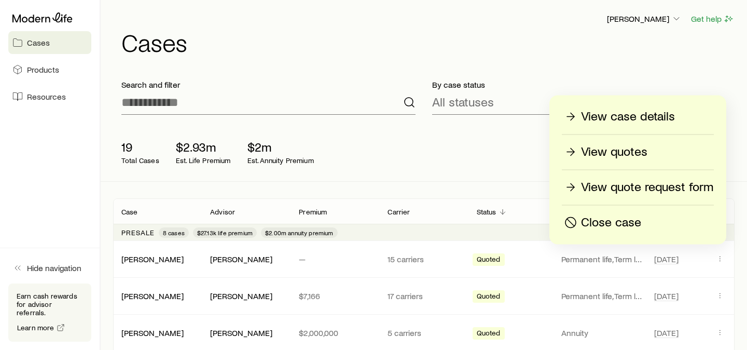
click at [628, 157] on p "View quotes" at bounding box center [614, 152] width 66 height 17
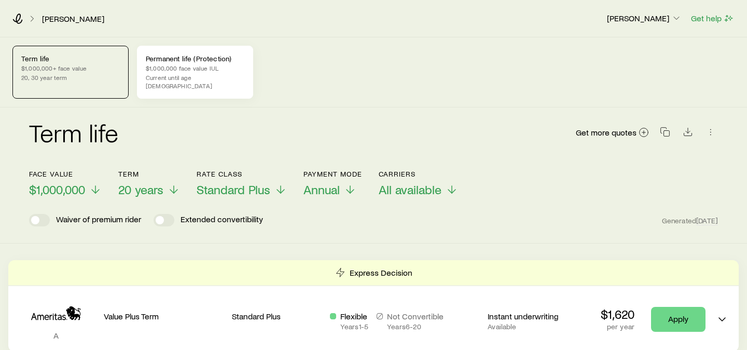
click at [211, 70] on p "$1,000,000 face value IUL" at bounding box center [195, 68] width 99 height 8
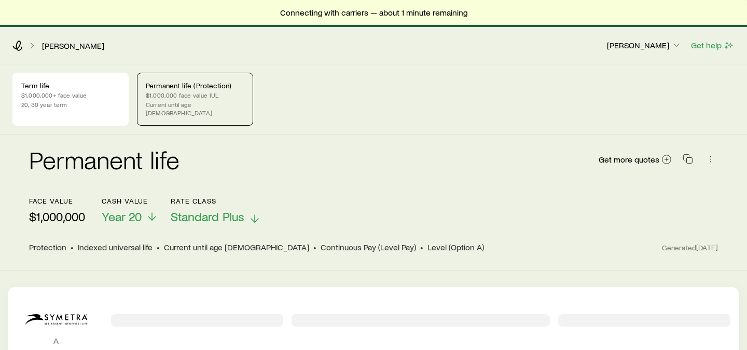
click at [223, 209] on span "Standard Plus" at bounding box center [208, 216] width 74 height 15
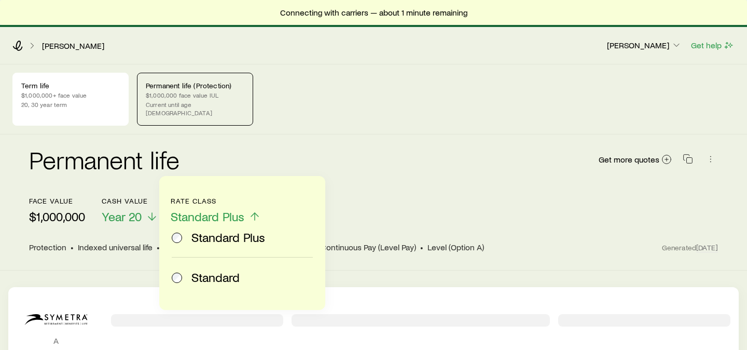
click at [223, 209] on span "Standard Plus" at bounding box center [208, 216] width 74 height 15
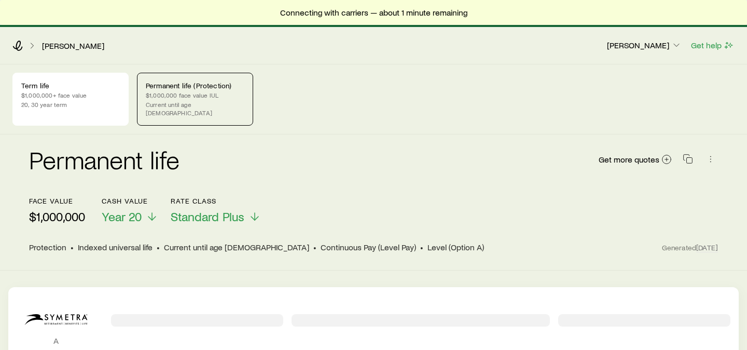
click at [499, 60] on div "Doherty, John Christopher Jones Get help" at bounding box center [373, 45] width 747 height 37
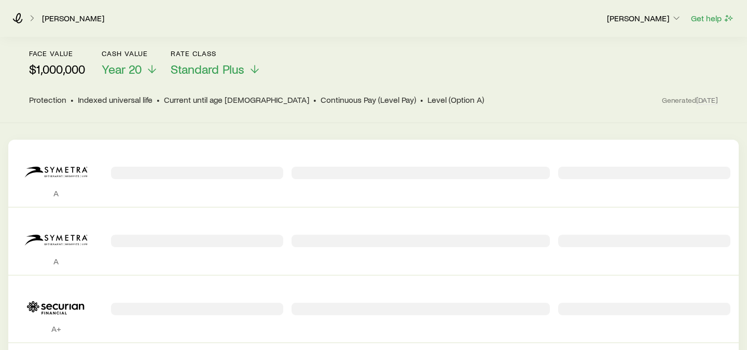
scroll to position [151, 0]
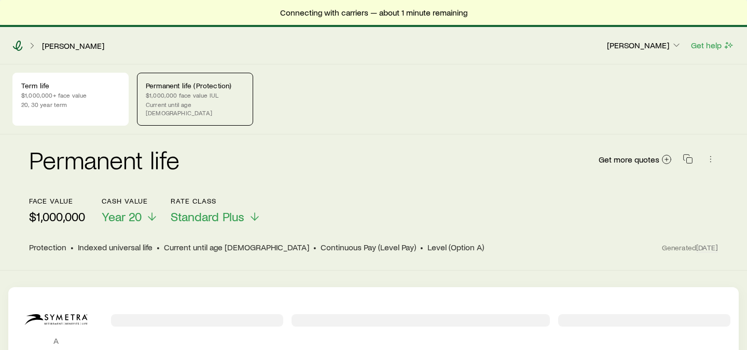
click at [18, 43] on icon at bounding box center [17, 45] width 10 height 10
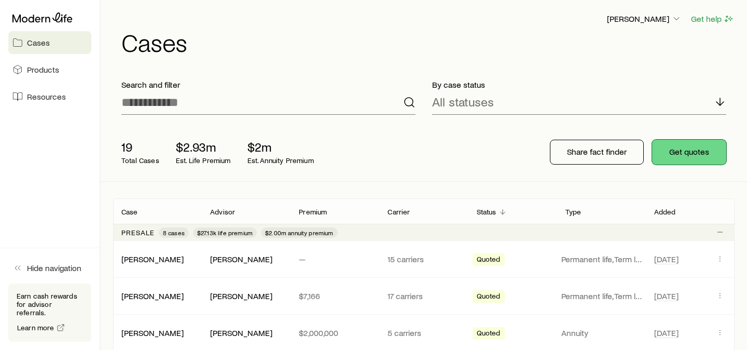
click at [672, 151] on button "Get quotes" at bounding box center [689, 151] width 74 height 25
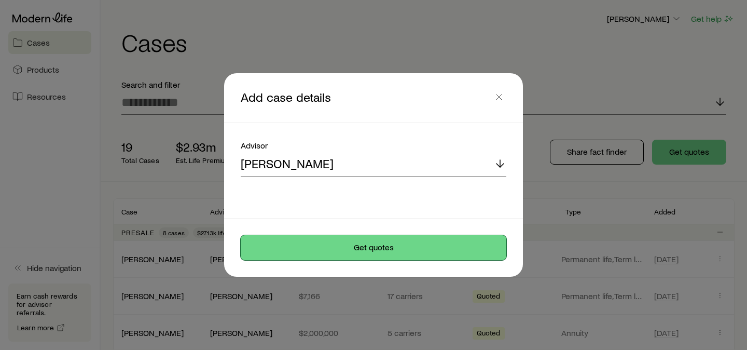
click at [430, 246] on button "Get quotes" at bounding box center [373, 247] width 265 height 25
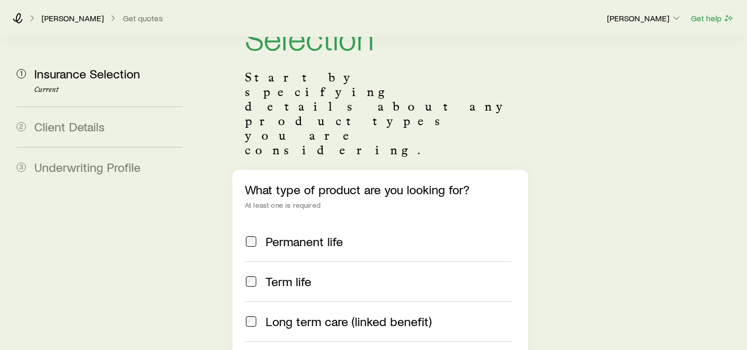
scroll to position [114, 0]
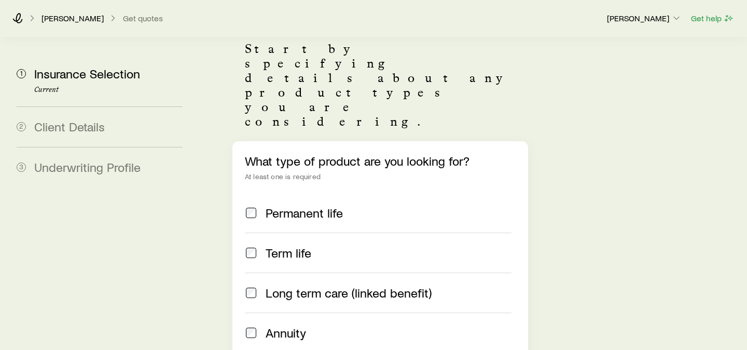
click at [295, 245] on span "Term life" at bounding box center [288, 252] width 46 height 15
click at [306, 193] on label "Permanent life" at bounding box center [378, 212] width 267 height 39
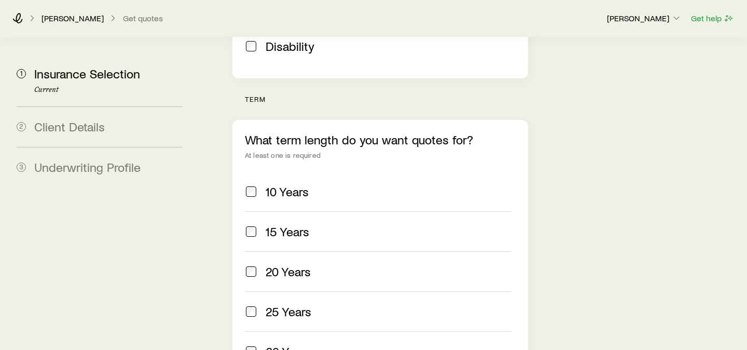
scroll to position [451, 0]
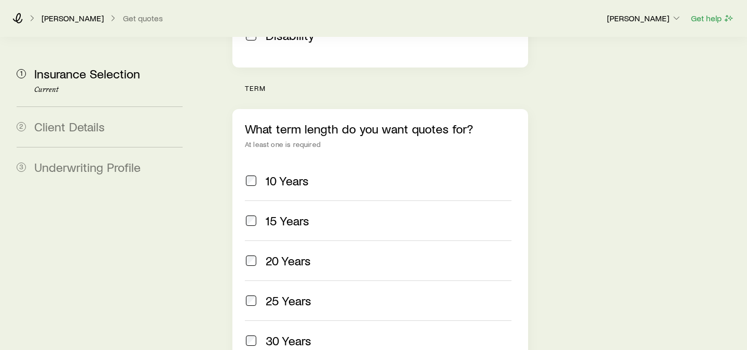
click at [296, 253] on span "20 Years" at bounding box center [287, 260] width 45 height 15
click at [295, 333] on span "30 Years" at bounding box center [288, 340] width 46 height 15
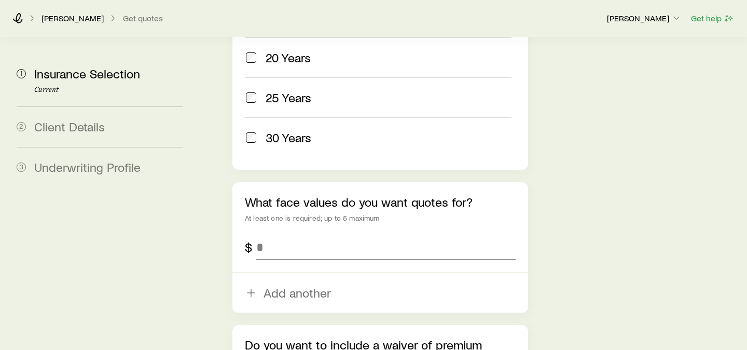
scroll to position [680, 0]
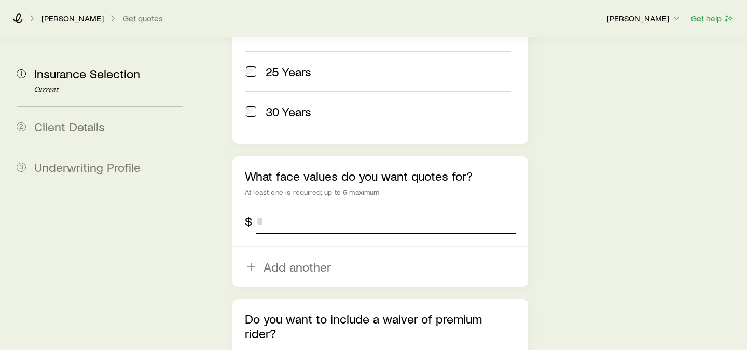
click at [296, 208] on input "tel" at bounding box center [385, 220] width 259 height 25
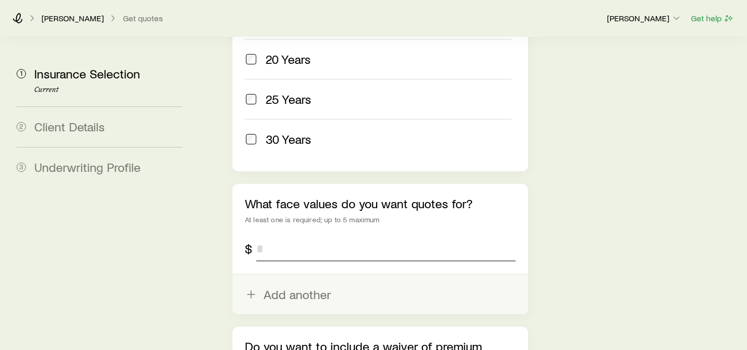
scroll to position [652, 0]
type input "*********"
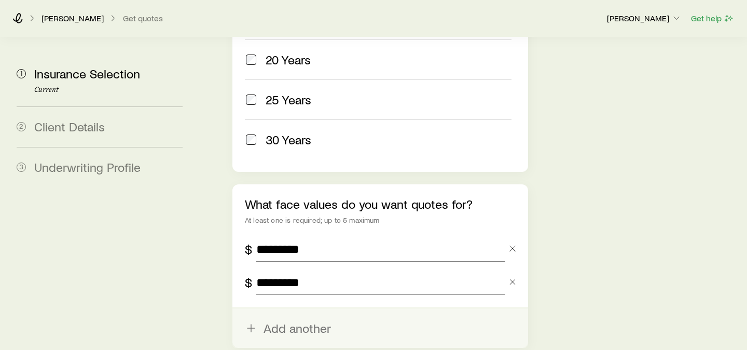
type input "*********"
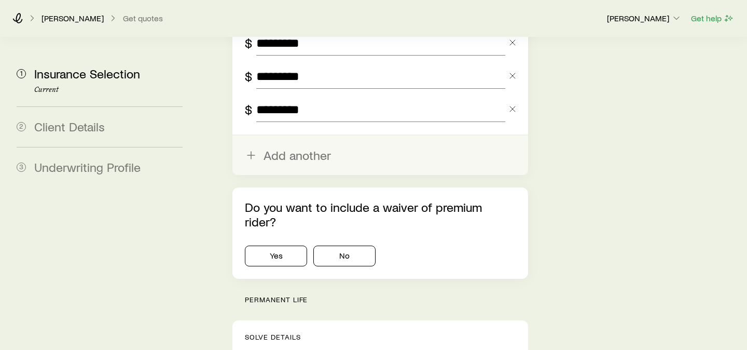
scroll to position [861, 0]
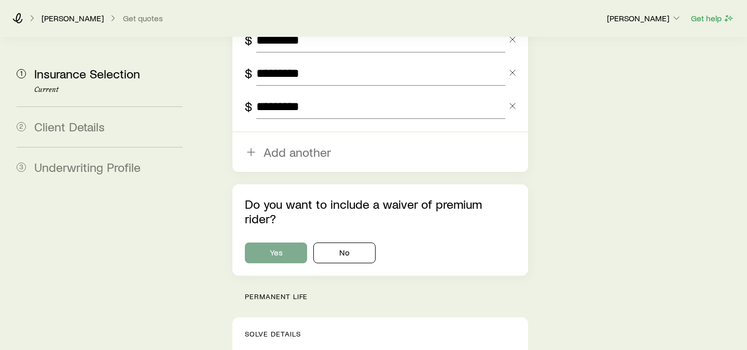
type input "*********"
click at [281, 242] on button "Yes" at bounding box center [276, 252] width 62 height 21
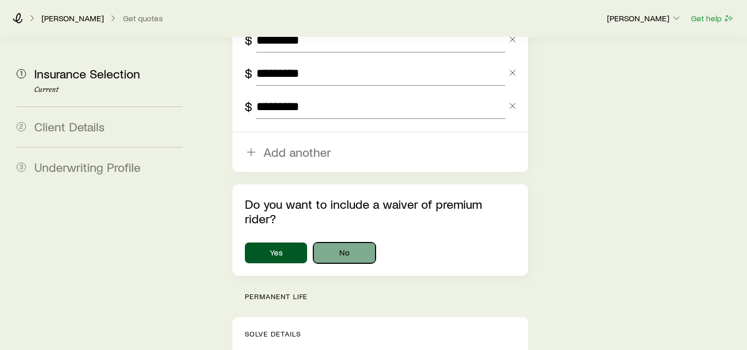
click at [333, 242] on button "No" at bounding box center [344, 252] width 62 height 21
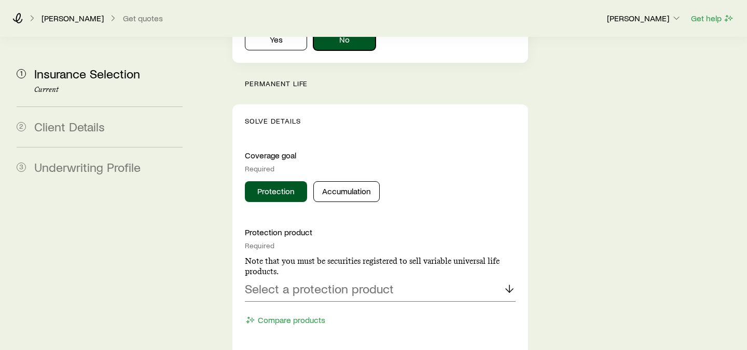
scroll to position [1116, 0]
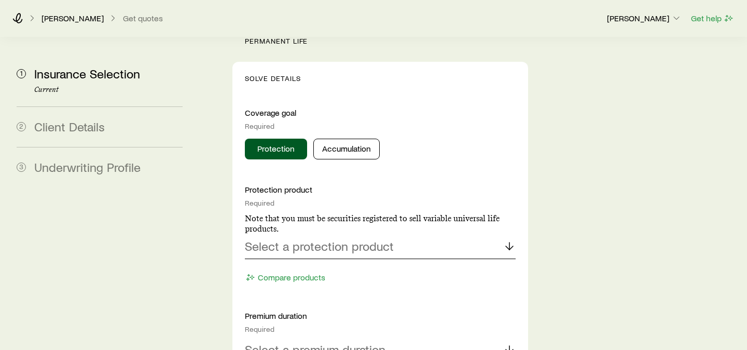
click at [367, 239] on p "Select a protection product" at bounding box center [319, 246] width 149 height 15
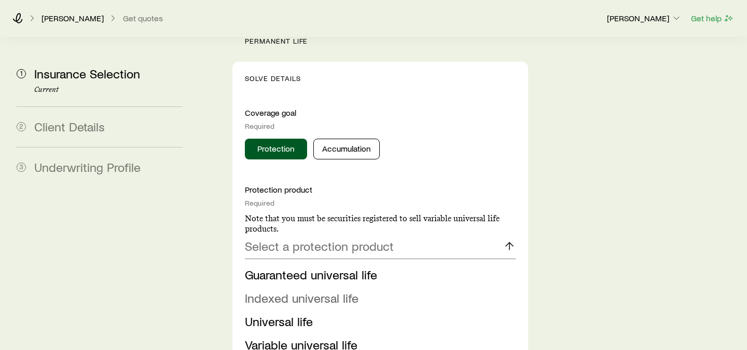
click at [333, 290] on span "Indexed universal life" at bounding box center [302, 297] width 114 height 15
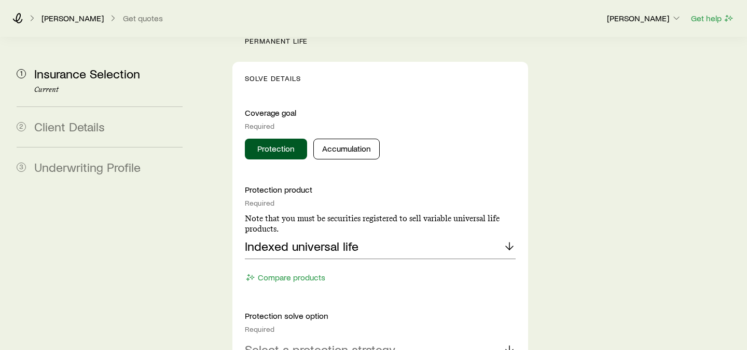
click at [327, 342] on p "Select a protection strategy" at bounding box center [320, 349] width 150 height 15
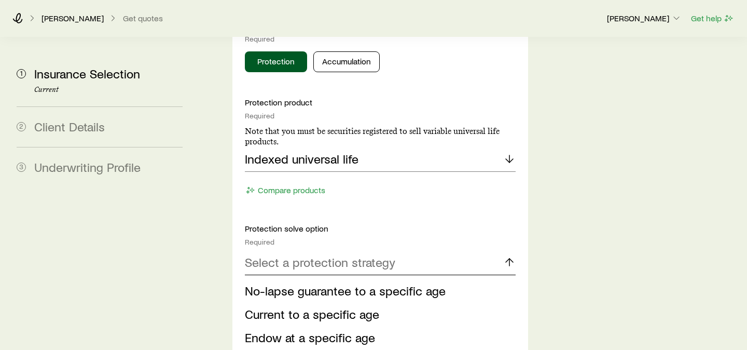
scroll to position [1222, 0]
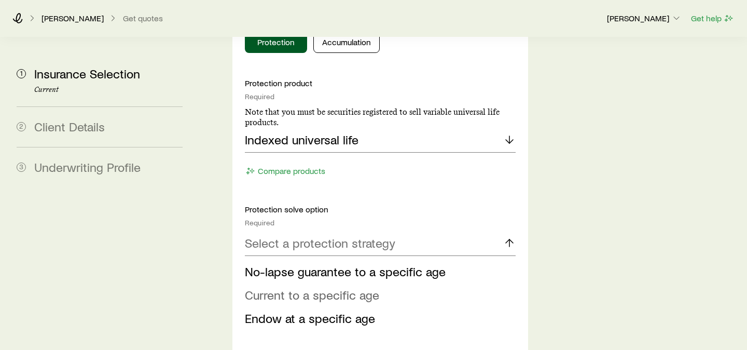
click at [342, 287] on span "Current to a specific age" at bounding box center [312, 294] width 134 height 15
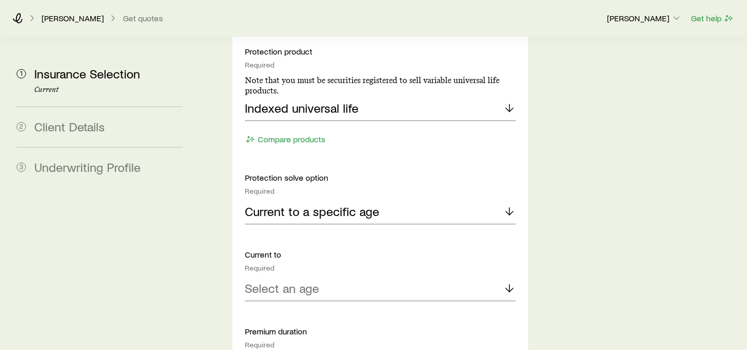
scroll to position [1309, 0]
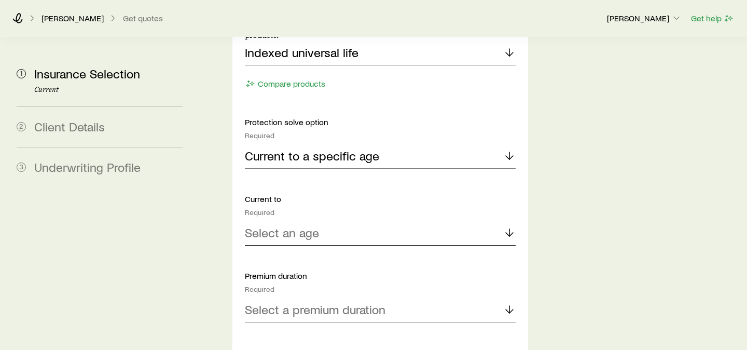
click at [327, 220] on div "Select an age" at bounding box center [380, 232] width 271 height 25
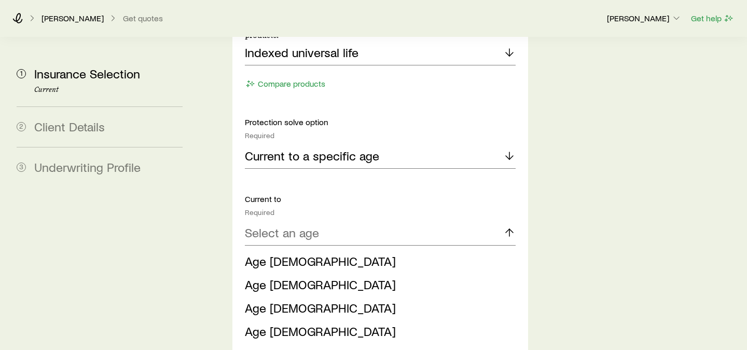
click at [313, 346] on span "Age 121 (most common)" at bounding box center [364, 353] width 238 height 15
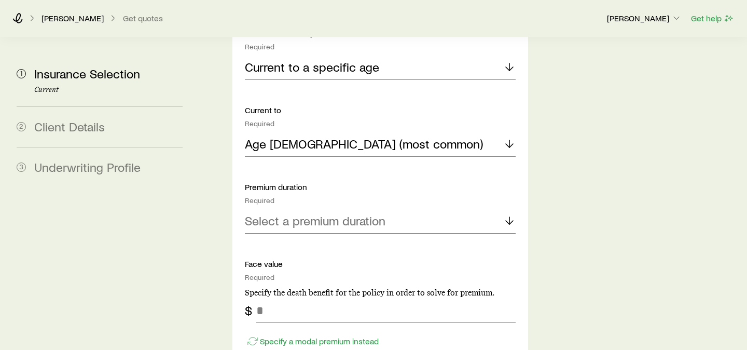
scroll to position [1410, 0]
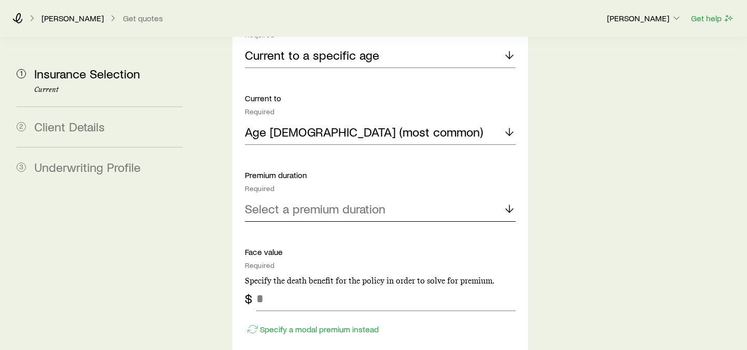
click at [341, 201] on p "Select a premium duration" at bounding box center [315, 208] width 141 height 15
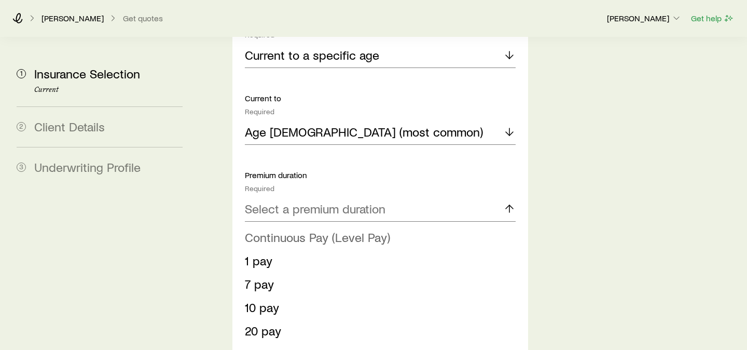
click at [336, 229] on span "Continuous Pay (Level Pay)" at bounding box center [317, 236] width 145 height 15
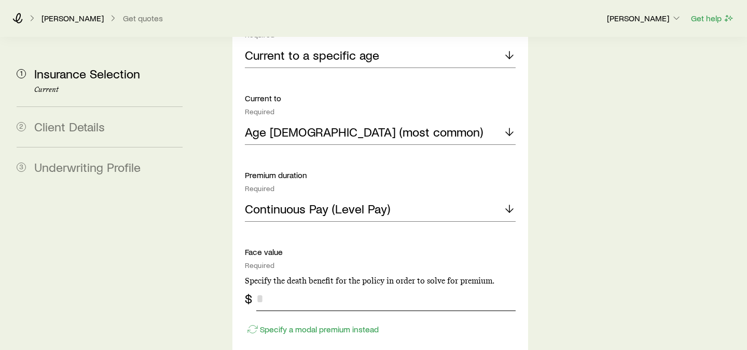
click at [327, 286] on input "tel" at bounding box center [385, 298] width 259 height 25
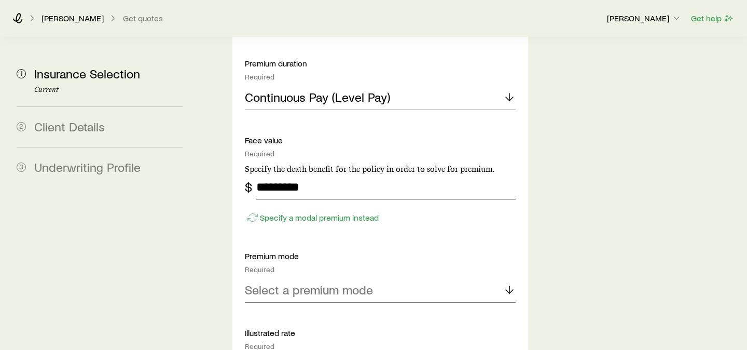
scroll to position [1606, 0]
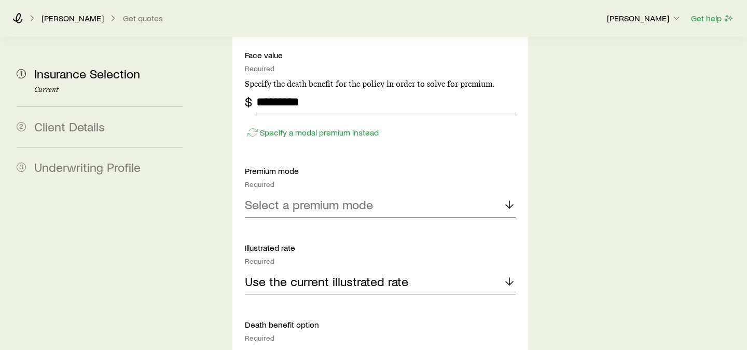
type input "*********"
click at [334, 197] on p "Select a premium mode" at bounding box center [309, 204] width 128 height 15
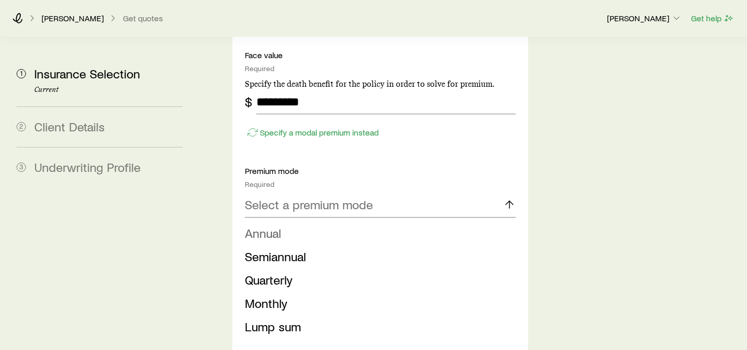
click at [332, 221] on li "Annual" at bounding box center [377, 232] width 264 height 23
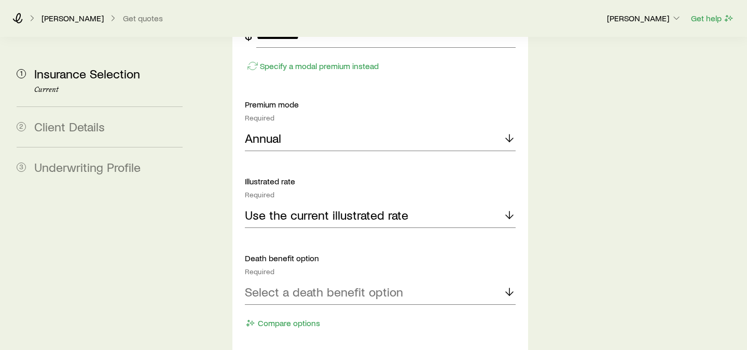
scroll to position [1680, 0]
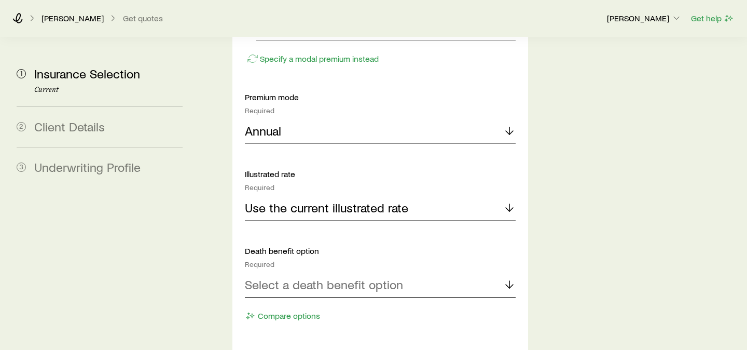
click at [322, 277] on p "Select a death benefit option" at bounding box center [324, 284] width 158 height 15
click at [323, 305] on span "Level (Option A)" at bounding box center [288, 312] width 87 height 15
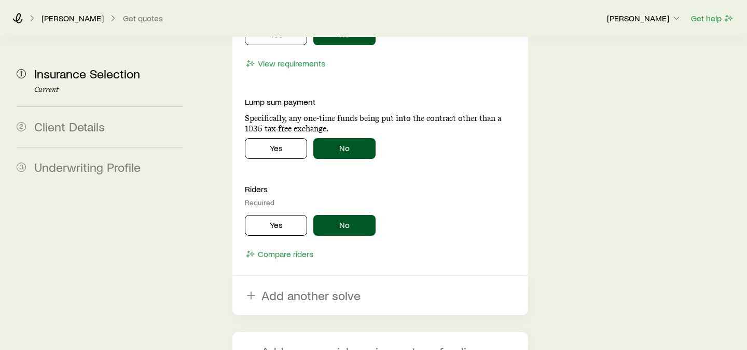
scroll to position [2090, 0]
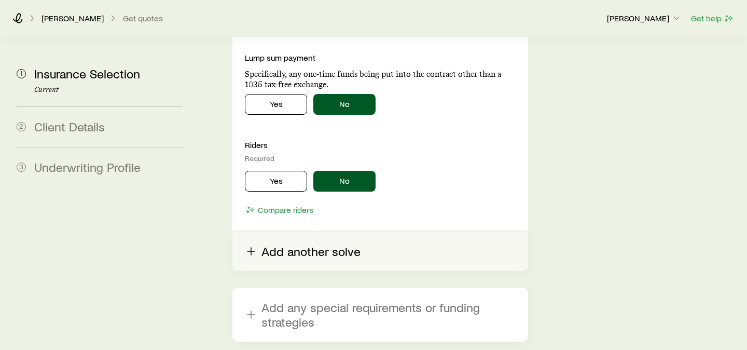
click at [343, 231] on button "Add another solve" at bounding box center [380, 250] width 296 height 39
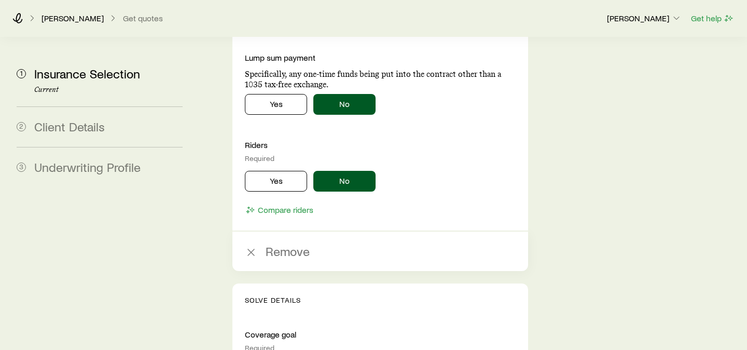
click at [343, 231] on button "Remove" at bounding box center [380, 250] width 296 height 39
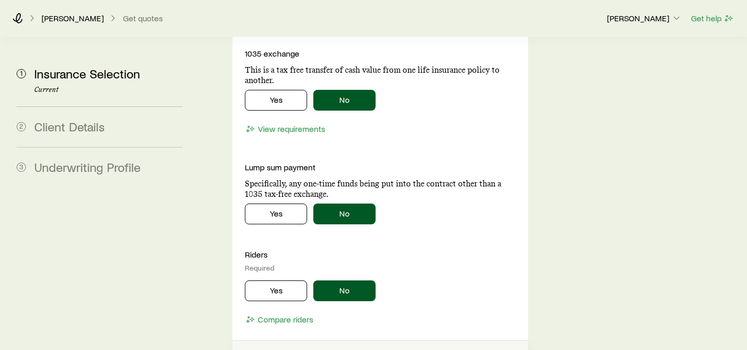
scroll to position [1921, 0]
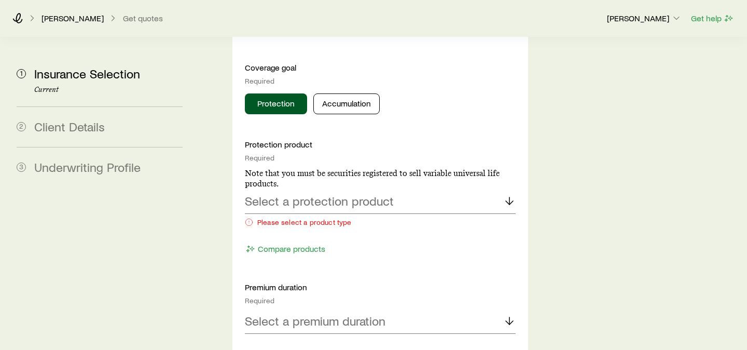
scroll to position [1205, 0]
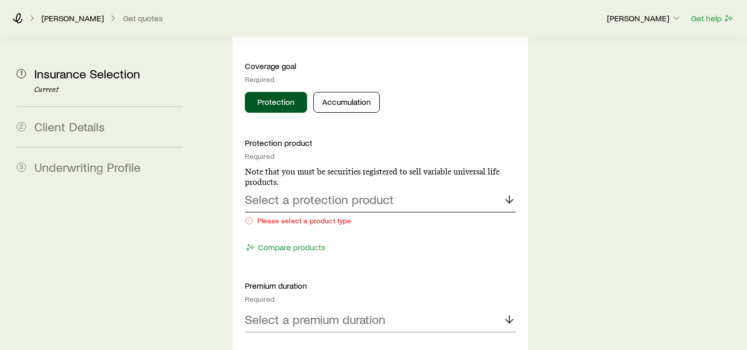
click at [354, 192] on p "Select a protection product" at bounding box center [319, 199] width 149 height 15
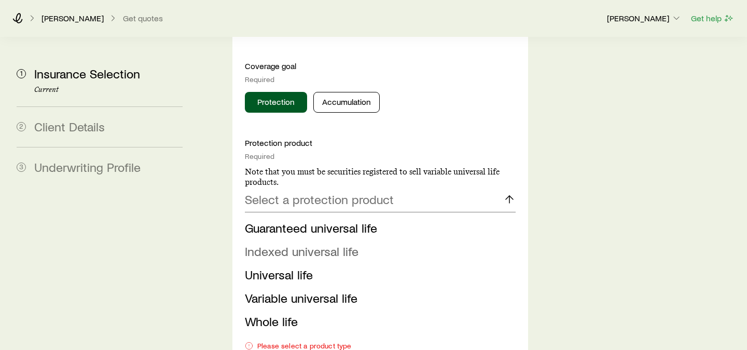
click at [331, 243] on span "Indexed universal life" at bounding box center [302, 250] width 114 height 15
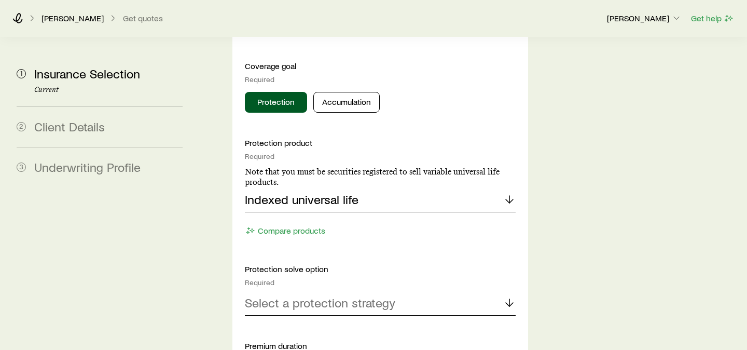
click at [331, 295] on p "Select a protection strategy" at bounding box center [320, 302] width 150 height 15
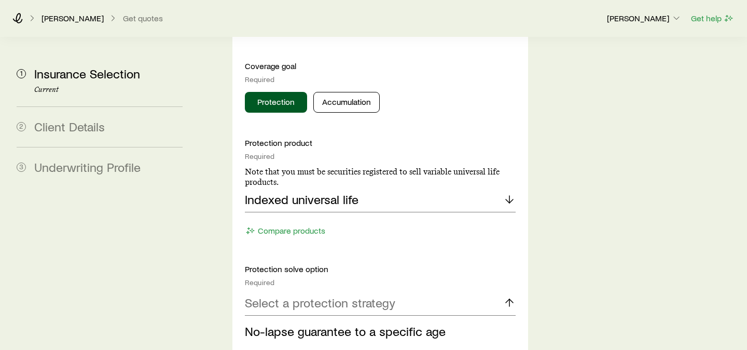
click at [329, 346] on span "Current to a specific age" at bounding box center [312, 353] width 134 height 15
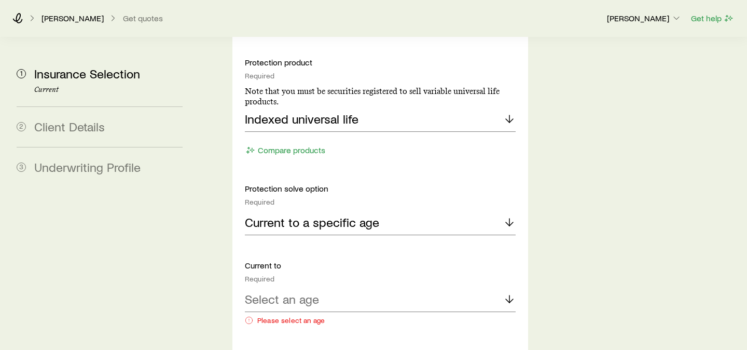
scroll to position [1327, 0]
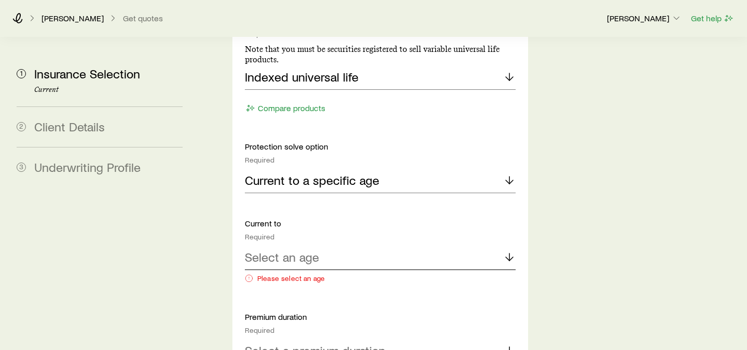
click at [341, 245] on div "Select an age" at bounding box center [380, 257] width 271 height 25
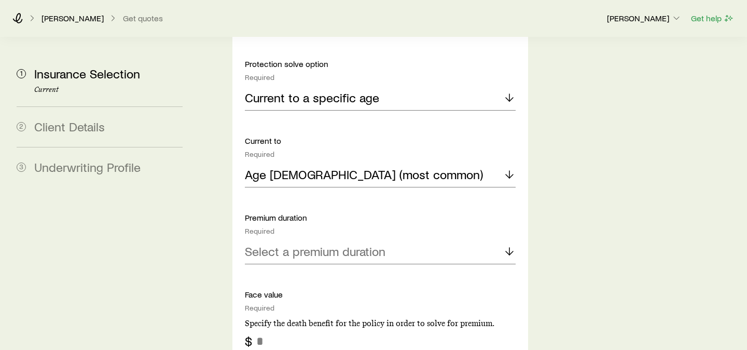
scroll to position [1428, 0]
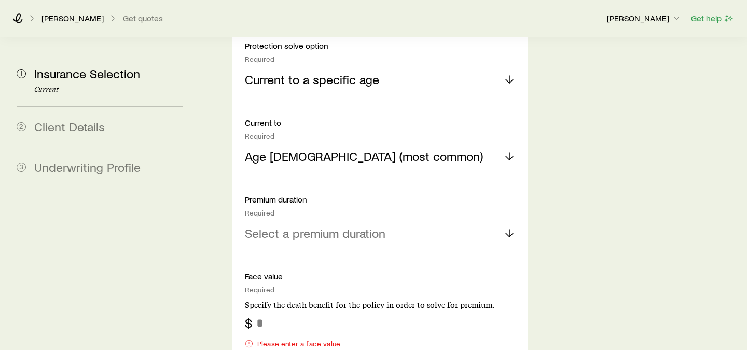
click at [344, 226] on p "Select a premium duration" at bounding box center [315, 233] width 141 height 15
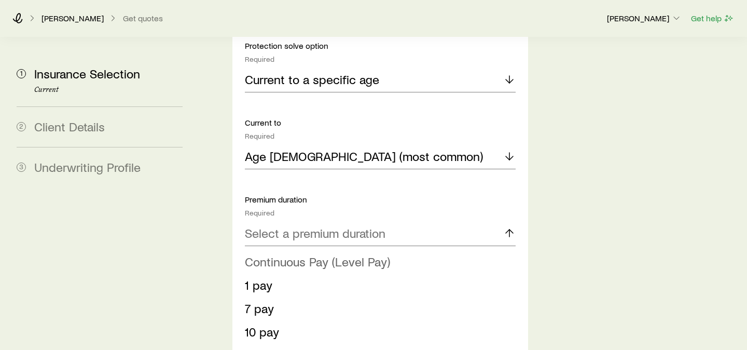
click at [341, 254] on span "Continuous Pay (Level Pay)" at bounding box center [317, 261] width 145 height 15
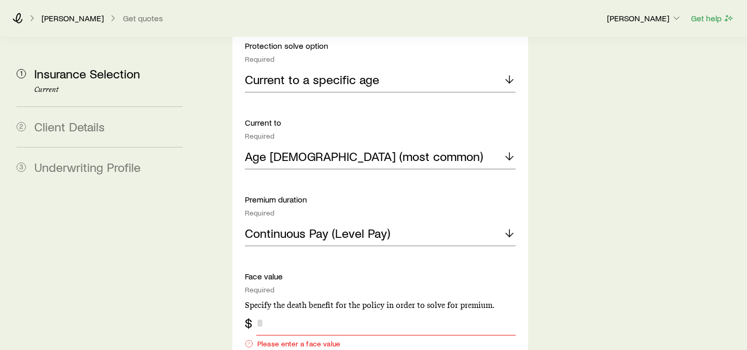
click at [332, 310] on input "tel" at bounding box center [385, 322] width 259 height 25
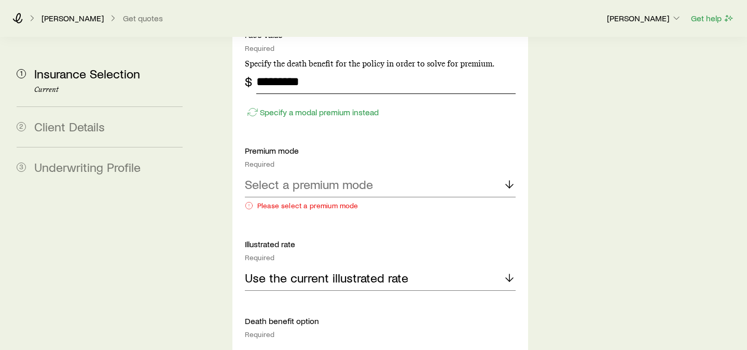
scroll to position [1674, 0]
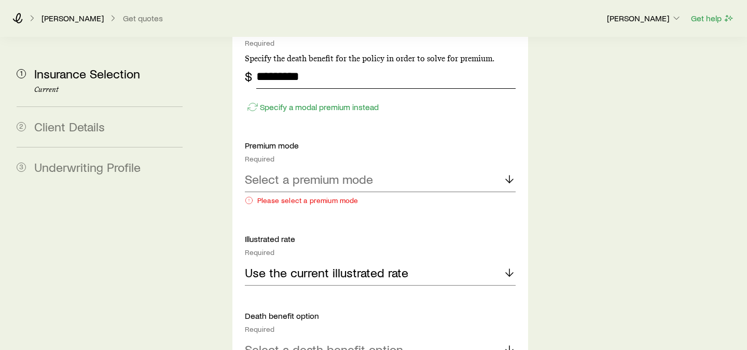
type input "*********"
click at [318, 172] on p "Select a premium mode" at bounding box center [309, 179] width 128 height 15
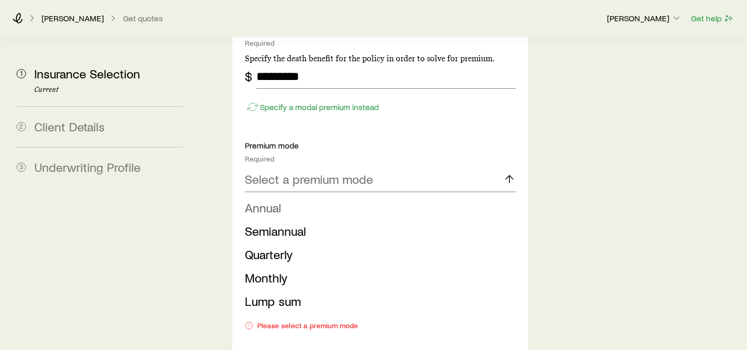
click at [317, 196] on li "Annual" at bounding box center [377, 207] width 264 height 23
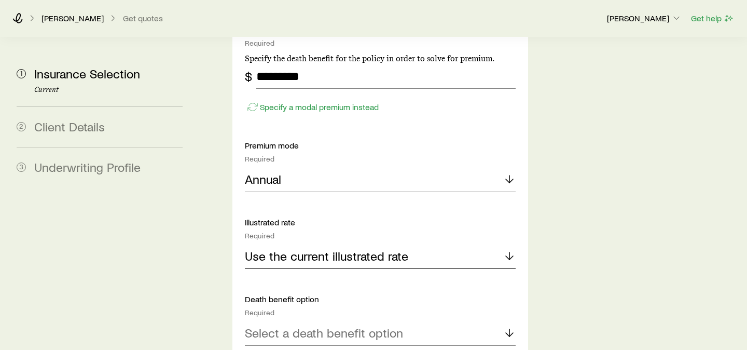
click at [316, 244] on div "Use the current illustrated rate" at bounding box center [380, 256] width 271 height 25
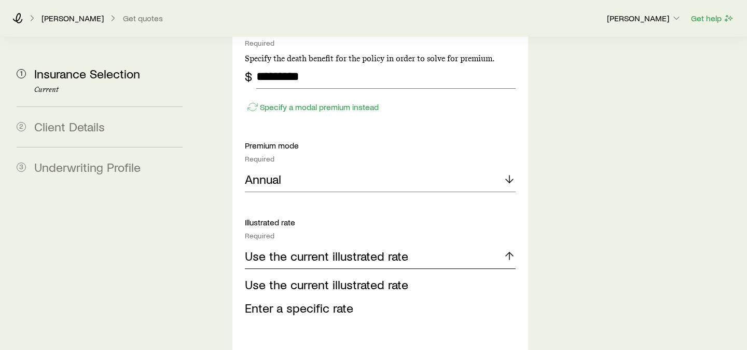
click at [316, 244] on div "Use the current illustrated rate" at bounding box center [380, 256] width 271 height 25
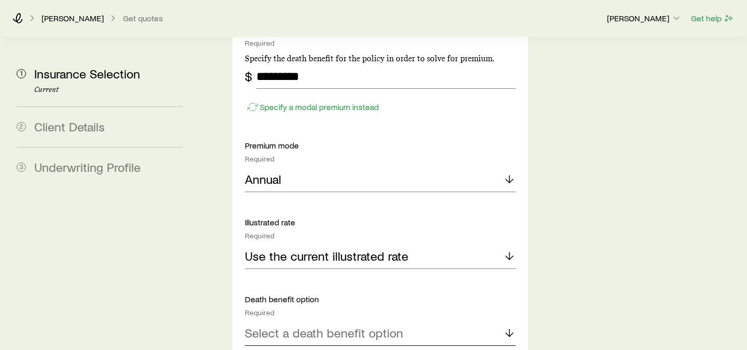
click at [311, 325] on p "Select a death benefit option" at bounding box center [324, 332] width 158 height 15
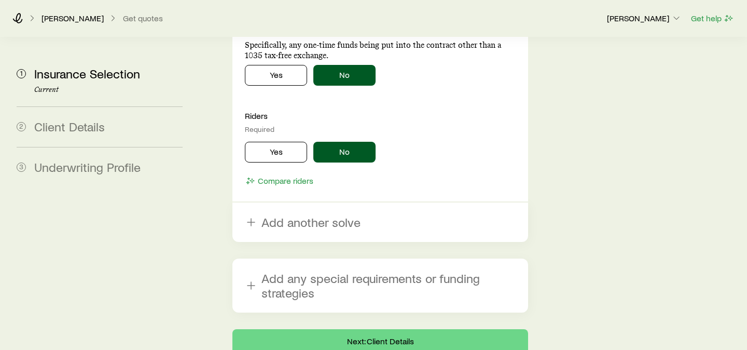
scroll to position [2161, 0]
click at [326, 329] on button "Next: Client Details" at bounding box center [380, 341] width 296 height 25
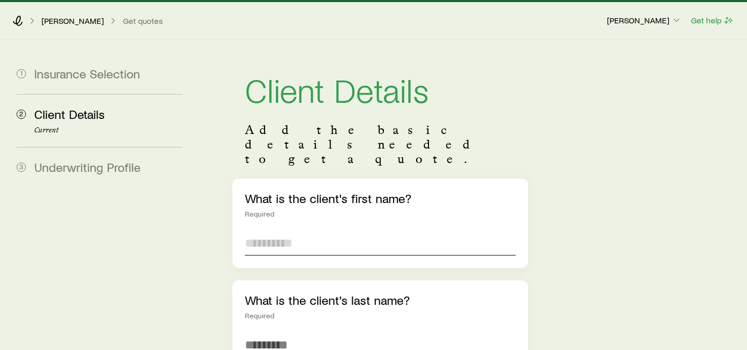
click at [323, 230] on input "text" at bounding box center [380, 242] width 271 height 25
type input "****"
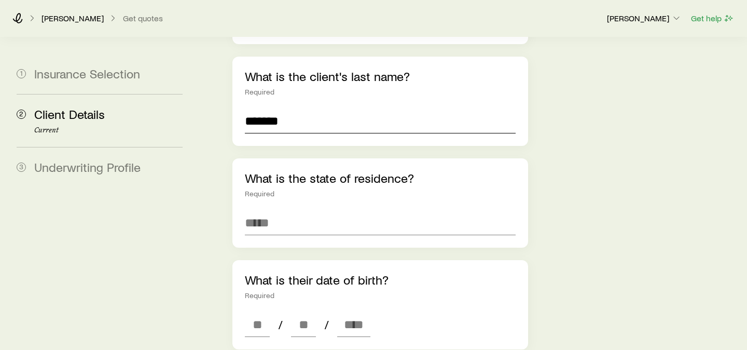
scroll to position [231, 0]
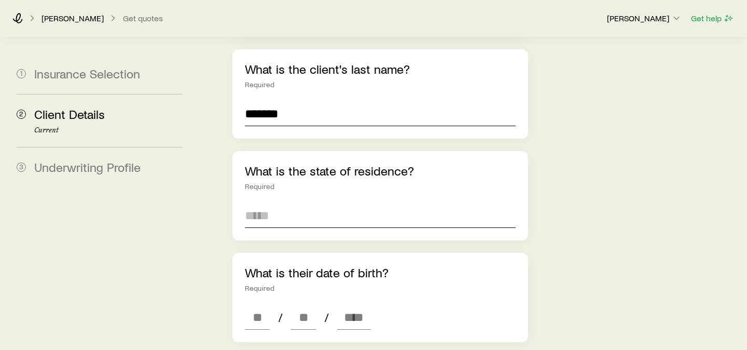
type input "*******"
click at [299, 203] on input at bounding box center [380, 215] width 271 height 25
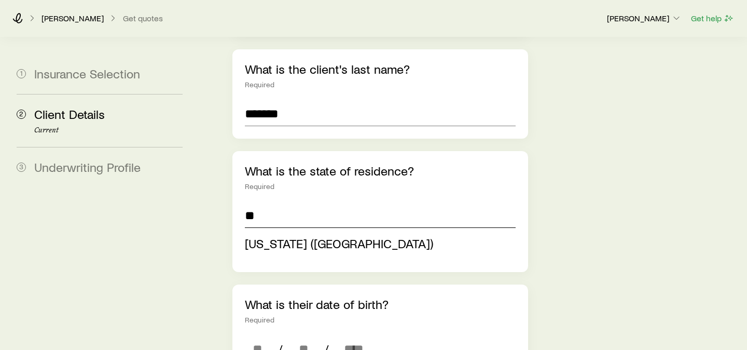
type input "**********"
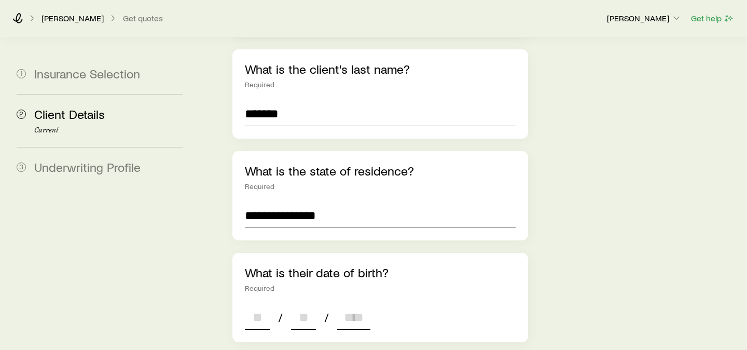
click at [261, 304] on input at bounding box center [257, 316] width 25 height 25
type input "*"
click at [315, 304] on input at bounding box center [303, 316] width 25 height 25
type input "*"
click at [344, 304] on input at bounding box center [353, 316] width 33 height 25
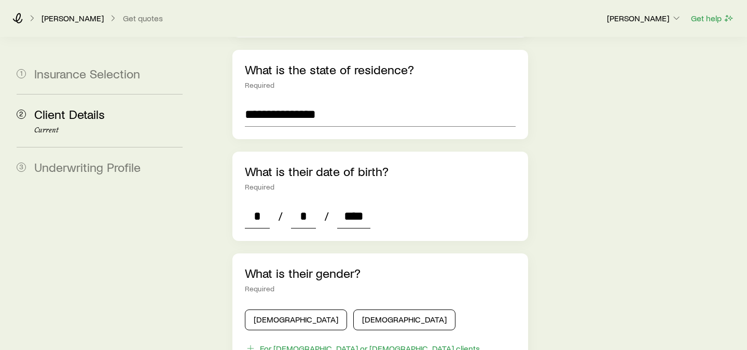
scroll to position [448, 0]
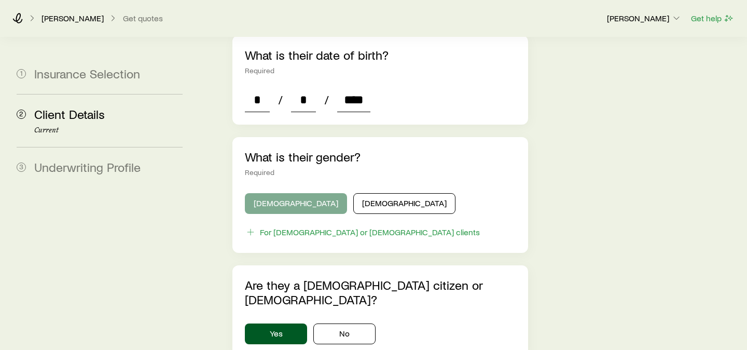
type input "****"
click at [284, 193] on button "Male" at bounding box center [296, 203] width 102 height 21
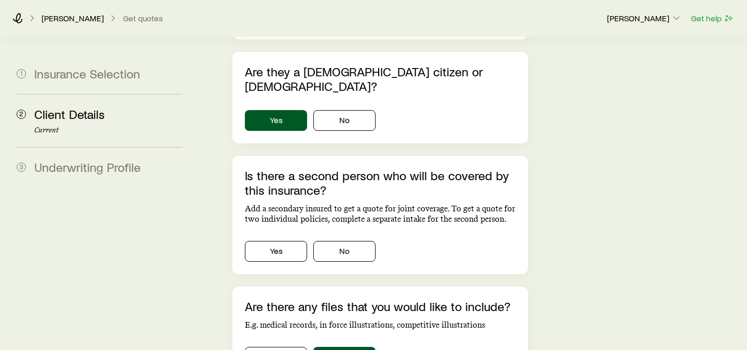
scroll to position [675, 0]
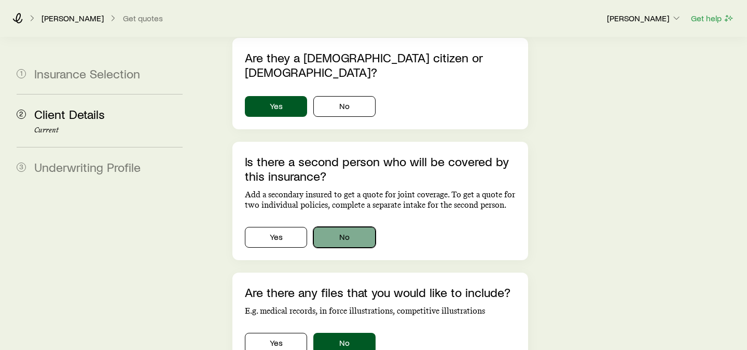
click at [334, 227] on button "No" at bounding box center [344, 237] width 62 height 21
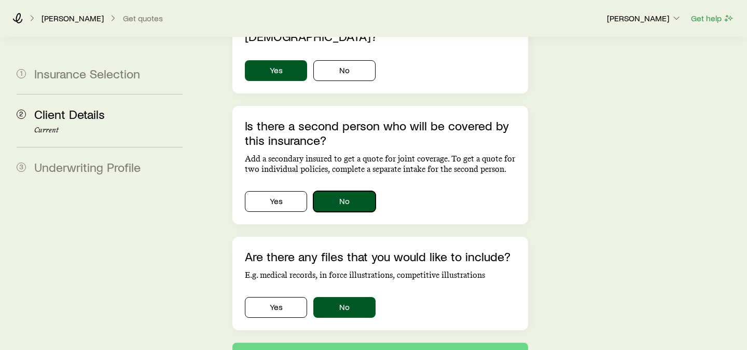
scroll to position [755, 0]
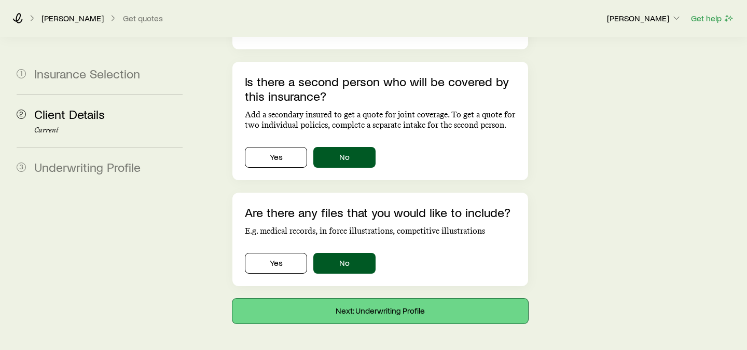
click at [355, 298] on button "Next: Underwriting Profile" at bounding box center [380, 310] width 296 height 25
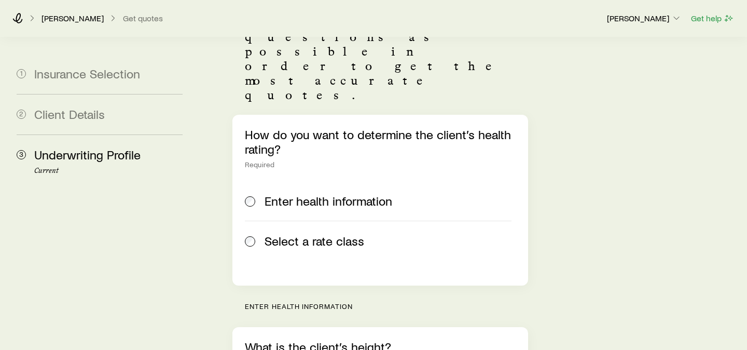
scroll to position [164, 0]
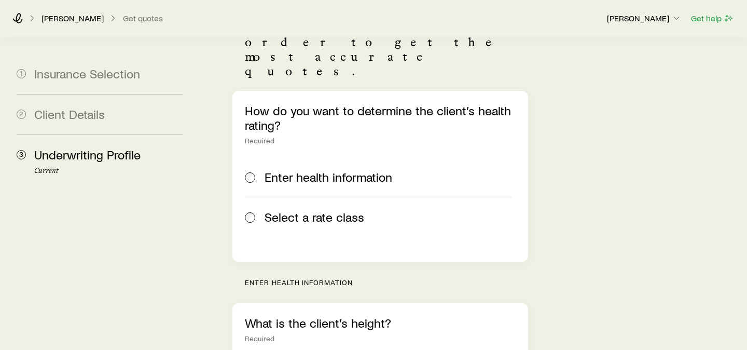
click at [317, 209] on span "Select a rate class" at bounding box center [314, 216] width 100 height 15
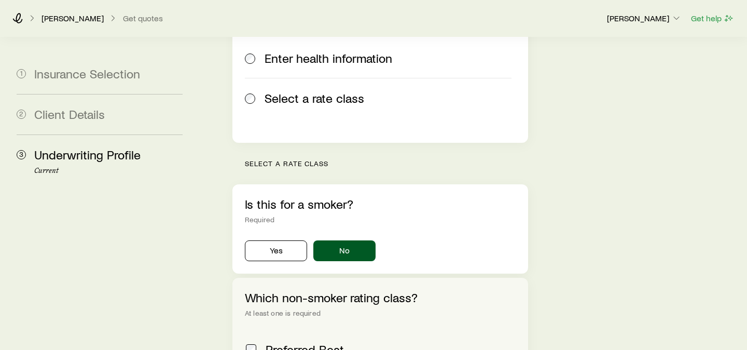
scroll to position [377, 0]
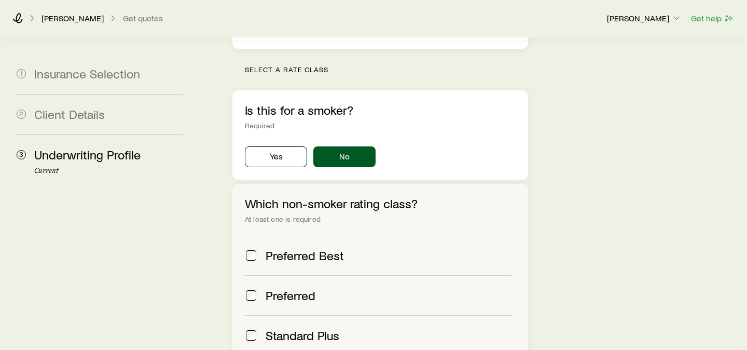
click at [310, 328] on span "Standard Plus" at bounding box center [302, 335] width 74 height 15
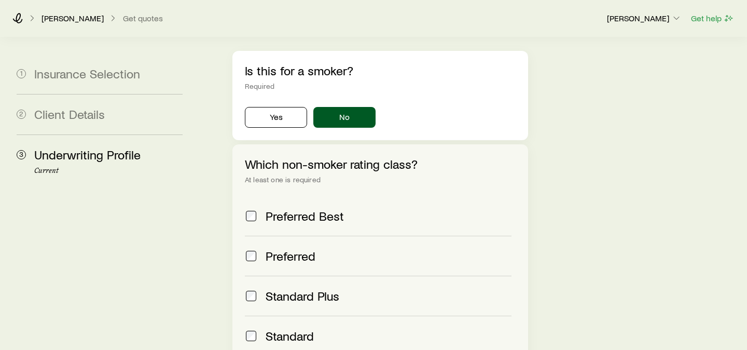
scroll to position [556, 0]
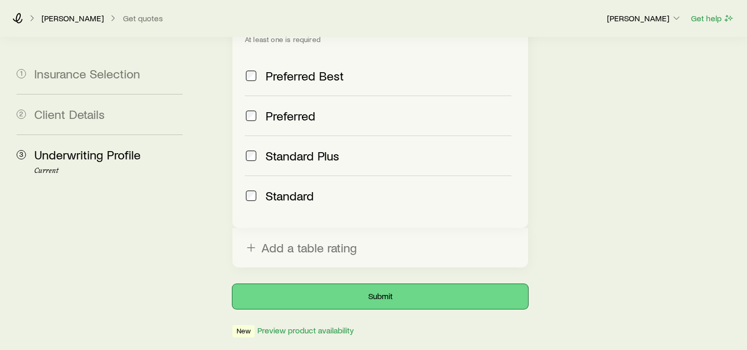
click at [357, 284] on button "Submit" at bounding box center [380, 296] width 296 height 25
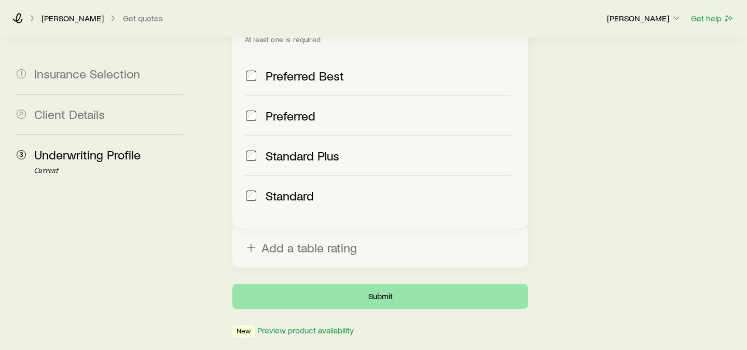
scroll to position [0, 0]
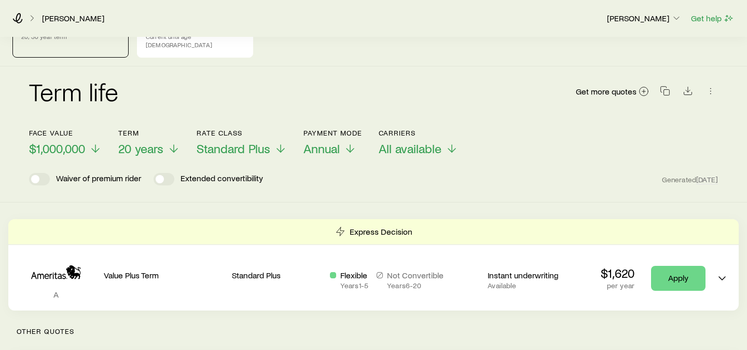
scroll to position [44, 0]
click at [75, 141] on span "$1,000,000" at bounding box center [57, 148] width 56 height 15
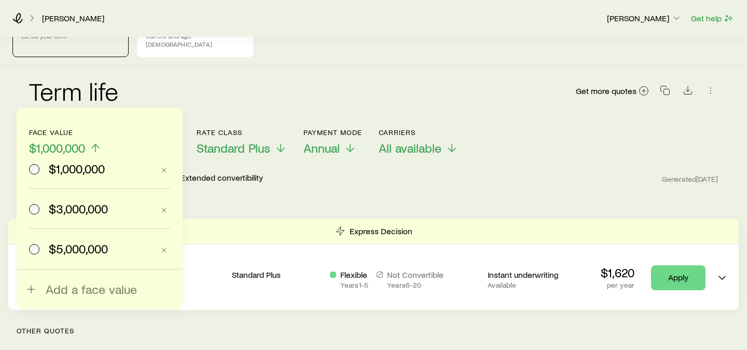
click at [72, 207] on span "$3,000,000" at bounding box center [78, 208] width 59 height 15
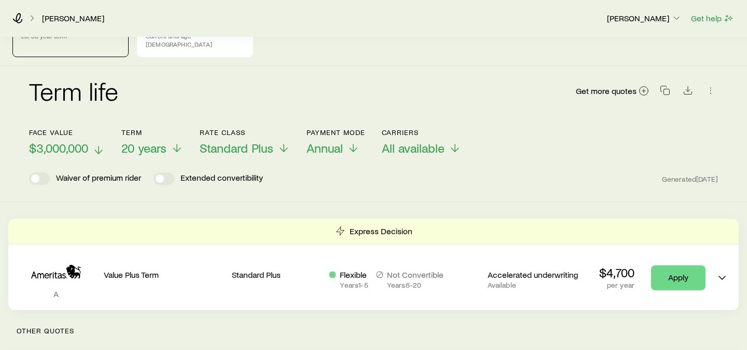
click at [71, 142] on span "$3,000,000" at bounding box center [58, 148] width 59 height 15
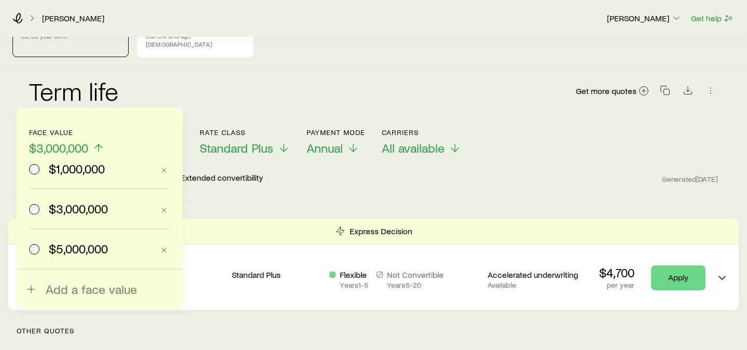
click at [80, 246] on span "$5,000,000" at bounding box center [78, 248] width 59 height 15
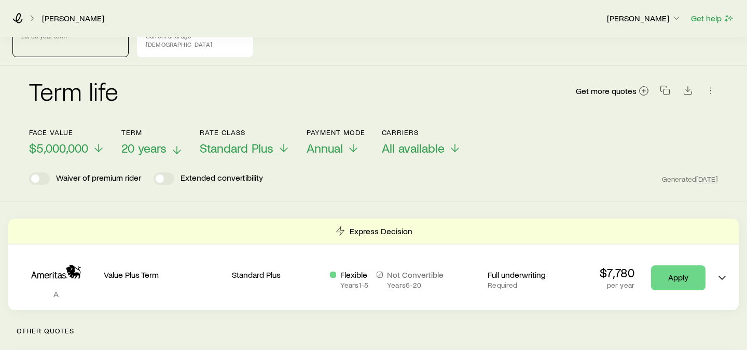
click at [159, 144] on span "20 years" at bounding box center [143, 148] width 45 height 15
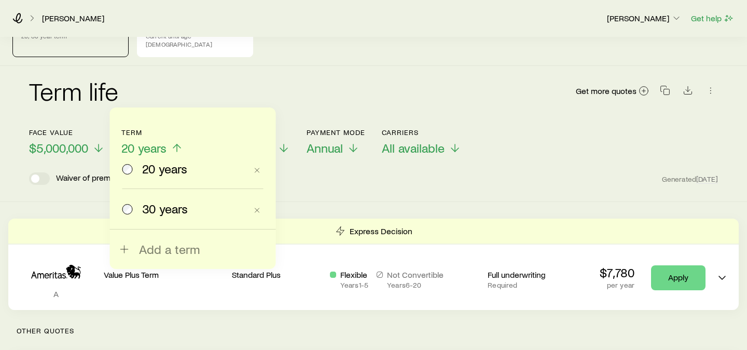
click at [151, 204] on span "30 years" at bounding box center [165, 208] width 46 height 15
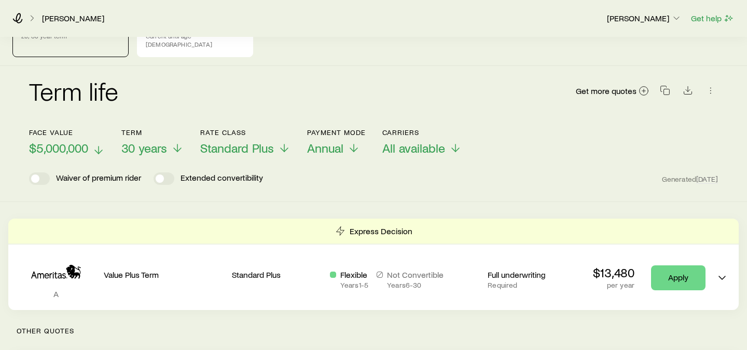
click at [71, 146] on span "$5,000,000" at bounding box center [58, 148] width 59 height 15
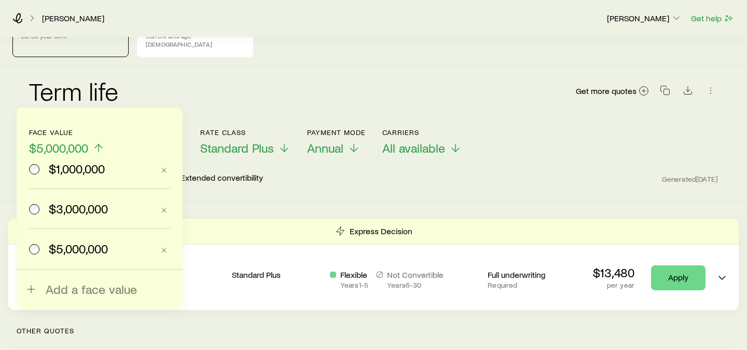
click at [70, 169] on span "$1,000,000" at bounding box center [77, 168] width 56 height 15
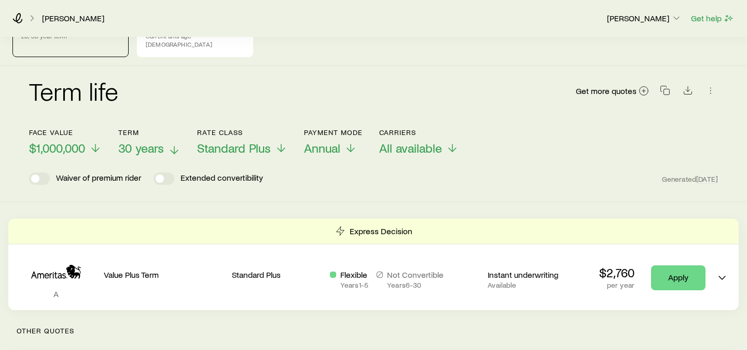
click at [160, 141] on span "30 years" at bounding box center [141, 148] width 46 height 15
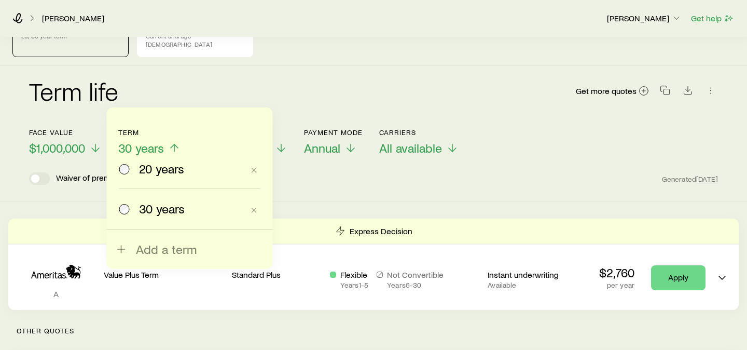
click at [150, 185] on label "20 years" at bounding box center [181, 168] width 124 height 39
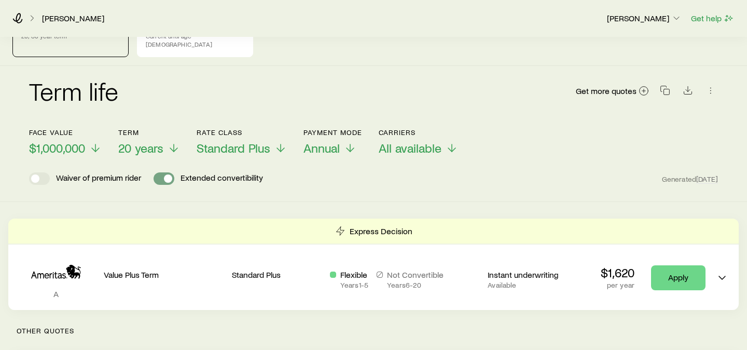
click at [162, 172] on span at bounding box center [163, 178] width 21 height 12
click at [166, 172] on span at bounding box center [163, 178] width 21 height 12
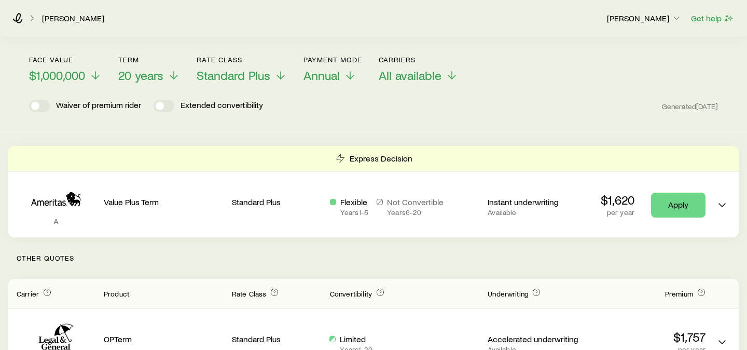
scroll to position [110, 0]
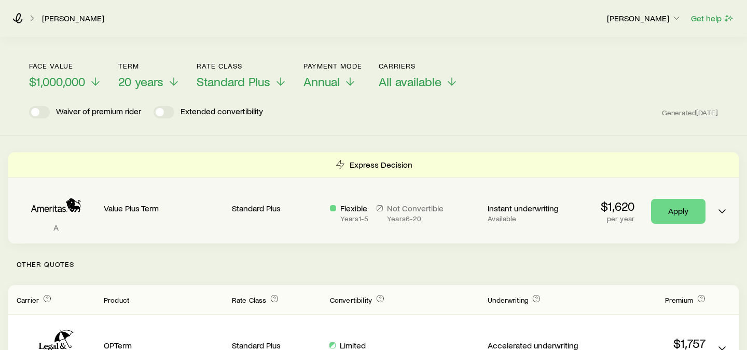
click at [631, 222] on div "$1,620 per year Apply" at bounding box center [645, 210] width 120 height 49
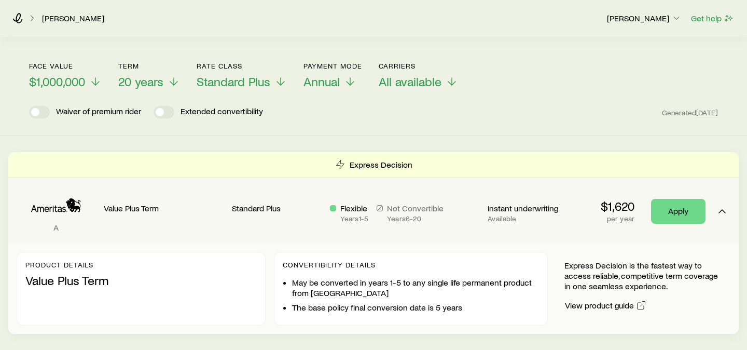
click at [631, 222] on div "$1,620 per year Apply" at bounding box center [645, 210] width 120 height 49
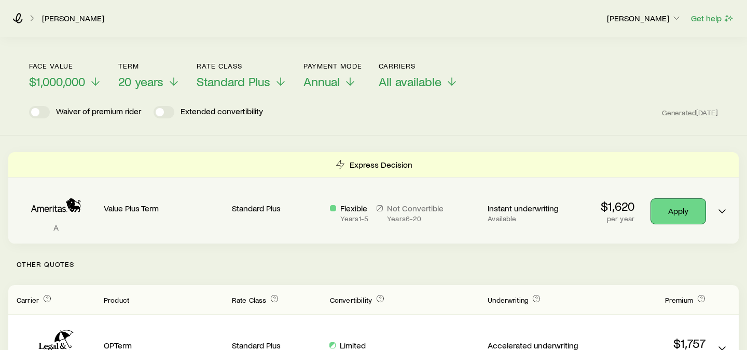
click at [668, 202] on link "Apply" at bounding box center [678, 211] width 54 height 25
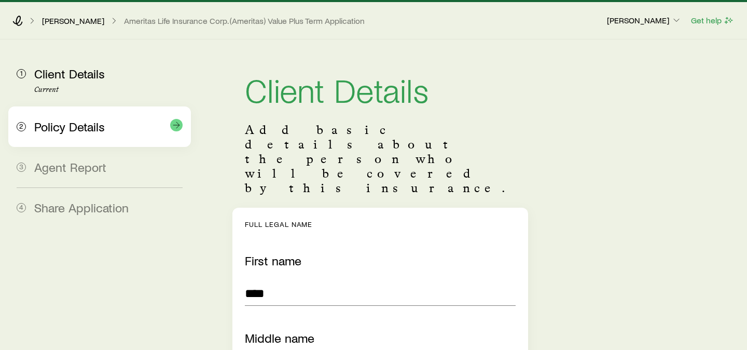
click at [71, 145] on div "2 Policy Details" at bounding box center [100, 126] width 166 height 40
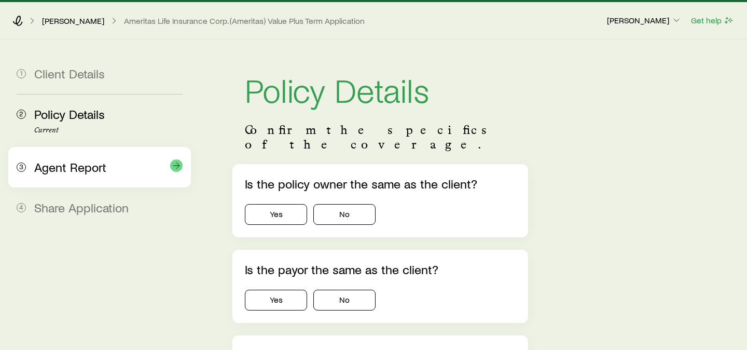
click at [86, 174] on div "Agent Report" at bounding box center [108, 167] width 148 height 15
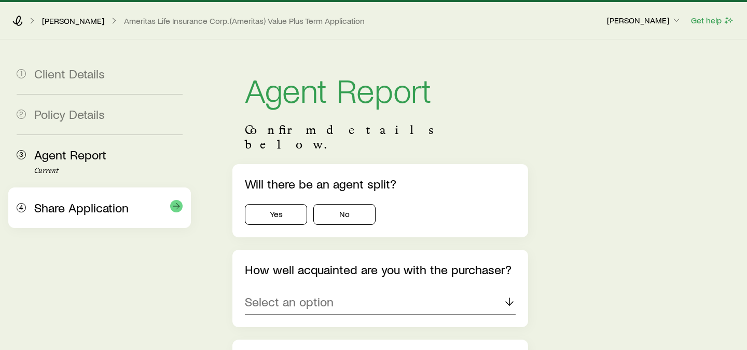
click at [87, 209] on span "Share Application" at bounding box center [81, 207] width 94 height 15
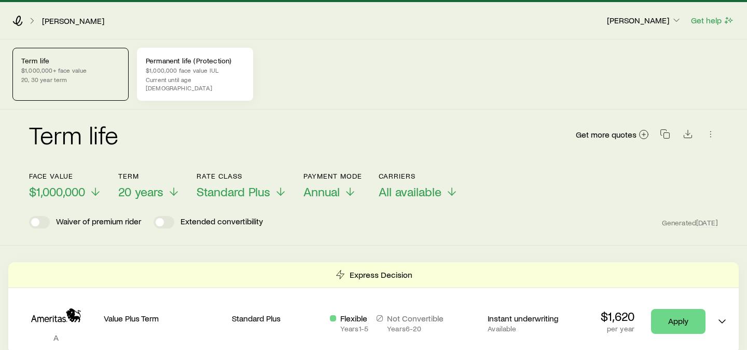
click at [179, 62] on p "Permanent life (Protection)" at bounding box center [195, 61] width 99 height 8
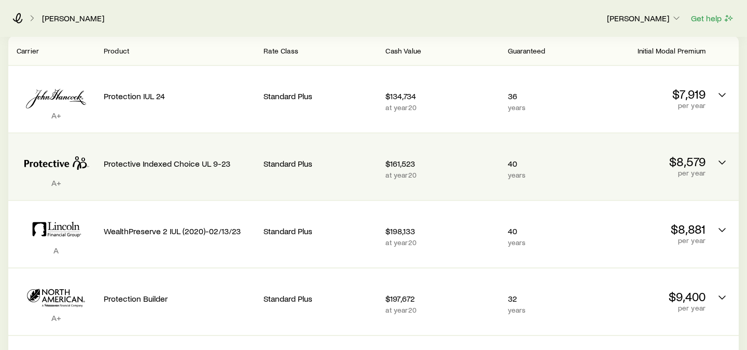
scroll to position [254, 0]
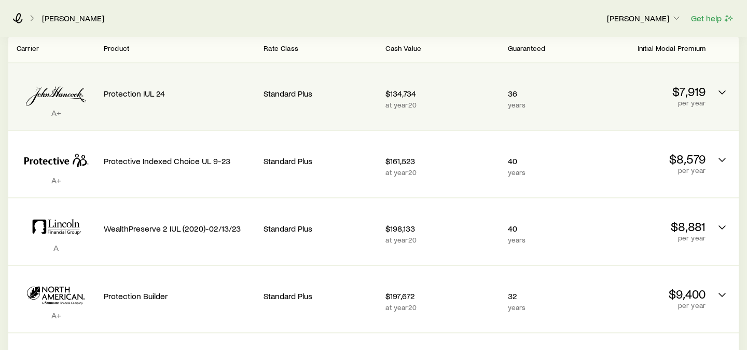
click at [227, 77] on div "Protection IUL 24" at bounding box center [179, 91] width 151 height 39
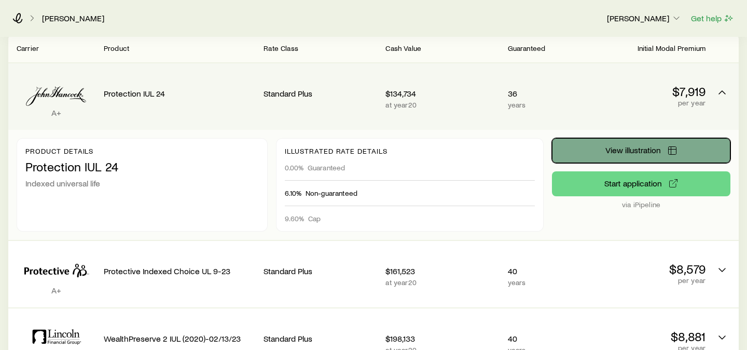
click at [585, 142] on button "View illustration" at bounding box center [641, 150] width 178 height 25
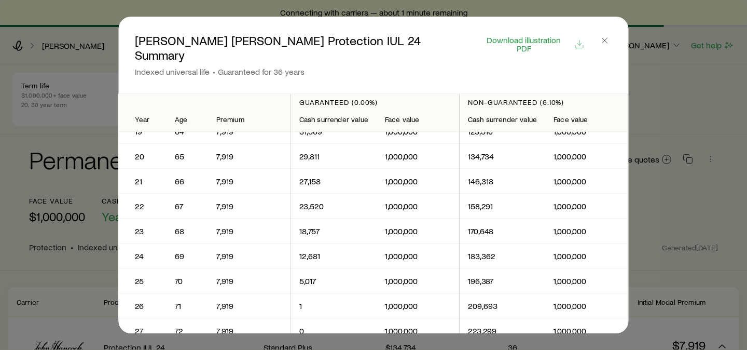
scroll to position [468, 0]
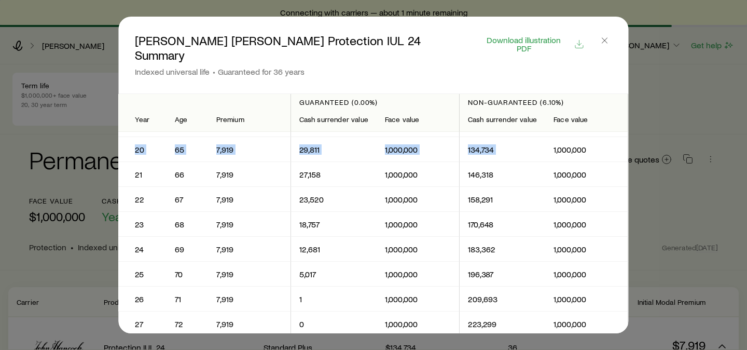
drag, startPoint x: 133, startPoint y: 135, endPoint x: 579, endPoint y: 127, distance: 446.5
click at [579, 137] on tr "20 65 7,919 29,811 1,000,000 134,734 1,000,000" at bounding box center [373, 149] width 510 height 25
click at [579, 137] on td "1,000,000" at bounding box center [587, 149] width 83 height 25
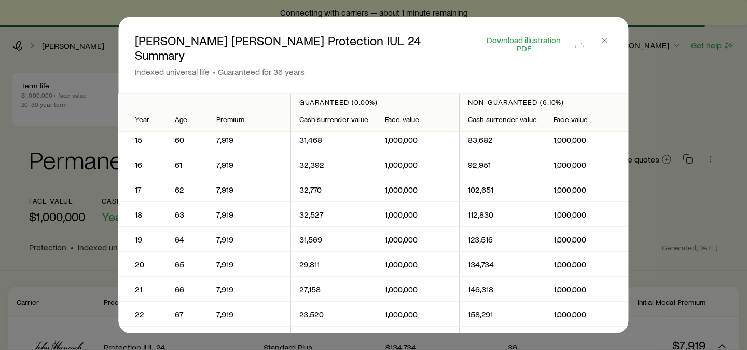
scroll to position [0, 0]
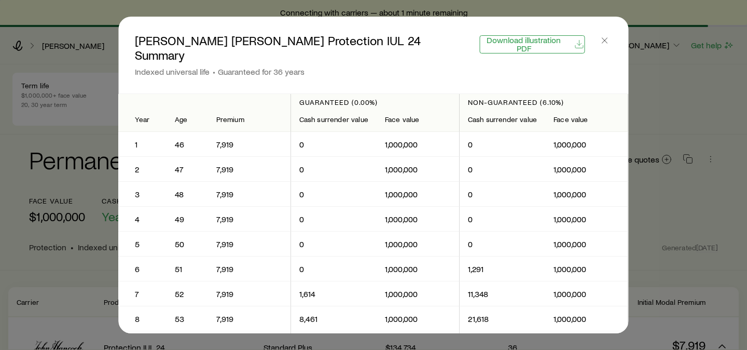
click at [539, 36] on span "Download illustration PDF" at bounding box center [524, 44] width 88 height 17
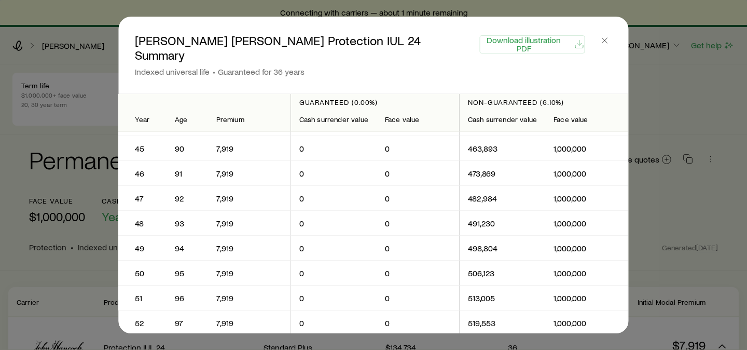
scroll to position [1089, 0]
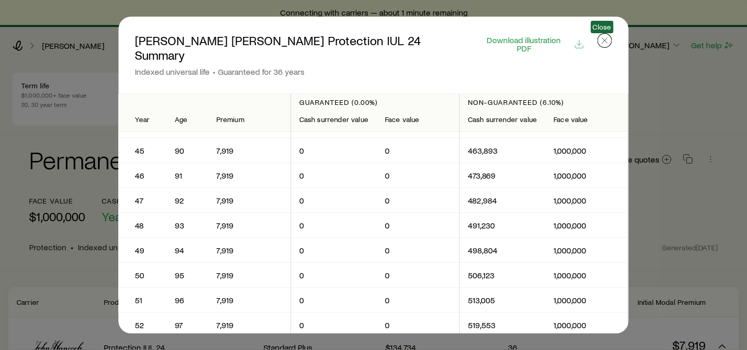
click at [600, 41] on icon "button" at bounding box center [604, 40] width 10 height 10
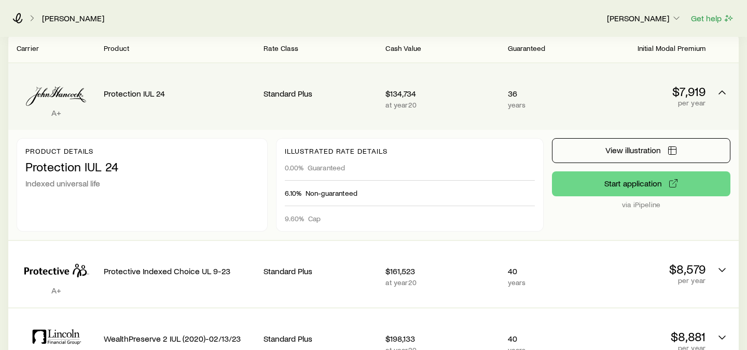
click at [581, 101] on p "years" at bounding box center [546, 105] width 76 height 8
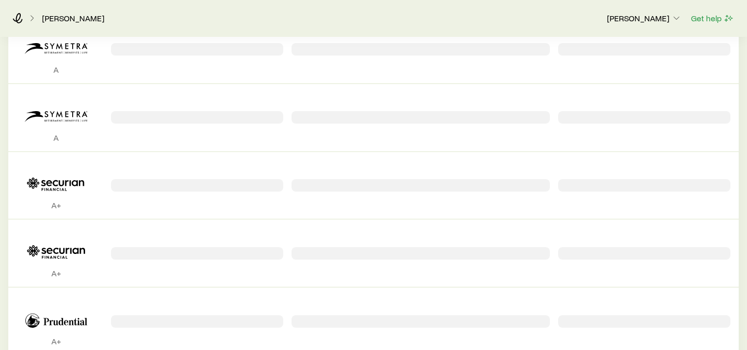
scroll to position [0, 0]
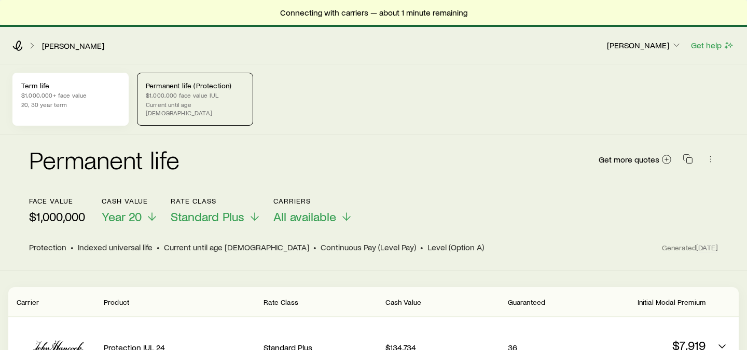
click at [66, 103] on p "20, 30 year term" at bounding box center [70, 104] width 99 height 8
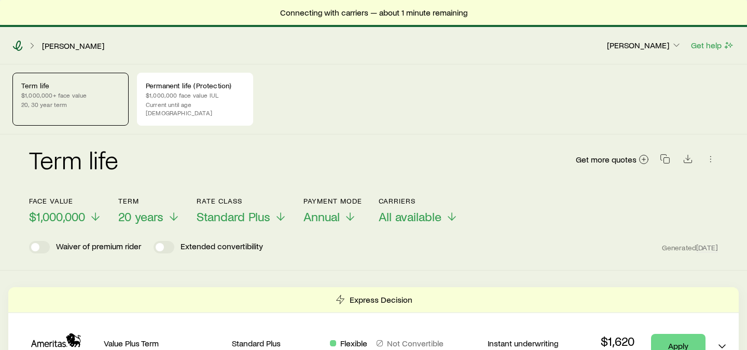
click at [19, 43] on icon at bounding box center [17, 45] width 10 height 10
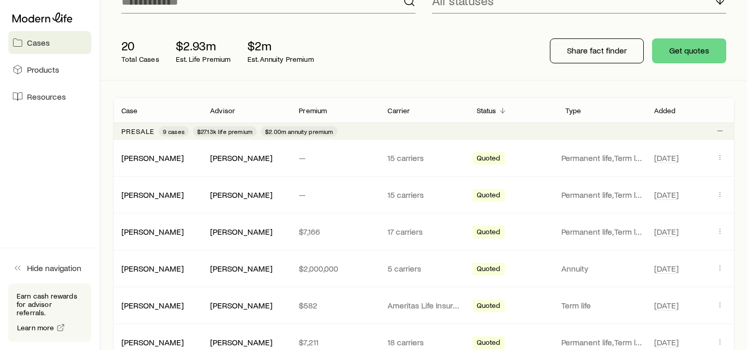
scroll to position [91, 0]
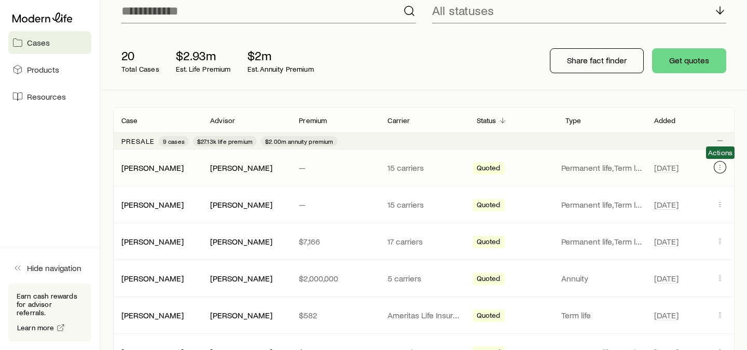
click at [722, 166] on icon "Client cases" at bounding box center [720, 167] width 8 height 8
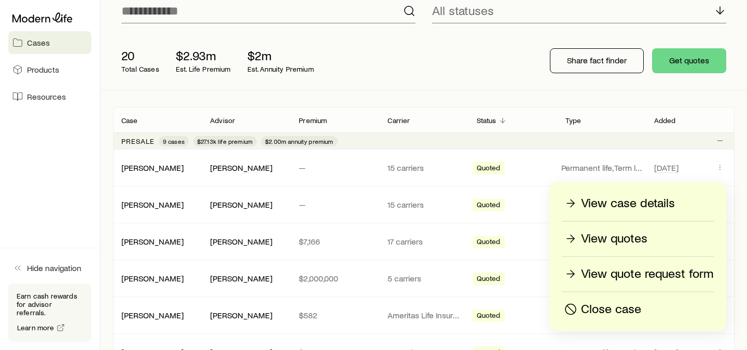
click at [591, 304] on p "Close case" at bounding box center [611, 309] width 60 height 17
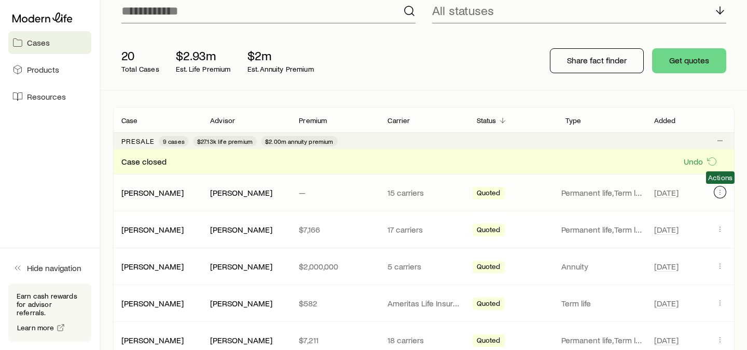
click at [717, 190] on icon "Client cases" at bounding box center [720, 192] width 8 height 8
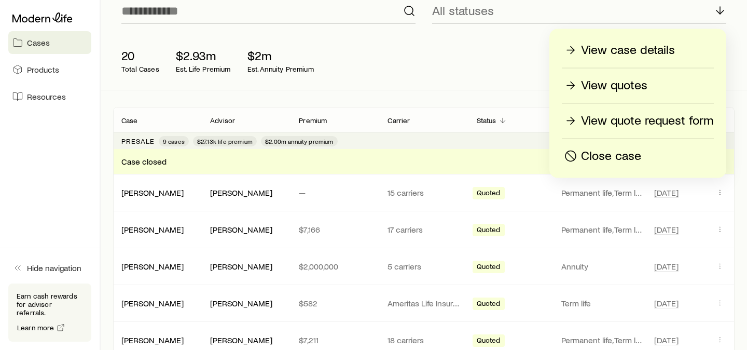
click at [586, 157] on p "Close case" at bounding box center [611, 156] width 60 height 17
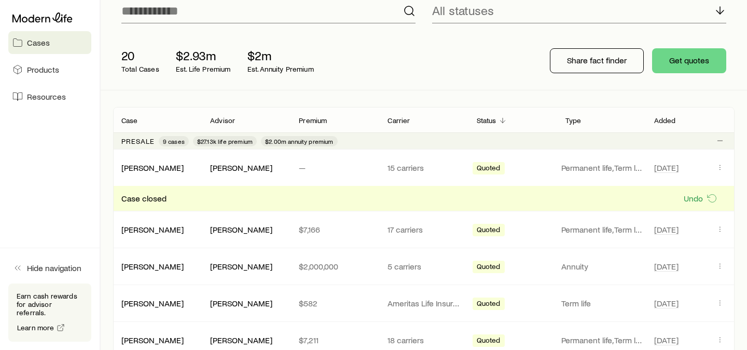
click at [444, 86] on div "20 Total Cases $2.93m Est. Life Premium $2m Est. Annuity Premium Share fact fin…" at bounding box center [423, 61] width 621 height 58
